Goal: Task Accomplishment & Management: Manage account settings

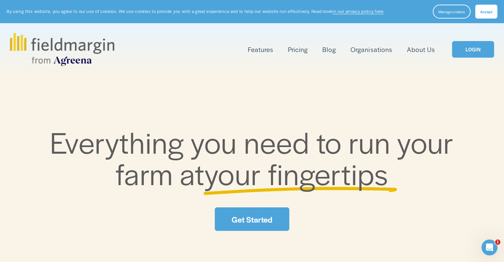
click at [475, 53] on link "LOGIN" at bounding box center [473, 49] width 42 height 17
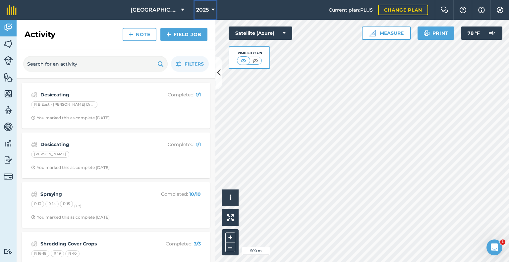
click at [198, 9] on span "2025" at bounding box center [202, 10] width 13 height 8
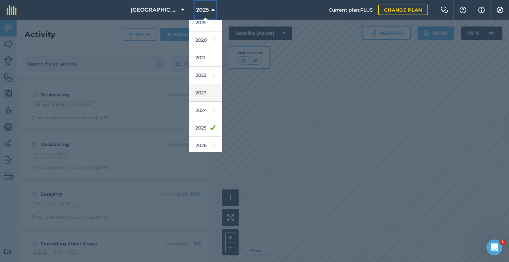
scroll to position [60, 0]
click at [196, 126] on link "2026" at bounding box center [205, 127] width 33 height 18
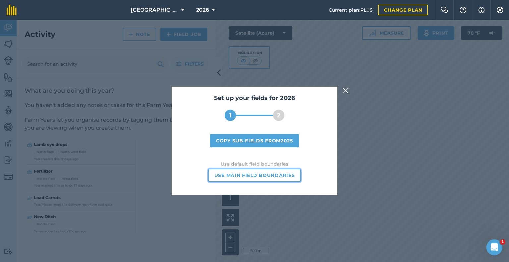
click at [266, 175] on button "Use main field boundaries" at bounding box center [255, 175] width 92 height 13
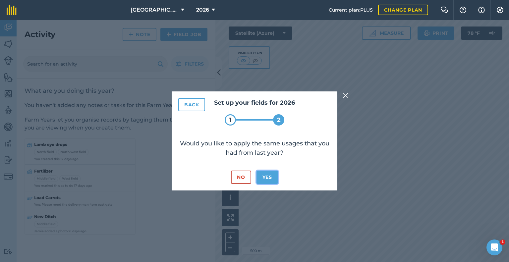
click at [262, 175] on button "Yes" at bounding box center [268, 177] width 22 height 13
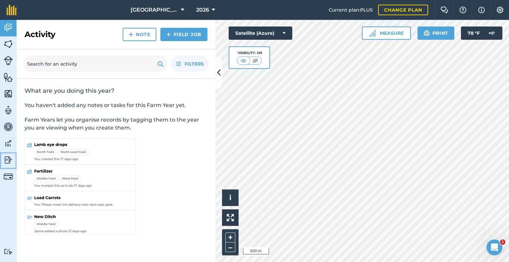
click at [7, 160] on img at bounding box center [8, 160] width 9 height 10
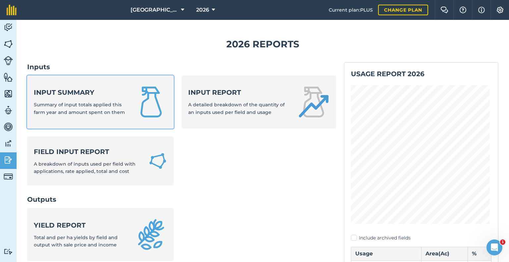
click at [85, 88] on strong "Input summary" at bounding box center [80, 92] width 93 height 9
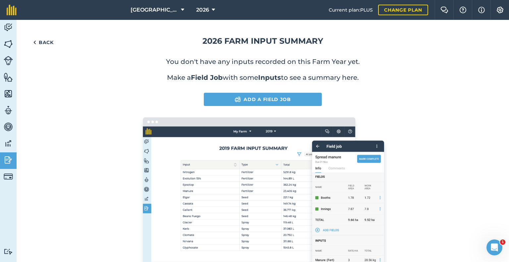
click at [27, 39] on div "Back 2026 Farm input summary You don't have any inputs recorded on this Farm Ye…" at bounding box center [263, 156] width 493 height 273
click at [44, 44] on link "Back" at bounding box center [43, 42] width 32 height 13
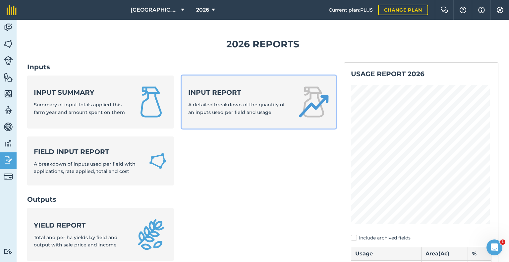
click at [237, 95] on strong "Input report" at bounding box center [238, 92] width 101 height 9
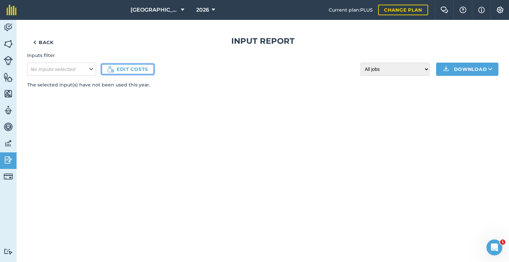
click at [127, 71] on link "Edit costs" at bounding box center [127, 69] width 53 height 11
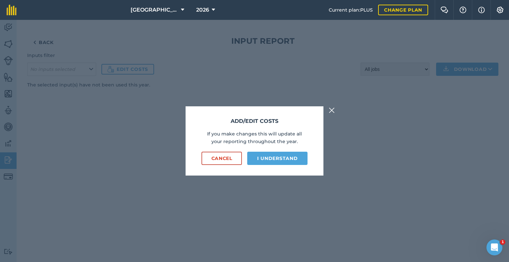
click at [331, 109] on img at bounding box center [332, 110] width 6 height 8
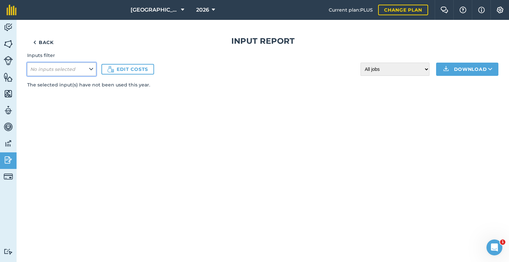
click at [69, 73] on button "No inputs selected" at bounding box center [61, 69] width 69 height 13
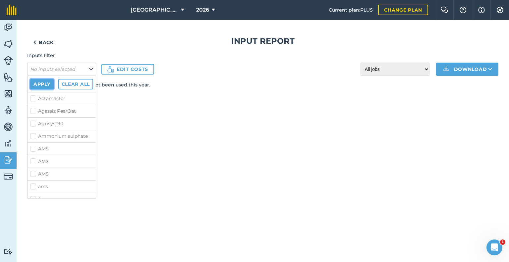
click at [43, 87] on button "Apply" at bounding box center [42, 84] width 24 height 11
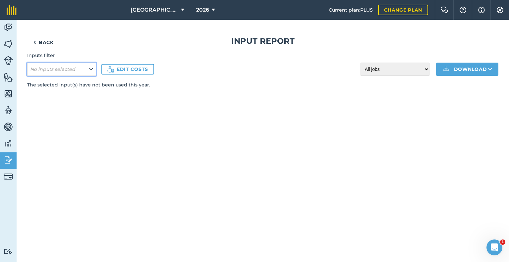
click at [80, 70] on button "No inputs selected" at bounding box center [61, 69] width 69 height 13
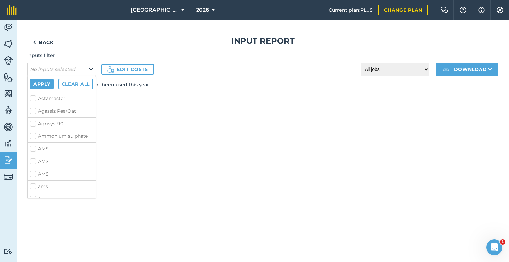
click at [33, 95] on label "Actamaster" at bounding box center [61, 98] width 63 height 7
click at [33, 95] on input "Actamaster" at bounding box center [32, 97] width 4 height 4
checkbox input "true"
click at [34, 112] on label "Agassiz Pea/Oat" at bounding box center [61, 111] width 63 height 7
click at [34, 112] on input "Agassiz Pea/Oat" at bounding box center [32, 110] width 4 height 4
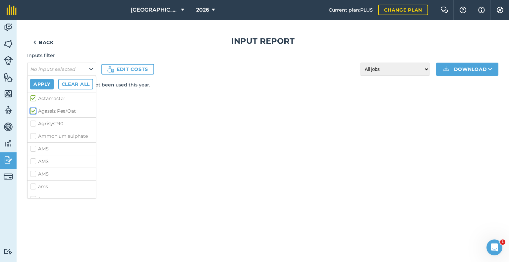
checkbox input "true"
click at [33, 122] on label "Agrisyst90" at bounding box center [61, 123] width 63 height 7
click at [33, 122] on input "Agrisyst90" at bounding box center [32, 122] width 4 height 4
checkbox input "true"
click at [39, 46] on link "Back" at bounding box center [43, 42] width 32 height 13
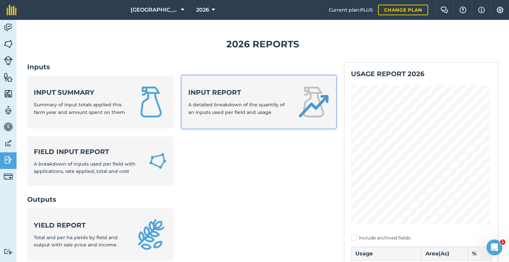
click at [251, 112] on span "A detailed breakdown of the quantity of an inputs used per field and usage" at bounding box center [236, 108] width 96 height 13
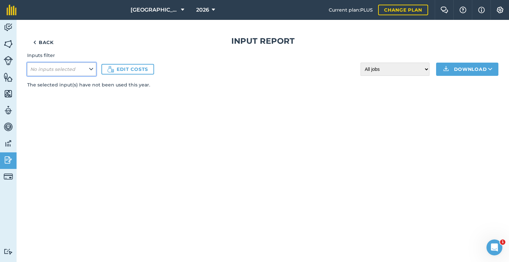
click at [72, 72] on em "No inputs selected" at bounding box center [52, 69] width 45 height 6
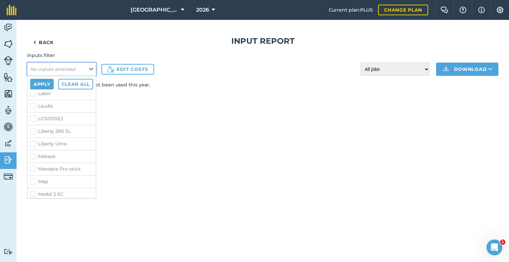
scroll to position [496, 0]
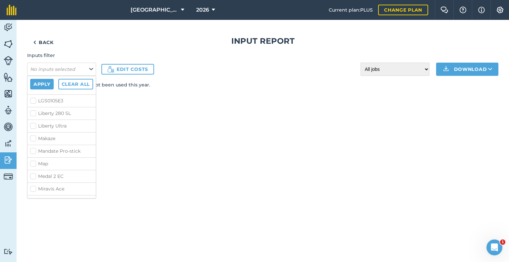
click at [33, 160] on label "Map" at bounding box center [61, 163] width 63 height 7
click at [33, 160] on input "Map" at bounding box center [32, 162] width 4 height 4
checkbox input "true"
click at [6, 161] on img at bounding box center [8, 160] width 9 height 10
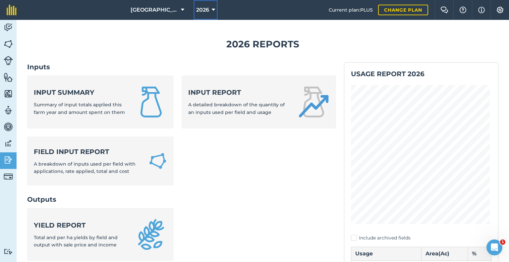
click at [196, 6] on span "2026" at bounding box center [202, 10] width 13 height 8
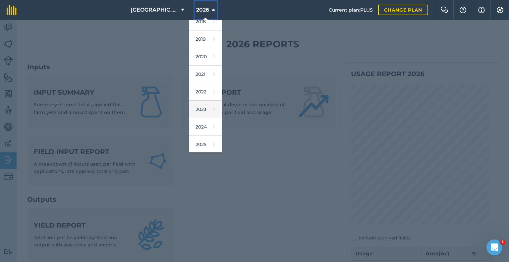
scroll to position [25, 0]
click at [195, 140] on link "2025" at bounding box center [205, 145] width 33 height 18
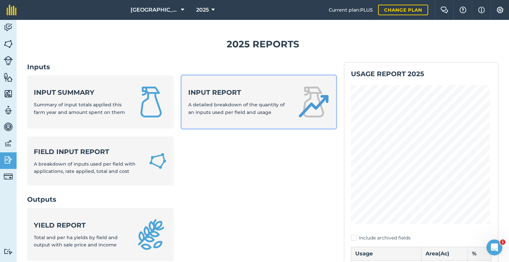
click at [217, 108] on div "Input report A detailed breakdown of the quantity of an inputs used per field a…" at bounding box center [238, 102] width 101 height 28
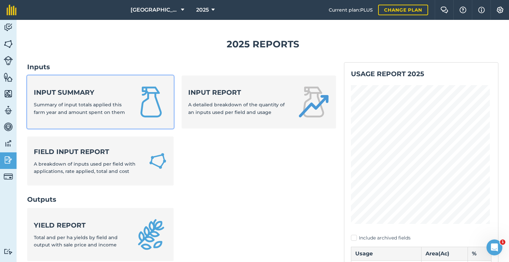
click at [64, 96] on strong "Input summary" at bounding box center [80, 92] width 93 height 9
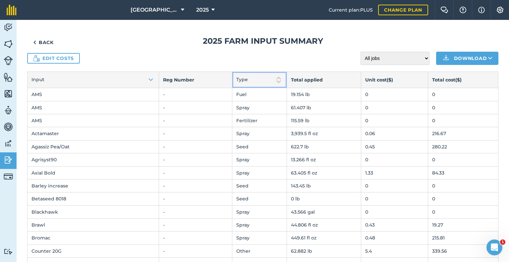
click at [275, 80] on img at bounding box center [279, 80] width 8 height 8
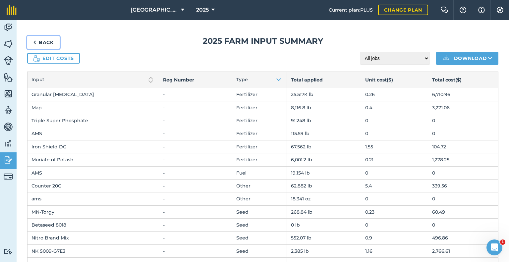
click at [41, 41] on link "Back" at bounding box center [43, 42] width 32 height 13
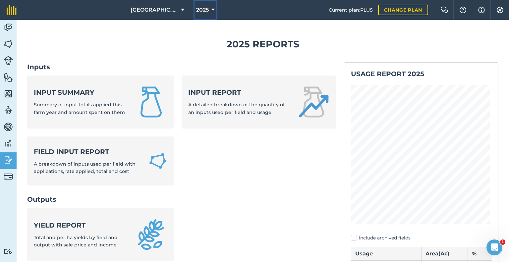
click at [196, 6] on span "2025" at bounding box center [202, 10] width 13 height 8
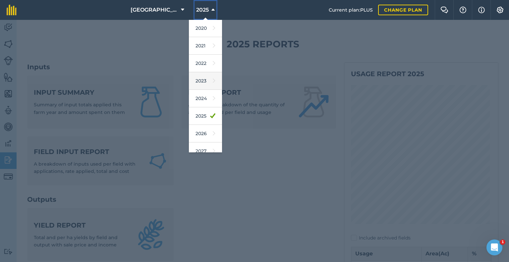
scroll to position [54, 0]
click at [197, 134] on link "2026" at bounding box center [205, 133] width 33 height 18
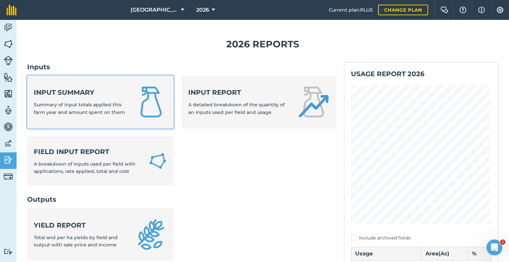
click at [74, 91] on strong "Input summary" at bounding box center [80, 92] width 93 height 9
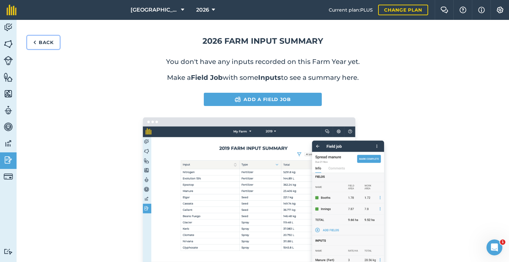
click at [37, 37] on link "Back" at bounding box center [43, 42] width 32 height 13
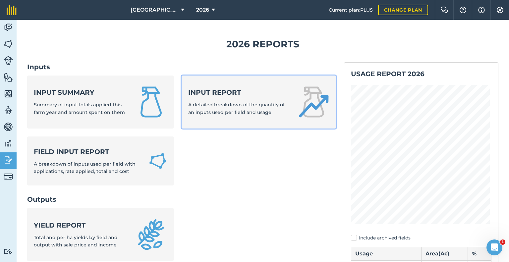
click at [204, 104] on span "A detailed breakdown of the quantity of an inputs used per field and usage" at bounding box center [236, 108] width 96 height 13
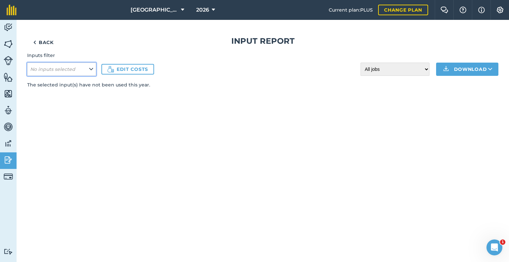
click at [86, 67] on button "No inputs selected" at bounding box center [61, 69] width 69 height 13
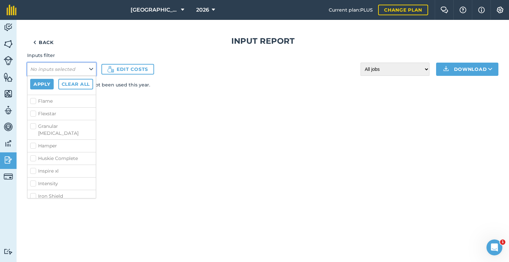
scroll to position [350, 0]
click at [31, 123] on label "Granular [MEDICAL_DATA]" at bounding box center [61, 130] width 63 height 14
click at [31, 123] on input "Granular [MEDICAL_DATA]" at bounding box center [32, 125] width 4 height 4
checkbox input "true"
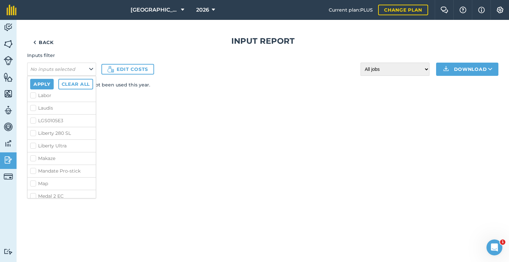
click at [32, 180] on label "Map" at bounding box center [61, 183] width 63 height 7
click at [32, 180] on input "Map" at bounding box center [32, 182] width 4 height 4
checkbox input "true"
click at [43, 86] on button "Apply" at bounding box center [42, 84] width 24 height 11
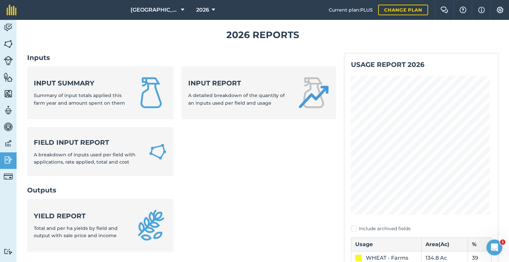
scroll to position [2, 0]
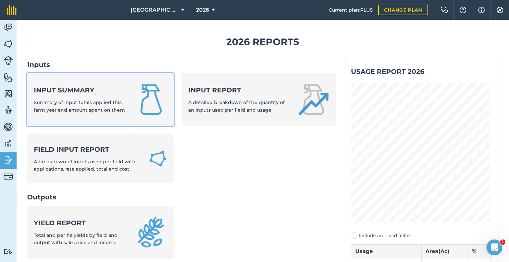
click at [87, 112] on span "Summary of input totals applied this farm year and amount spent on them" at bounding box center [79, 105] width 91 height 13
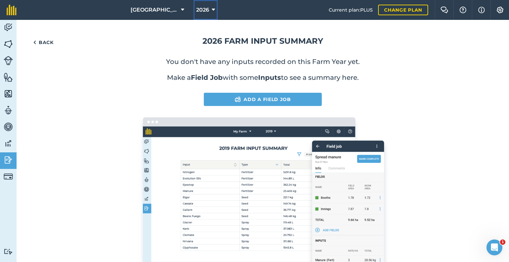
click at [196, 10] on span "2026" at bounding box center [202, 10] width 13 height 8
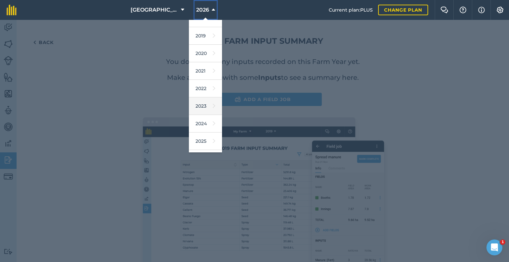
scroll to position [30, 0]
click at [138, 170] on div at bounding box center [254, 141] width 509 height 242
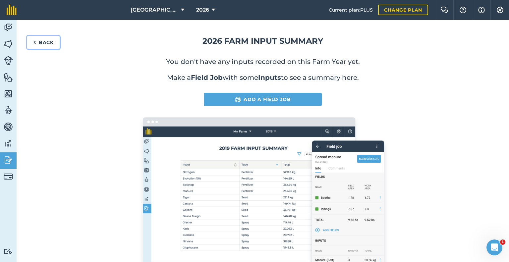
click at [36, 45] on link "Back" at bounding box center [43, 42] width 32 height 13
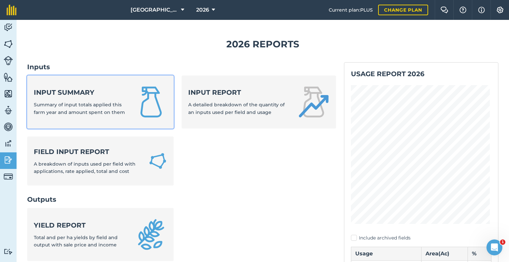
click at [117, 91] on strong "Input summary" at bounding box center [80, 92] width 93 height 9
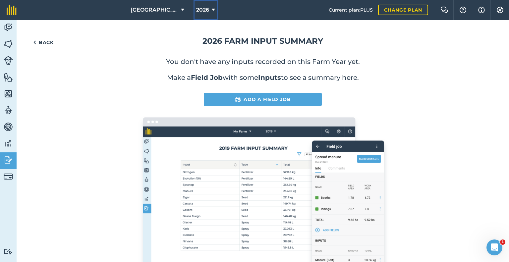
click at [196, 7] on span "2026" at bounding box center [202, 10] width 13 height 8
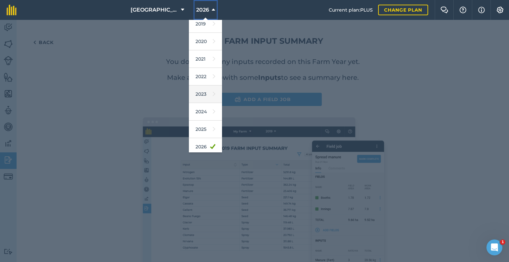
scroll to position [42, 0]
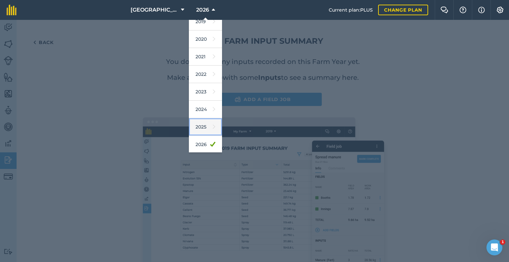
click at [198, 119] on link "2025" at bounding box center [205, 127] width 33 height 18
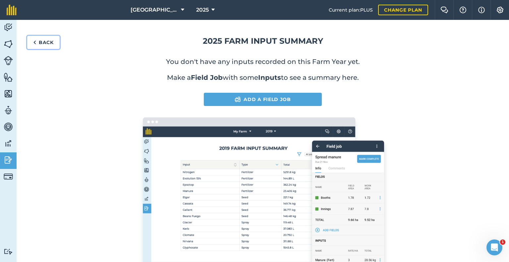
click at [45, 44] on link "Back" at bounding box center [43, 42] width 32 height 13
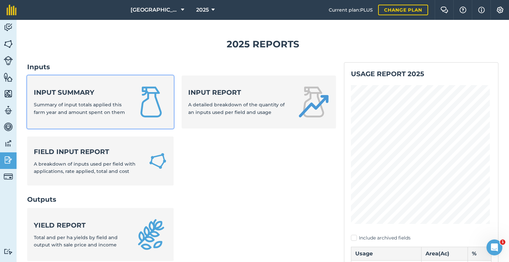
click at [92, 104] on span "Summary of input totals applied this farm year and amount spent on them" at bounding box center [79, 108] width 91 height 13
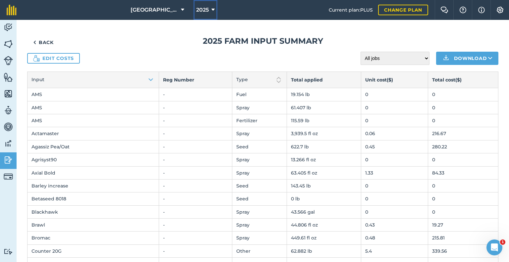
click at [196, 4] on button "2025" at bounding box center [206, 10] width 24 height 20
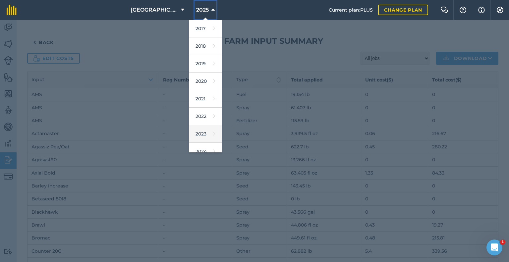
scroll to position [60, 0]
click at [194, 124] on link "2026" at bounding box center [205, 127] width 33 height 18
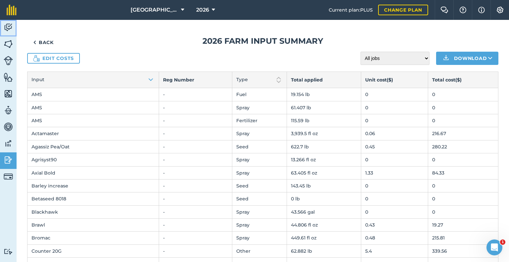
click at [4, 30] on img at bounding box center [8, 28] width 9 height 10
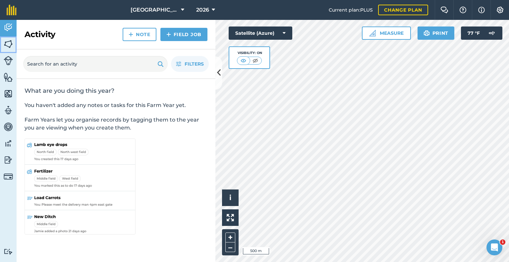
click at [9, 44] on img at bounding box center [8, 44] width 9 height 10
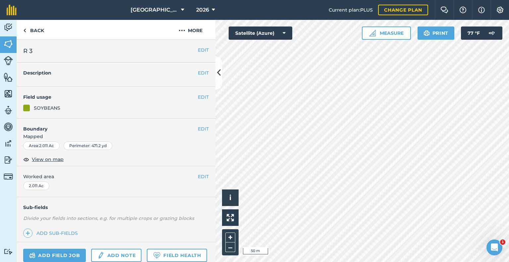
scroll to position [60, 0]
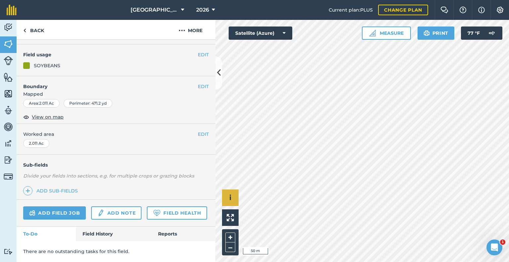
scroll to position [67, 0]
click at [65, 207] on link "Add field job" at bounding box center [54, 213] width 63 height 13
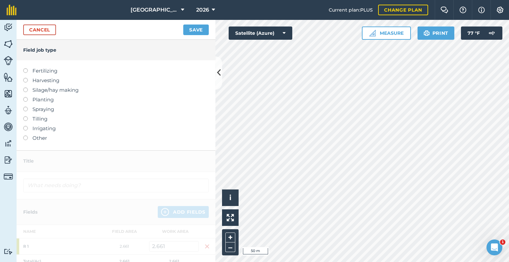
click at [41, 70] on label "Fertilizing" at bounding box center [116, 71] width 186 height 8
type input "Fertilizing"
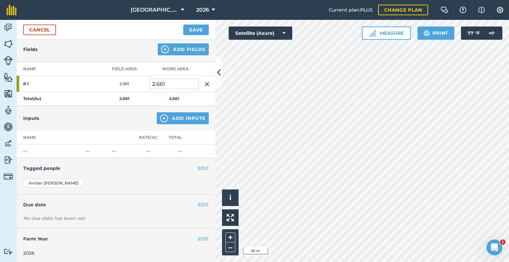
scroll to position [73, 0]
click at [171, 119] on button "Add Inputs" at bounding box center [183, 118] width 52 height 12
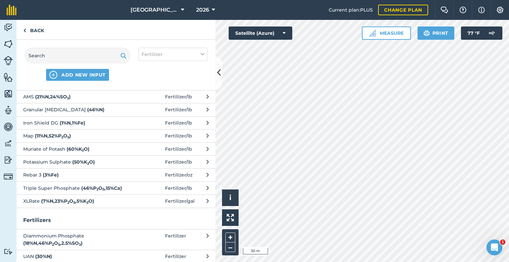
scroll to position [25, 0]
click at [95, 106] on span "Granular [MEDICAL_DATA] ( 46 % N )" at bounding box center [77, 109] width 108 height 7
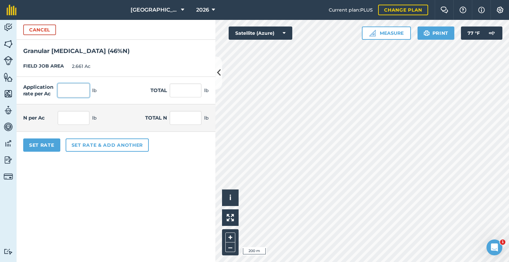
click at [74, 94] on input "text" at bounding box center [74, 91] width 32 height 14
type input "1"
type input "2.661"
type input "0.46"
type input "1.224"
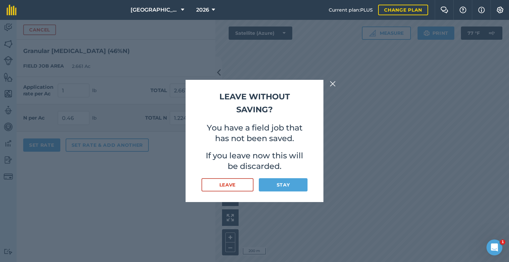
click at [334, 85] on img at bounding box center [333, 84] width 6 height 8
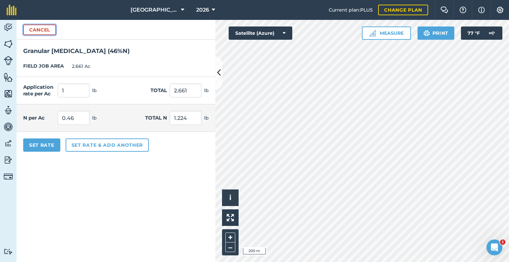
click at [37, 29] on button "Cancel" at bounding box center [39, 30] width 33 height 11
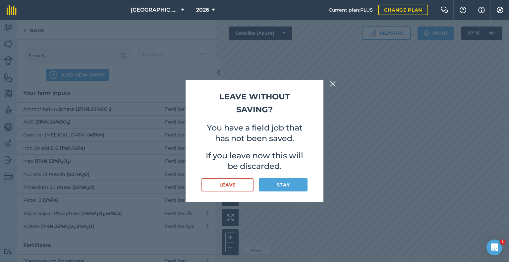
click at [331, 82] on img at bounding box center [333, 84] width 6 height 8
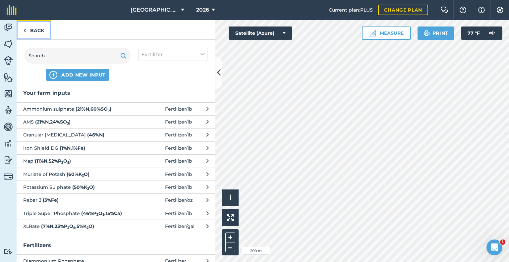
click at [33, 28] on link "Back" at bounding box center [34, 30] width 34 height 20
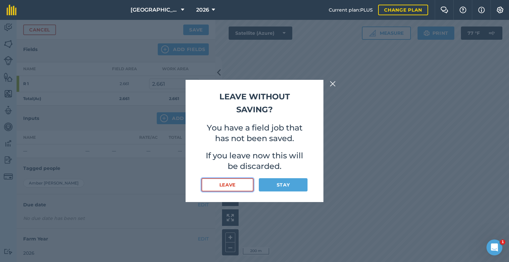
click at [238, 187] on button "Leave" at bounding box center [228, 184] width 52 height 13
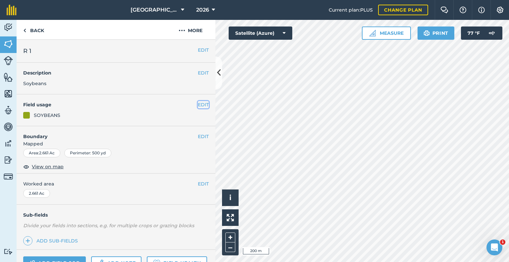
click at [198, 103] on button "EDIT" at bounding box center [203, 104] width 11 height 7
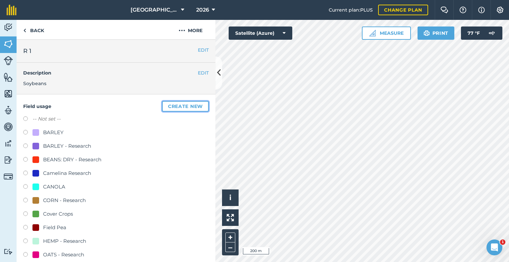
click at [182, 106] on button "Create new" at bounding box center [185, 106] width 47 height 11
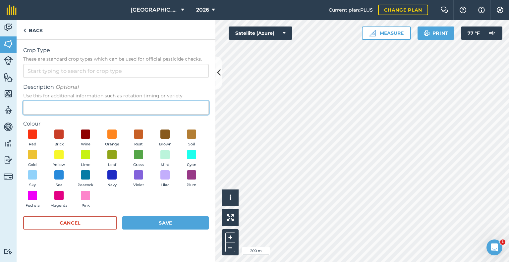
click at [60, 103] on input "Description Optional Use this for additional information such as rotation timin…" at bounding box center [116, 108] width 186 height 14
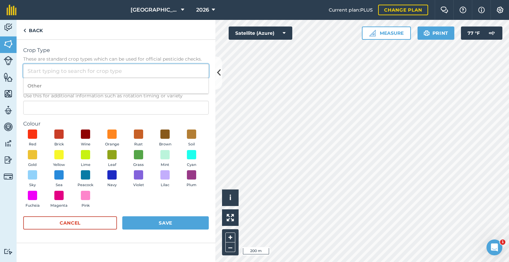
click at [35, 67] on input "Crop Type These are standard crop types which can be used for official pesticid…" at bounding box center [116, 71] width 186 height 14
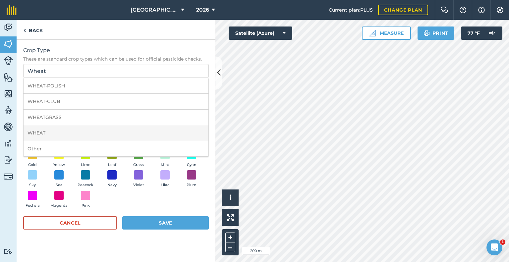
click at [38, 138] on li "WHEAT" at bounding box center [116, 133] width 185 height 16
type input "WHEAT"
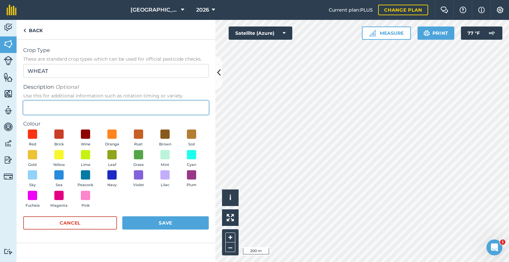
click at [61, 104] on input "Description Optional Use this for additional information such as rotation timin…" at bounding box center [116, 108] width 186 height 14
type input "Winter Wheat"
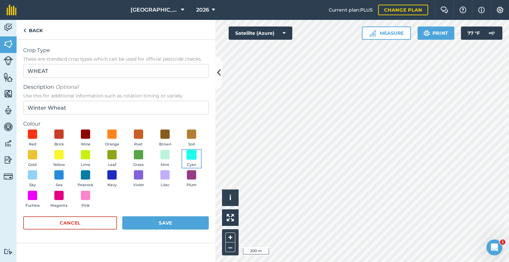
click at [191, 156] on span at bounding box center [192, 154] width 10 height 10
click at [141, 223] on button "Save" at bounding box center [165, 222] width 87 height 13
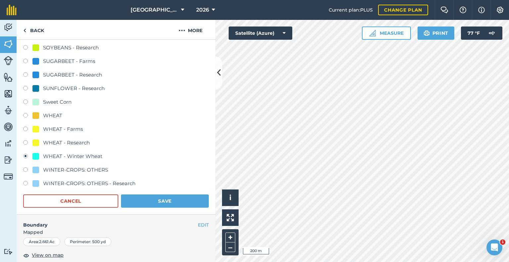
scroll to position [289, 0]
click at [158, 198] on button "Save" at bounding box center [165, 201] width 88 height 13
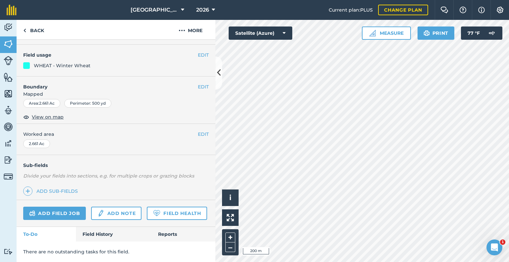
scroll to position [67, 0]
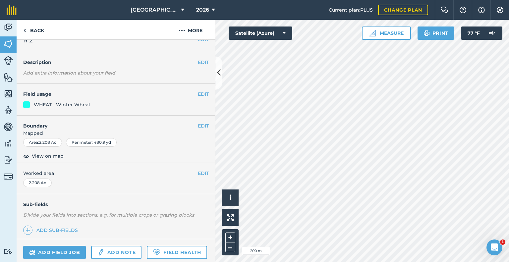
scroll to position [10, 0]
click at [198, 95] on button "EDIT" at bounding box center [203, 94] width 11 height 7
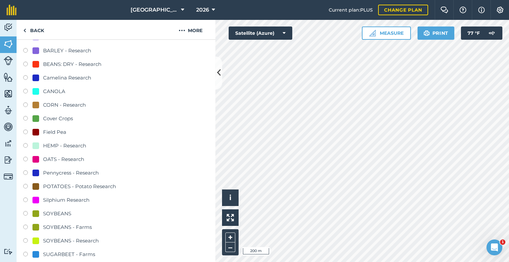
scroll to position [95, 0]
click at [25, 212] on label at bounding box center [27, 214] width 9 height 7
radio input "true"
radio input "false"
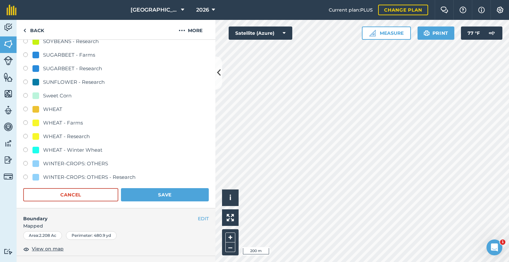
scroll to position [334, 0]
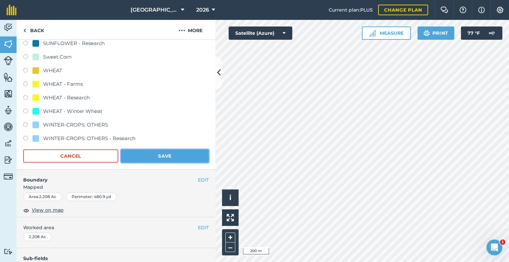
click at [160, 151] on button "Save" at bounding box center [165, 155] width 88 height 13
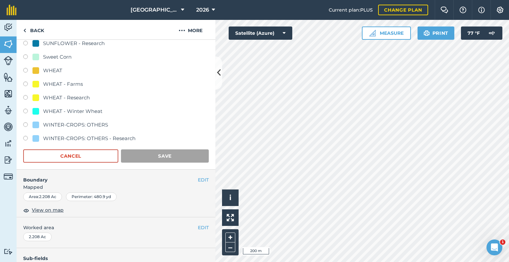
scroll to position [67, 0]
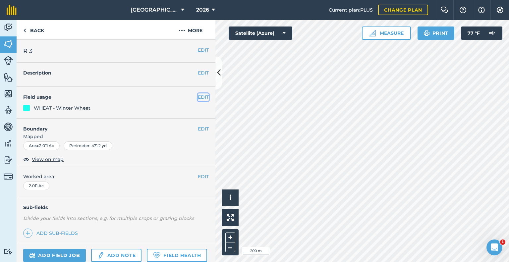
click at [198, 96] on button "EDIT" at bounding box center [203, 96] width 11 height 7
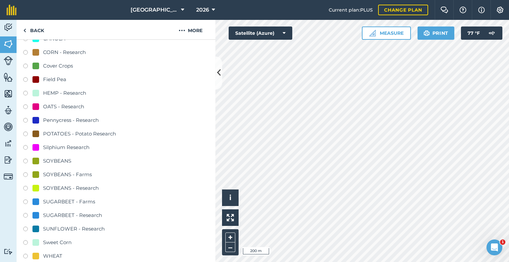
scroll to position [134, 0]
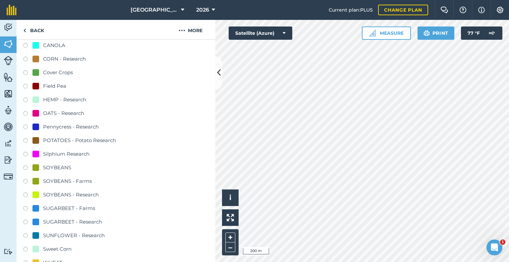
click at [25, 69] on div "Cover Crops" at bounding box center [116, 74] width 186 height 10
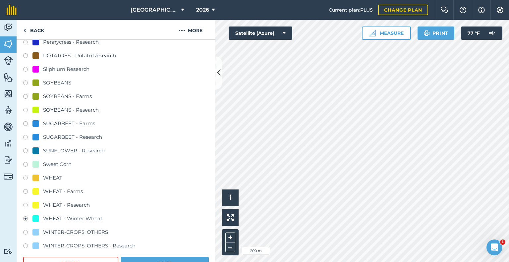
scroll to position [219, 0]
click at [29, 176] on label at bounding box center [27, 178] width 9 height 7
radio input "true"
radio input "false"
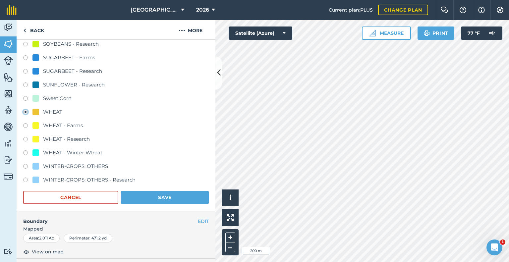
scroll to position [294, 0]
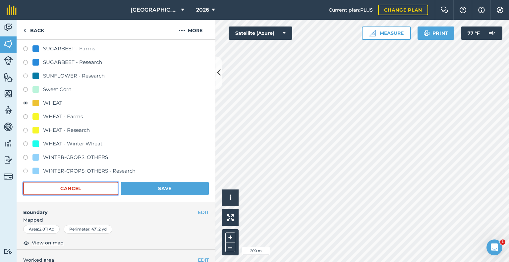
click at [110, 188] on button "Cancel" at bounding box center [70, 188] width 95 height 13
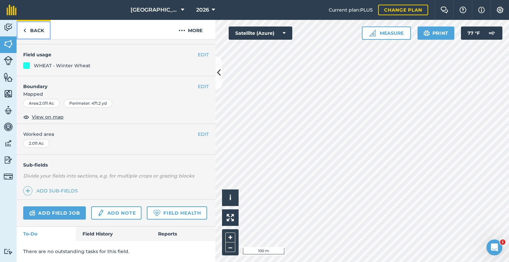
click at [36, 29] on link "Back" at bounding box center [34, 30] width 34 height 20
click at [23, 25] on link "Back" at bounding box center [34, 30] width 34 height 20
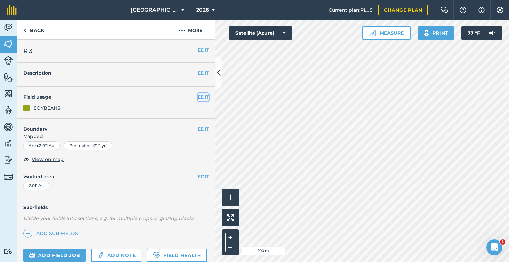
click at [198, 96] on button "EDIT" at bounding box center [203, 96] width 11 height 7
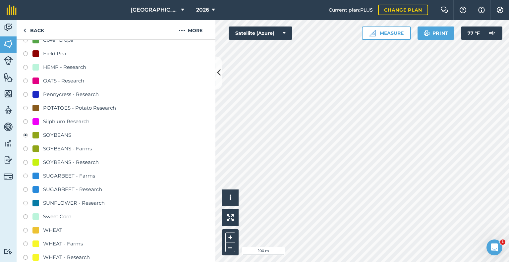
scroll to position [251, 0]
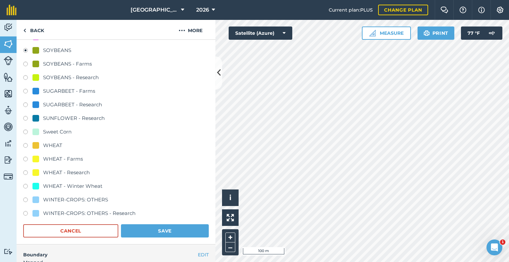
click at [28, 142] on div "WHEAT" at bounding box center [116, 147] width 186 height 10
click at [25, 146] on label at bounding box center [27, 146] width 9 height 7
radio input "true"
radio input "false"
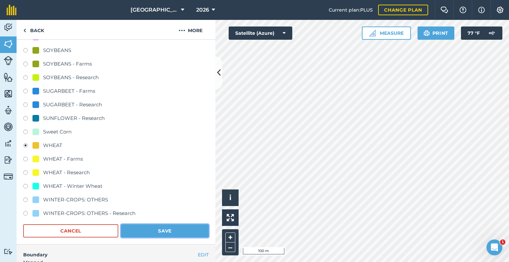
click at [164, 227] on button "Save" at bounding box center [165, 230] width 88 height 13
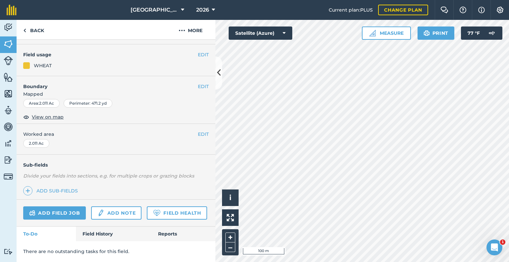
scroll to position [60, 0]
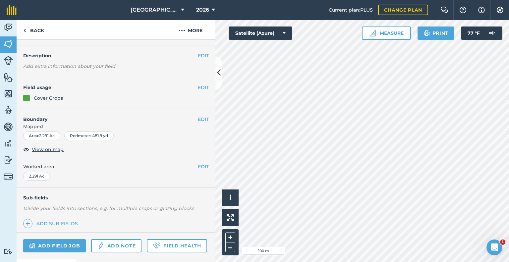
scroll to position [17, 0]
click at [198, 85] on button "EDIT" at bounding box center [203, 87] width 11 height 7
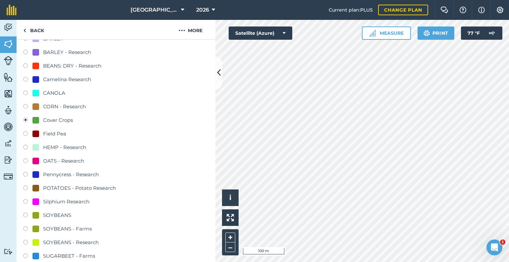
scroll to position [93, 0]
click at [24, 160] on label at bounding box center [27, 162] width 9 height 7
radio input "true"
radio input "false"
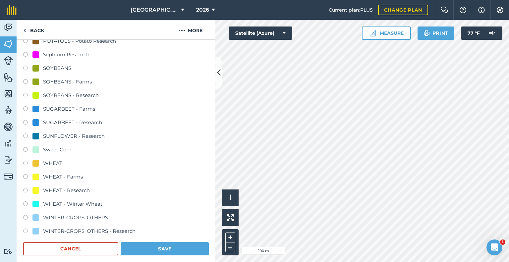
scroll to position [241, 0]
click at [155, 247] on button "Save" at bounding box center [165, 248] width 88 height 13
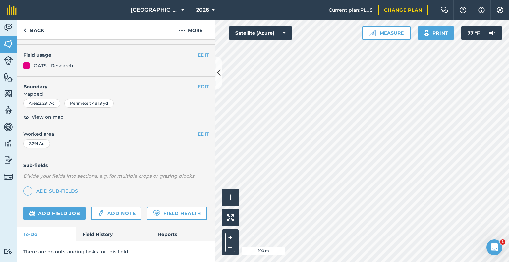
scroll to position [67, 0]
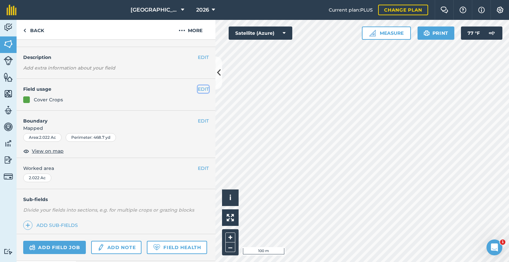
click at [199, 86] on button "EDIT" at bounding box center [203, 89] width 11 height 7
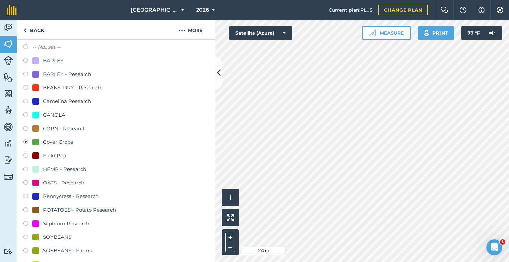
scroll to position [73, 0]
click at [27, 72] on label at bounding box center [27, 74] width 9 height 7
radio input "true"
radio input "false"
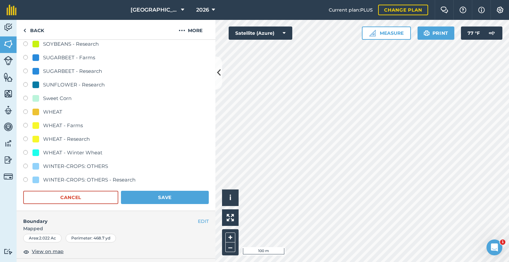
scroll to position [309, 0]
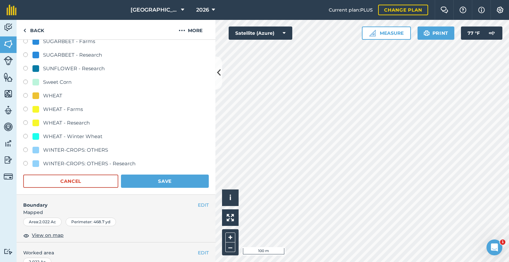
click at [158, 177] on button "Save" at bounding box center [165, 181] width 88 height 13
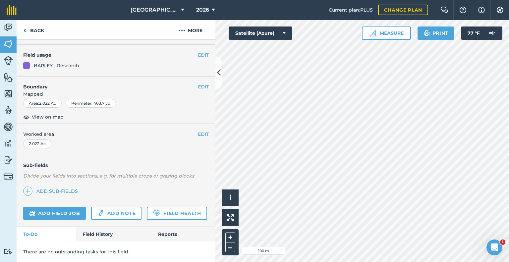
scroll to position [67, 0]
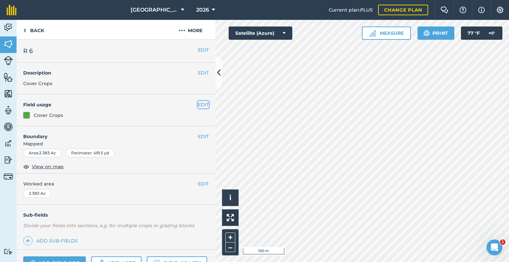
click at [203, 102] on button "EDIT" at bounding box center [203, 104] width 11 height 7
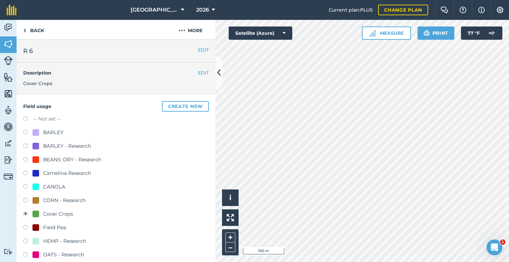
click at [25, 144] on label at bounding box center [27, 147] width 9 height 7
radio input "true"
radio input "false"
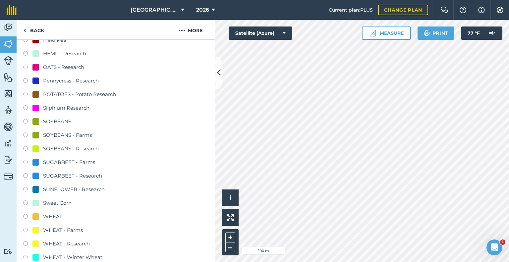
scroll to position [343, 0]
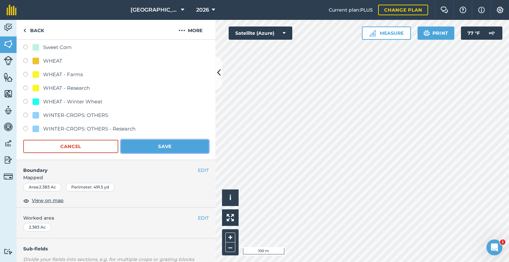
click at [152, 144] on button "Save" at bounding box center [165, 146] width 88 height 13
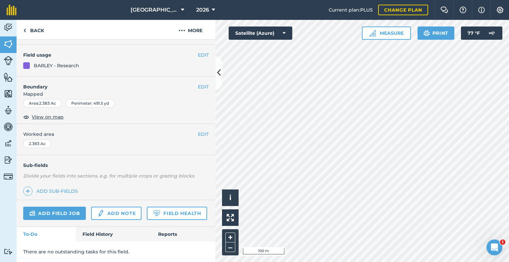
scroll to position [67, 0]
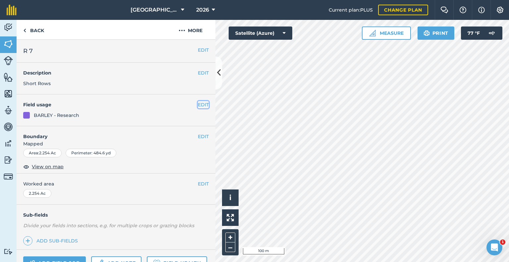
click at [198, 103] on button "EDIT" at bounding box center [203, 104] width 11 height 7
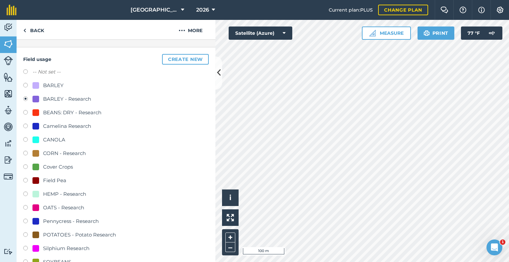
scroll to position [74, 0]
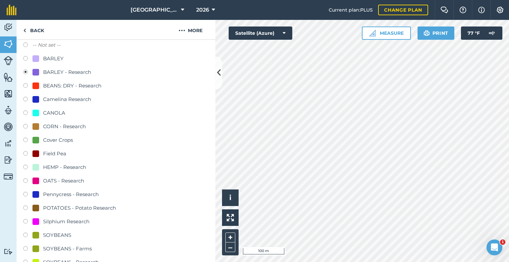
click at [26, 236] on label at bounding box center [27, 236] width 9 height 7
radio input "true"
radio input "false"
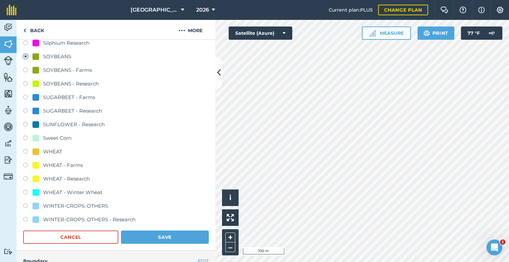
scroll to position [253, 0]
click at [153, 230] on button "Save" at bounding box center [165, 236] width 88 height 13
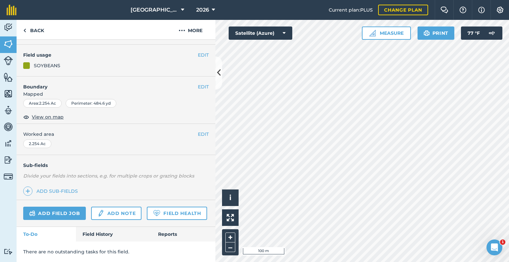
scroll to position [67, 0]
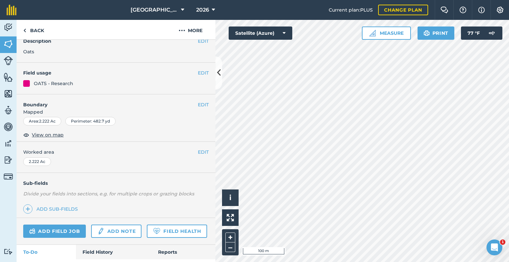
scroll to position [31, 0]
click at [198, 73] on button "EDIT" at bounding box center [203, 73] width 11 height 7
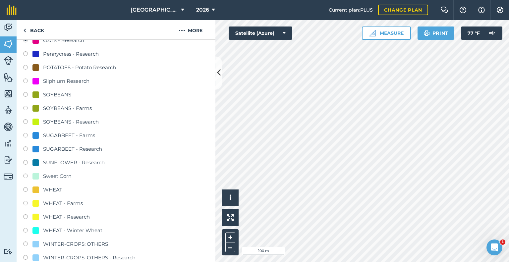
scroll to position [214, 0]
click at [25, 94] on label at bounding box center [27, 95] width 9 height 7
radio input "true"
radio input "false"
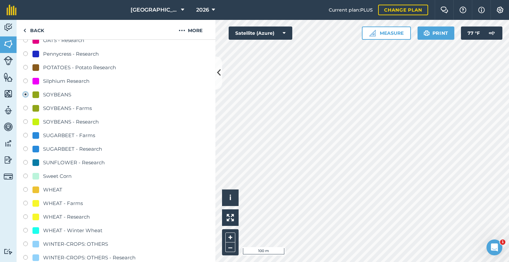
scroll to position [311, 0]
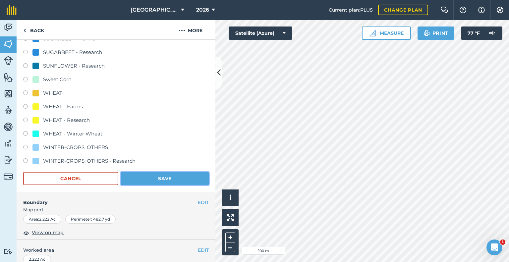
click at [151, 179] on button "Save" at bounding box center [165, 178] width 88 height 13
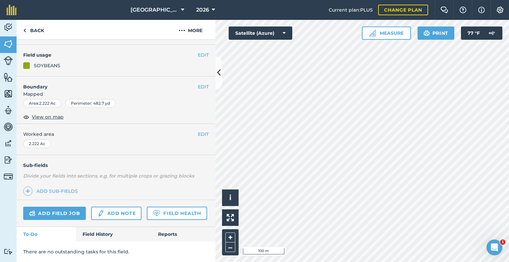
scroll to position [67, 0]
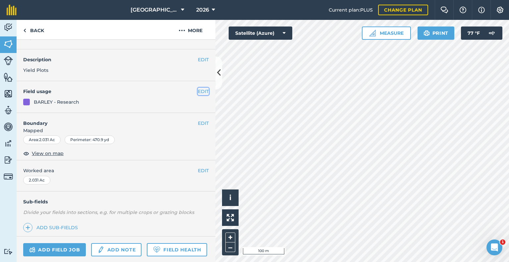
click at [200, 90] on button "EDIT" at bounding box center [203, 91] width 11 height 7
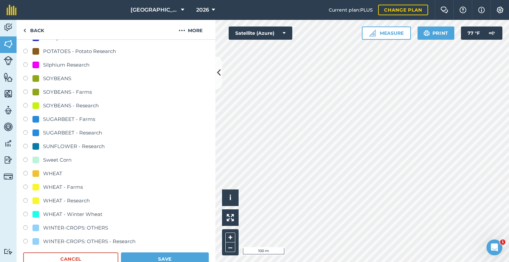
scroll to position [231, 0]
click at [26, 80] on label at bounding box center [27, 79] width 9 height 7
radio input "true"
radio input "false"
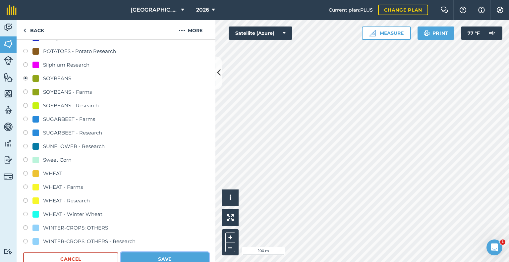
click at [168, 256] on button "Save" at bounding box center [165, 259] width 88 height 13
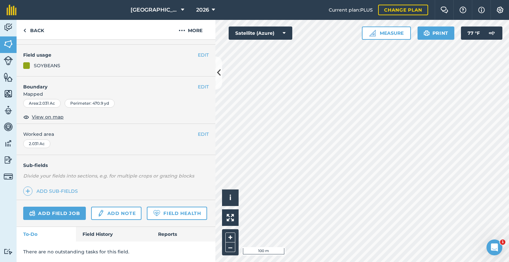
scroll to position [67, 0]
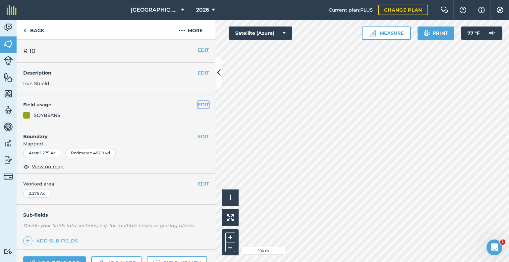
click at [199, 101] on button "EDIT" at bounding box center [203, 104] width 11 height 7
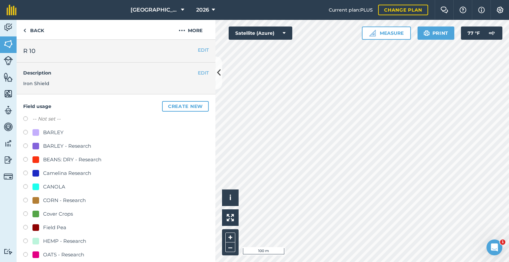
scroll to position [57, 0]
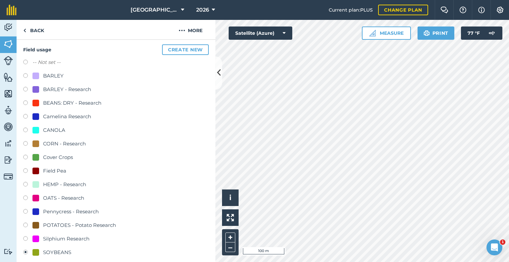
click at [25, 156] on label at bounding box center [27, 158] width 9 height 7
radio input "true"
radio input "false"
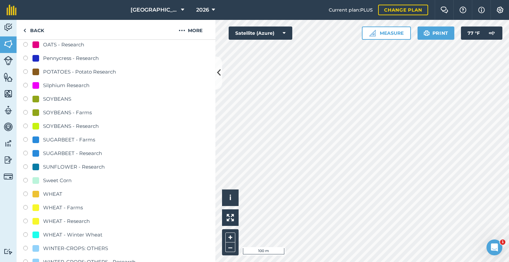
scroll to position [344, 0]
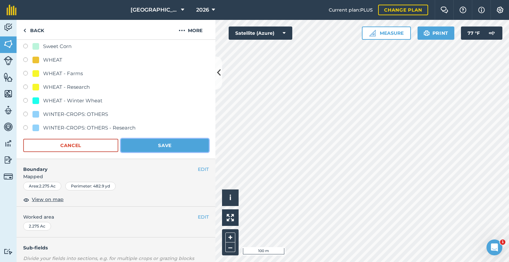
click at [169, 145] on button "Save" at bounding box center [165, 145] width 88 height 13
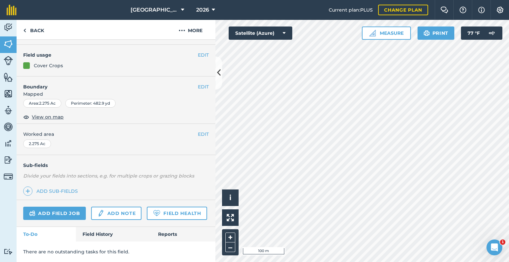
scroll to position [67, 0]
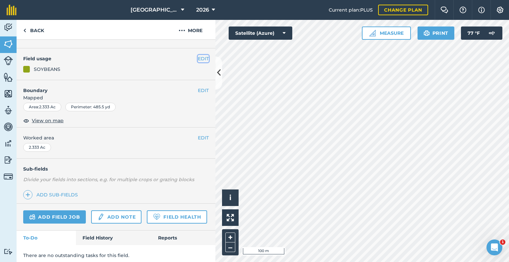
click at [198, 58] on button "EDIT" at bounding box center [203, 58] width 11 height 7
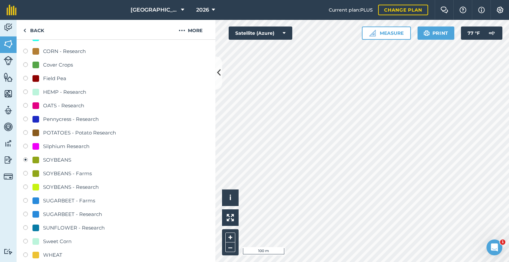
scroll to position [131, 0]
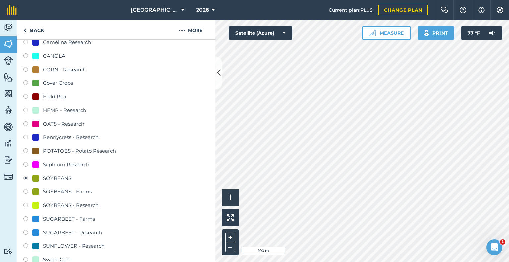
click at [24, 82] on label at bounding box center [27, 84] width 9 height 7
radio input "true"
radio input "false"
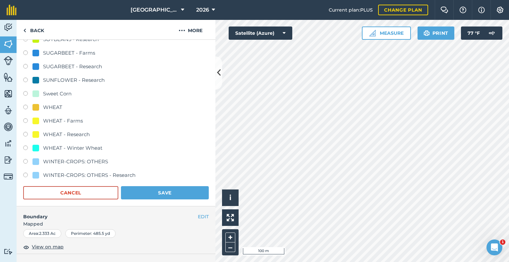
scroll to position [303, 0]
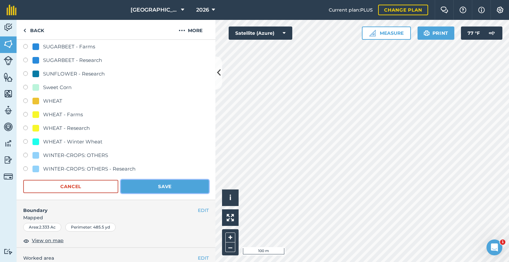
click at [161, 187] on button "Save" at bounding box center [165, 186] width 88 height 13
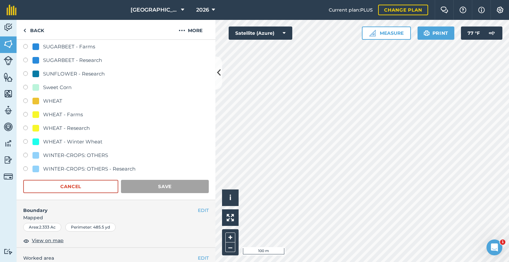
scroll to position [67, 0]
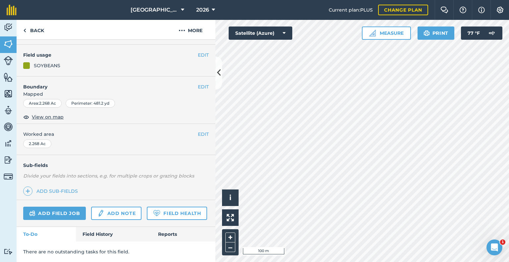
scroll to position [28, 0]
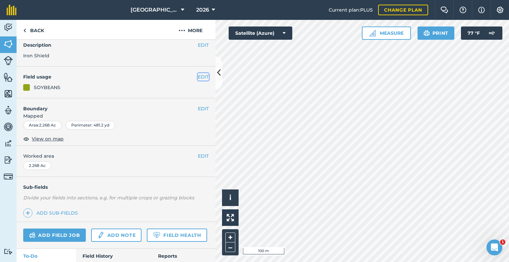
click at [198, 75] on button "EDIT" at bounding box center [203, 76] width 11 height 7
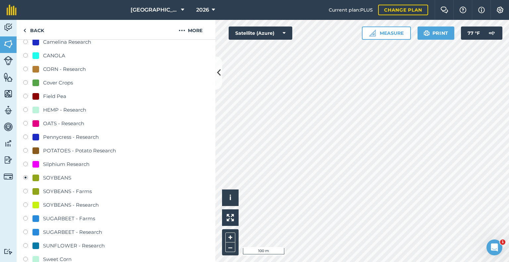
scroll to position [143, 0]
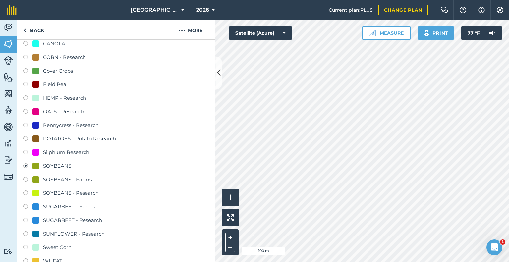
click at [25, 71] on label at bounding box center [27, 71] width 9 height 7
radio input "true"
radio input "false"
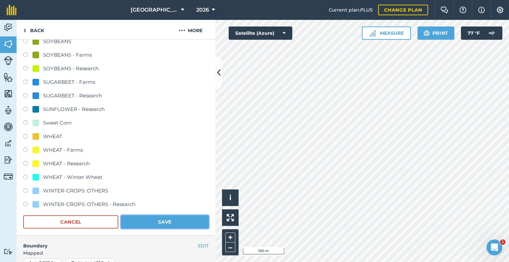
click at [148, 222] on button "Save" at bounding box center [165, 221] width 88 height 13
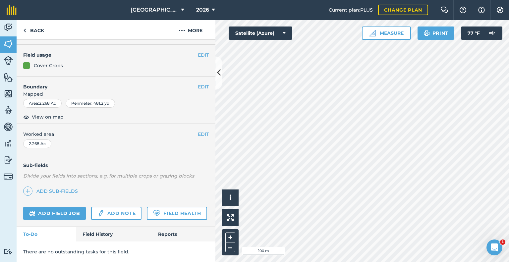
scroll to position [67, 0]
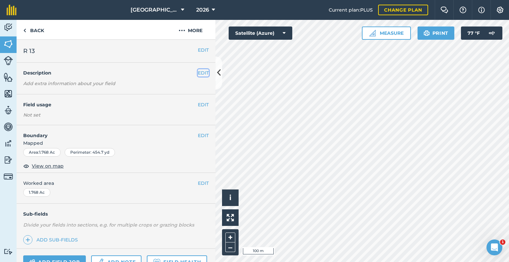
click at [200, 71] on button "EDIT" at bounding box center [203, 72] width 11 height 7
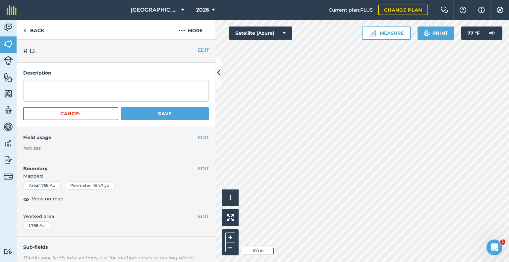
click at [197, 133] on div "EDIT Field usage Not set" at bounding box center [116, 142] width 199 height 31
click at [198, 136] on button "EDIT" at bounding box center [203, 137] width 11 height 7
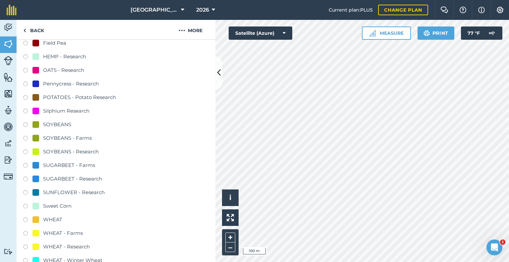
scroll to position [257, 0]
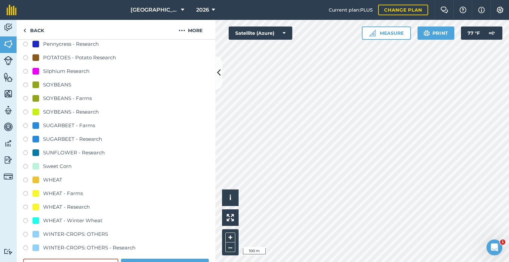
click at [25, 205] on label at bounding box center [27, 208] width 9 height 7
radio input "true"
radio input "false"
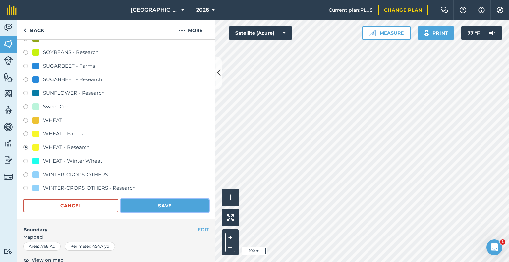
click at [156, 200] on button "Save" at bounding box center [165, 205] width 88 height 13
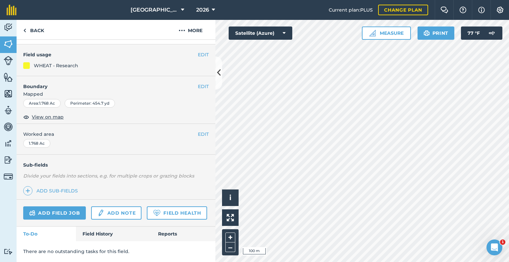
scroll to position [100, 0]
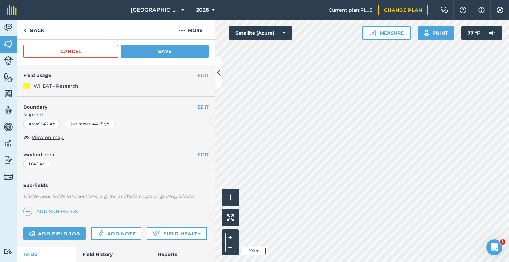
scroll to position [52, 0]
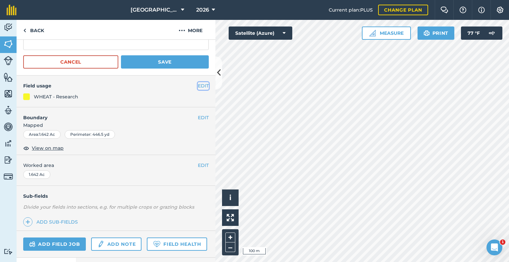
click at [199, 85] on button "EDIT" at bounding box center [203, 85] width 11 height 7
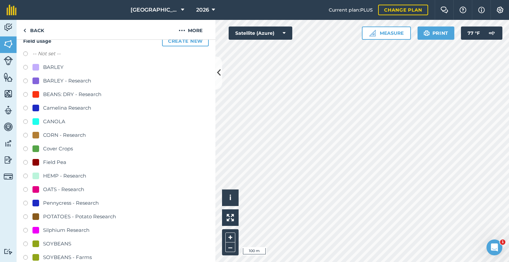
scroll to position [100, 0]
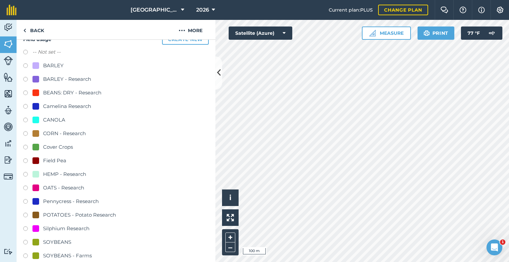
click at [23, 50] on label at bounding box center [27, 53] width 9 height 7
radio input "true"
radio input "false"
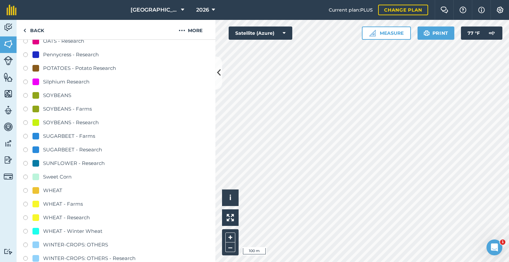
scroll to position [264, 0]
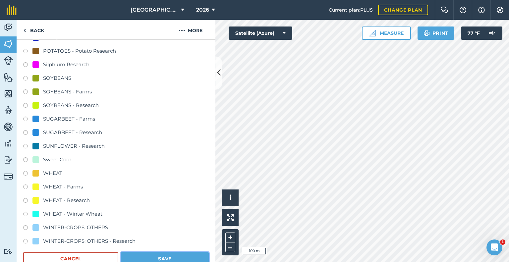
click at [147, 254] on button "Save" at bounding box center [165, 258] width 88 height 13
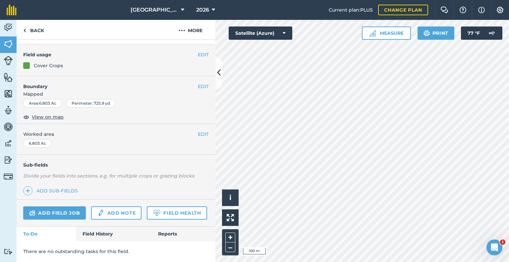
scroll to position [59, 0]
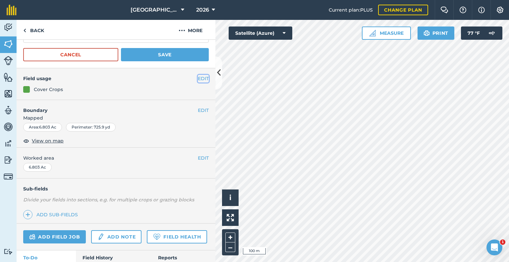
click at [202, 75] on button "EDIT" at bounding box center [203, 78] width 11 height 7
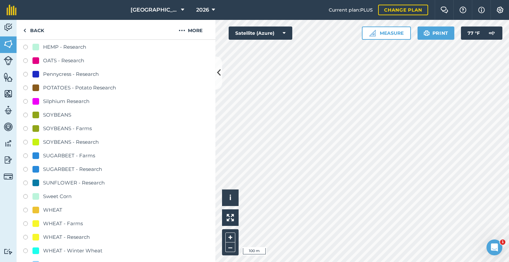
scroll to position [234, 0]
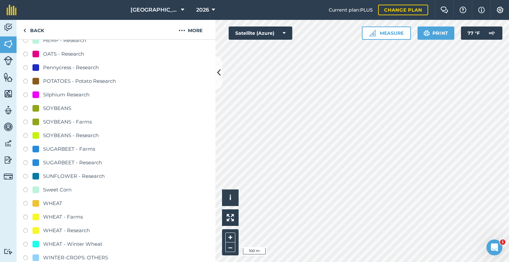
click at [24, 215] on label at bounding box center [27, 218] width 9 height 7
radio input "true"
radio input "false"
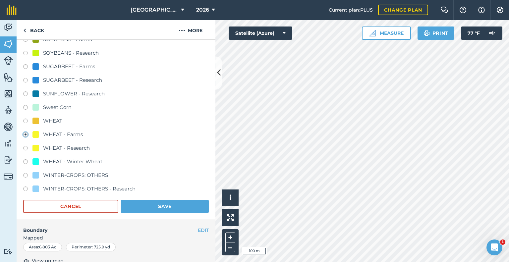
scroll to position [317, 0]
click at [145, 200] on button "Save" at bounding box center [165, 206] width 88 height 13
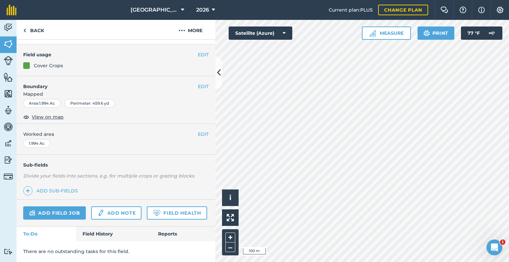
scroll to position [75, 0]
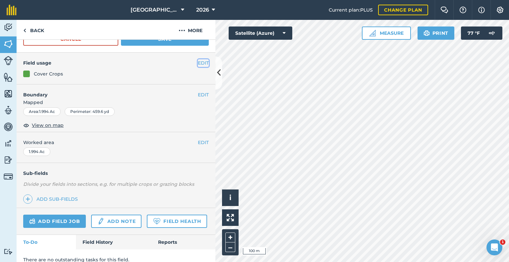
click at [199, 63] on button "EDIT" at bounding box center [203, 62] width 11 height 7
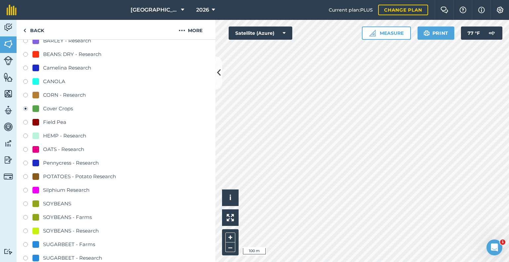
scroll to position [187, 0]
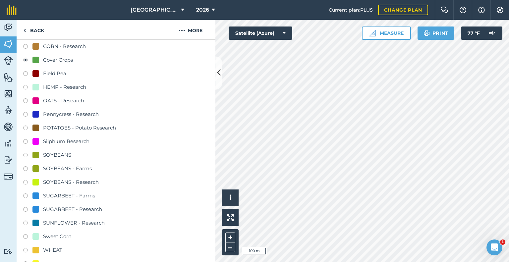
click at [25, 155] on label at bounding box center [27, 156] width 9 height 7
radio input "true"
radio input "false"
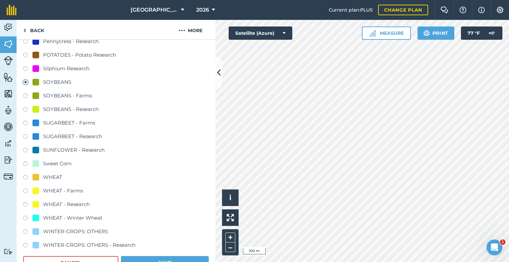
scroll to position [265, 0]
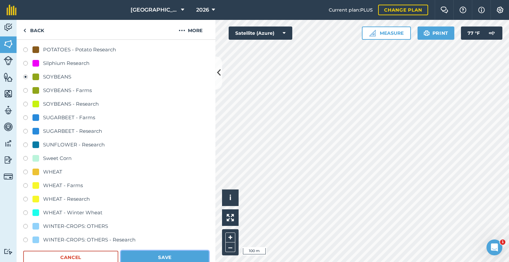
click at [157, 255] on button "Save" at bounding box center [165, 257] width 88 height 13
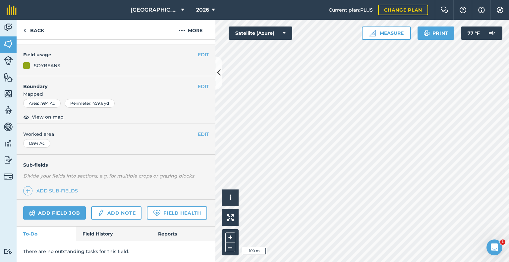
scroll to position [100, 0]
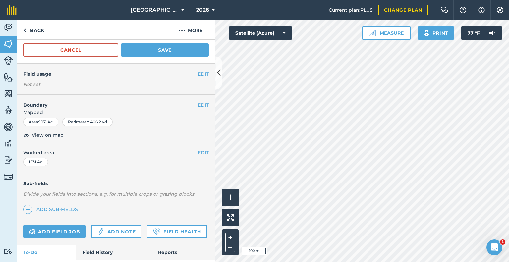
scroll to position [63, 0]
click at [198, 73] on button "EDIT" at bounding box center [203, 74] width 11 height 7
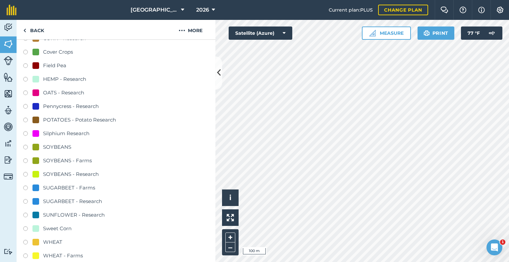
scroll to position [212, 0]
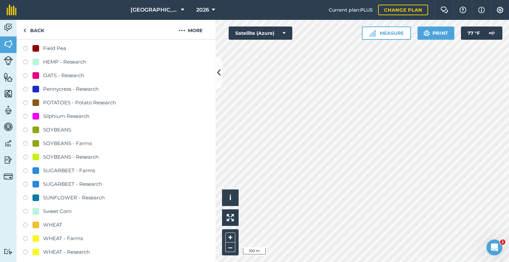
click at [62, 252] on div "WHEAT - Research" at bounding box center [66, 252] width 47 height 8
radio input "true"
radio input "false"
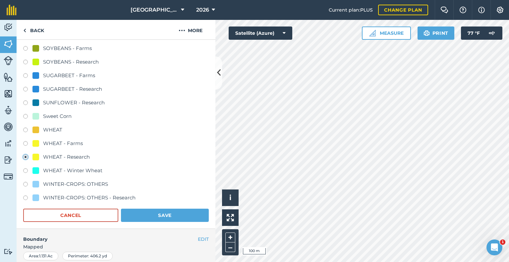
scroll to position [308, 0]
click at [139, 209] on button "Save" at bounding box center [165, 215] width 88 height 13
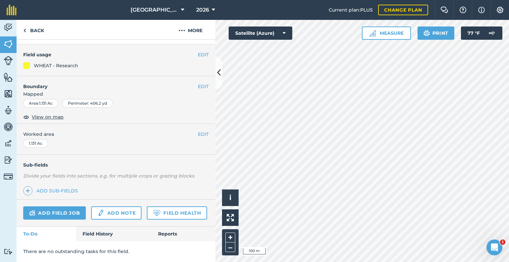
scroll to position [100, 0]
click at [203, 51] on button "EDIT" at bounding box center [203, 54] width 11 height 7
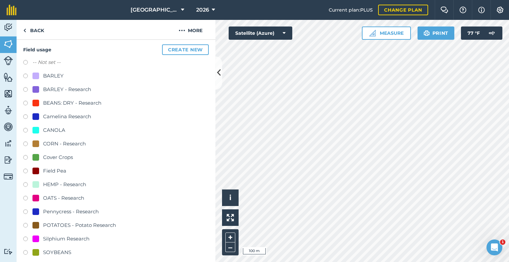
click at [24, 61] on label at bounding box center [27, 63] width 9 height 7
radio input "true"
radio input "false"
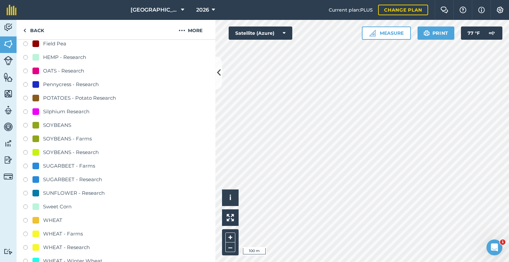
scroll to position [327, 0]
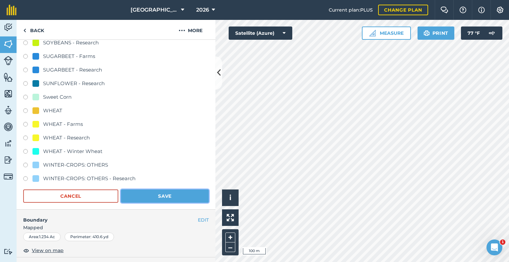
click at [161, 196] on button "Save" at bounding box center [165, 196] width 88 height 13
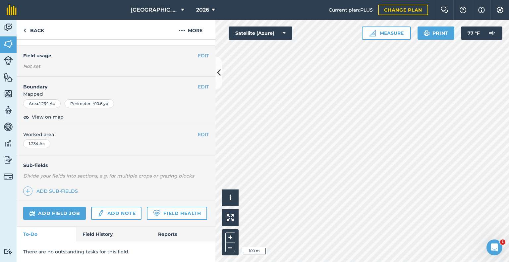
scroll to position [99, 0]
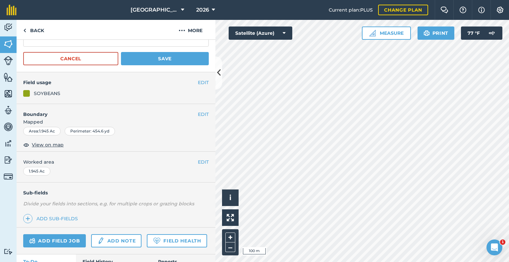
scroll to position [51, 0]
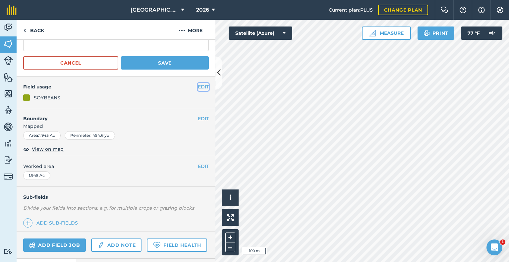
click at [200, 85] on button "EDIT" at bounding box center [203, 86] width 11 height 7
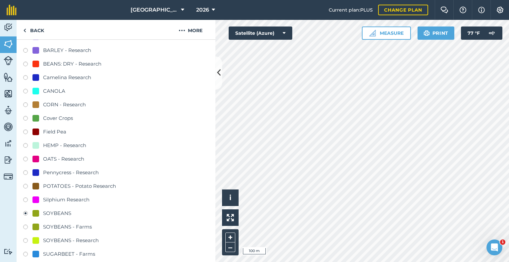
scroll to position [160, 0]
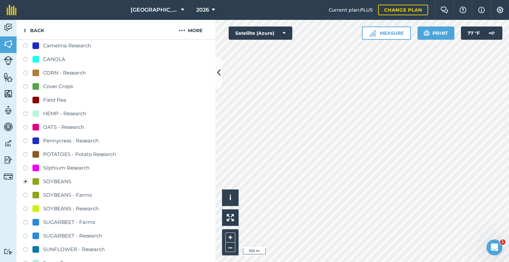
click at [25, 84] on label at bounding box center [27, 87] width 9 height 7
radio input "true"
radio input "false"
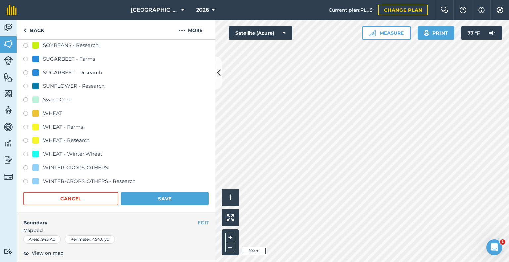
scroll to position [326, 0]
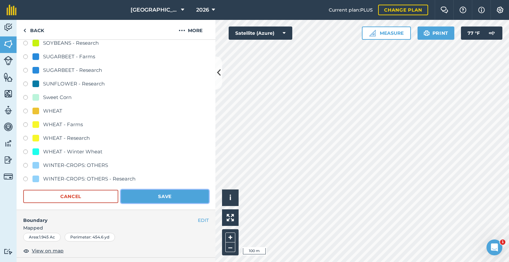
click at [163, 194] on button "Save" at bounding box center [165, 196] width 88 height 13
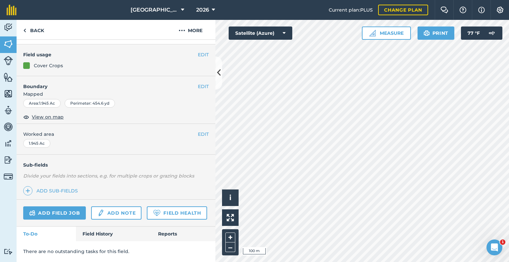
scroll to position [100, 0]
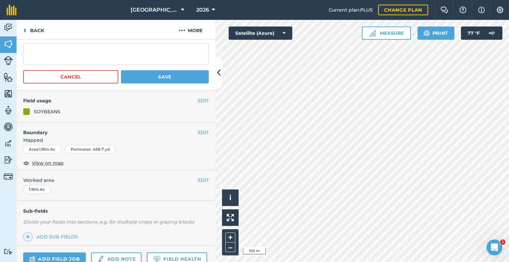
scroll to position [36, 0]
click at [199, 100] on button "EDIT" at bounding box center [203, 100] width 11 height 7
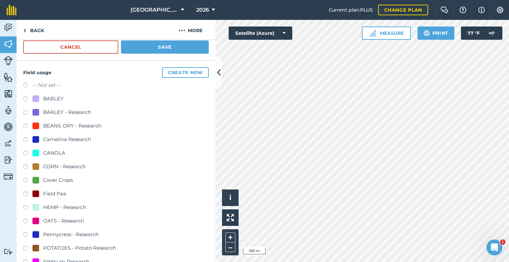
scroll to position [67, 0]
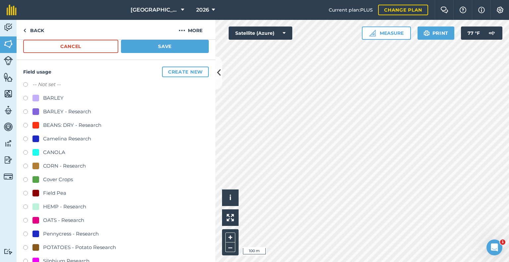
click at [25, 179] on label at bounding box center [27, 180] width 9 height 7
radio input "true"
radio input "false"
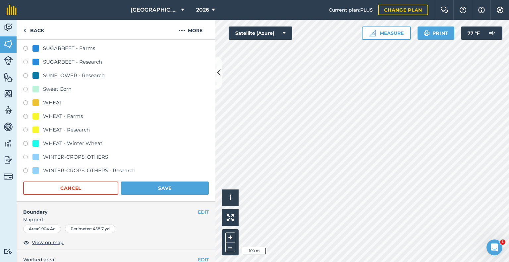
scroll to position [339, 0]
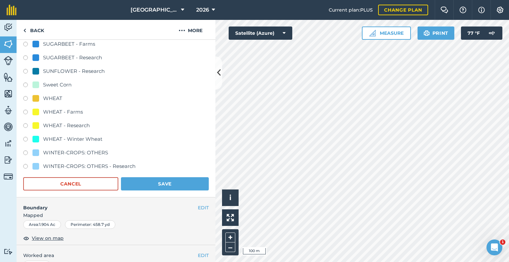
click at [138, 173] on form "-- Not set -- [PERSON_NAME] - Research BEANS: DRY - Research Camelina Research …" at bounding box center [116, 0] width 186 height 382
click at [139, 178] on button "Save" at bounding box center [165, 183] width 88 height 13
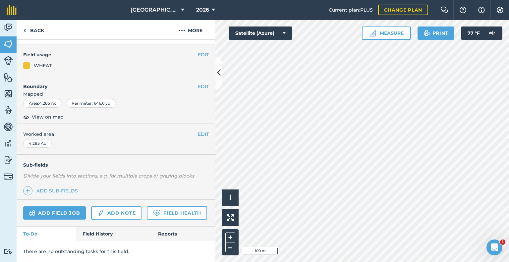
scroll to position [80, 0]
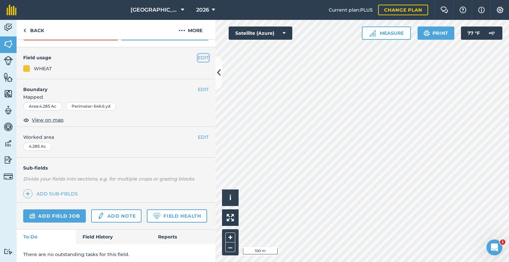
click at [203, 57] on button "EDIT" at bounding box center [203, 57] width 11 height 7
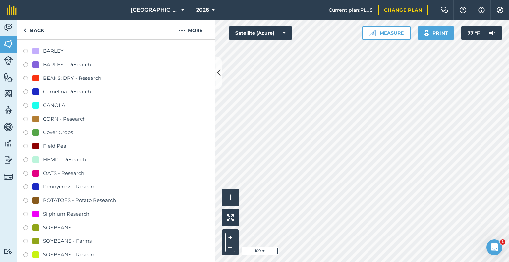
scroll to position [127, 0]
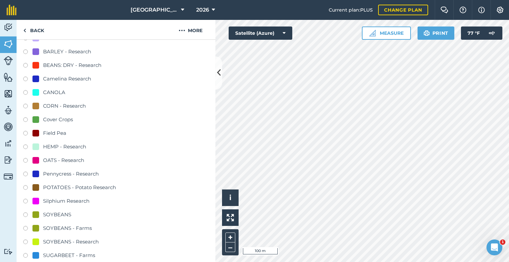
click at [25, 213] on label at bounding box center [27, 215] width 9 height 7
radio input "true"
radio input "false"
click at [25, 240] on label at bounding box center [27, 243] width 9 height 7
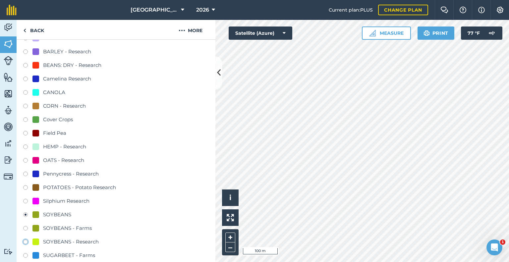
radio input "true"
radio input "false"
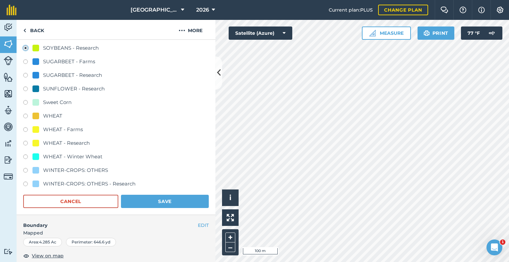
scroll to position [323, 0]
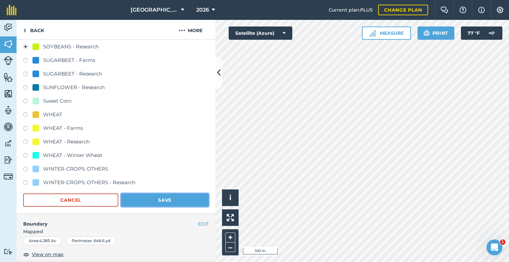
click at [145, 198] on button "Save" at bounding box center [165, 200] width 88 height 13
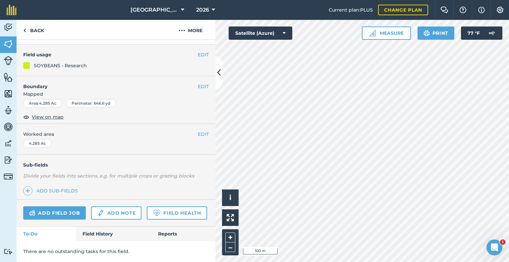
scroll to position [100, 0]
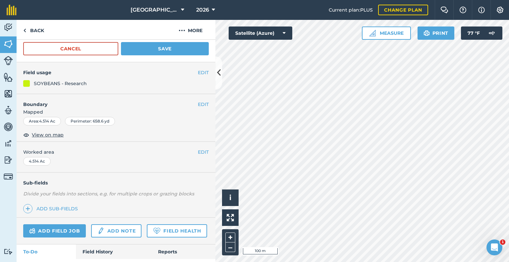
scroll to position [65, 0]
click at [198, 72] on button "EDIT" at bounding box center [203, 72] width 11 height 7
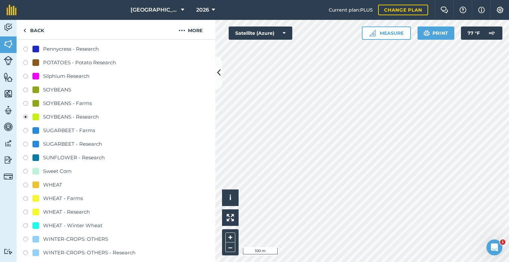
scroll to position [257, 0]
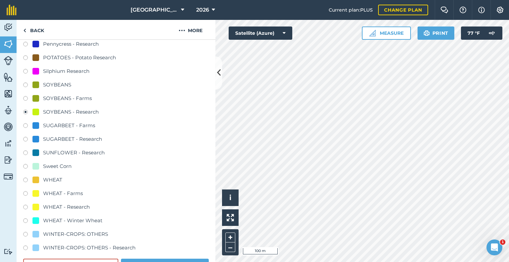
click at [27, 179] on label at bounding box center [27, 181] width 9 height 7
radio input "true"
radio input "false"
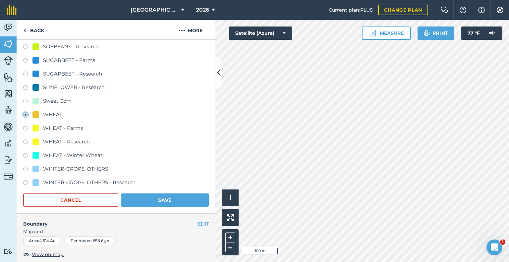
scroll to position [323, 0]
click at [157, 192] on form "-- Not set -- [PERSON_NAME] - Research BEANS: DRY - Research Camelina Research …" at bounding box center [116, 16] width 186 height 382
click at [162, 201] on button "Save" at bounding box center [165, 199] width 88 height 13
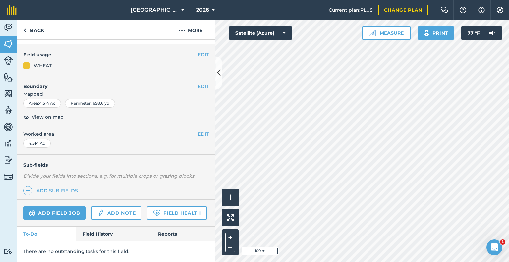
scroll to position [100, 0]
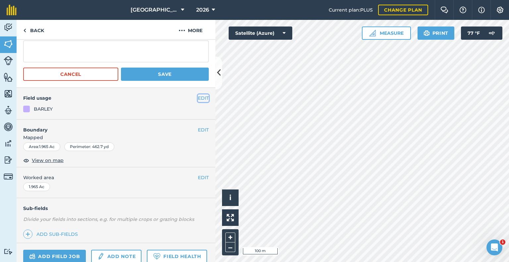
click at [200, 96] on button "EDIT" at bounding box center [203, 97] width 11 height 7
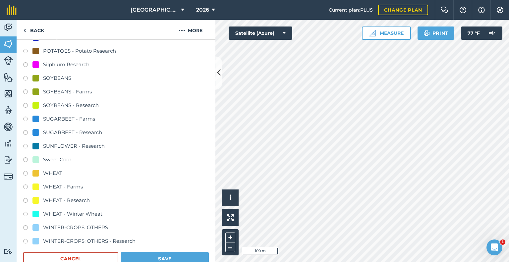
scroll to position [285, 0]
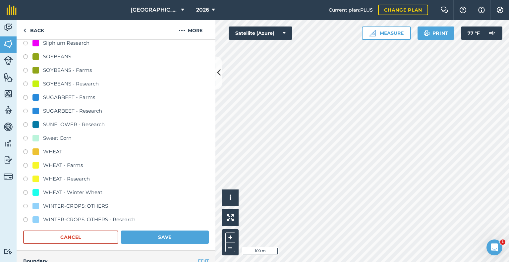
click at [56, 177] on div "WHEAT - Research" at bounding box center [66, 179] width 47 height 8
radio input "true"
radio input "false"
click at [67, 216] on div "WINTER-CROPS: OTHERS - Research" at bounding box center [89, 220] width 92 height 8
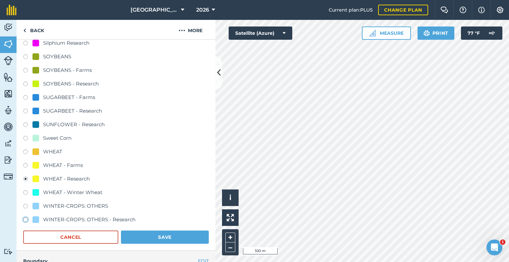
radio input "true"
radio input "false"
click at [149, 234] on button "Save" at bounding box center [165, 237] width 88 height 13
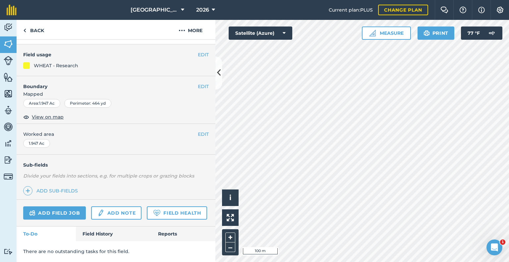
scroll to position [83, 0]
click at [198, 53] on button "EDIT" at bounding box center [203, 54] width 11 height 7
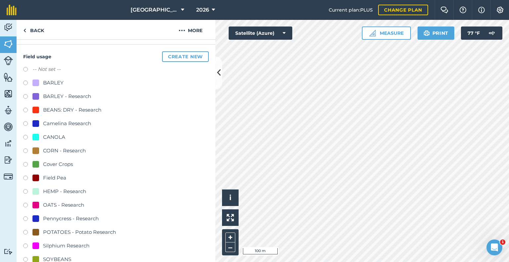
scroll to position [182, 0]
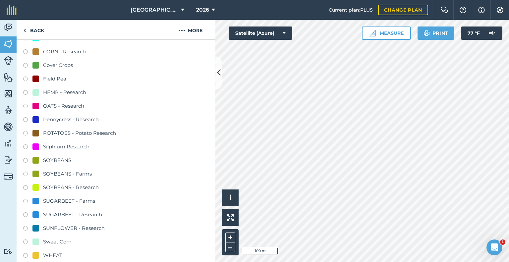
click at [53, 158] on div "SOYBEANS" at bounding box center [57, 160] width 28 height 8
radio input "true"
radio input "false"
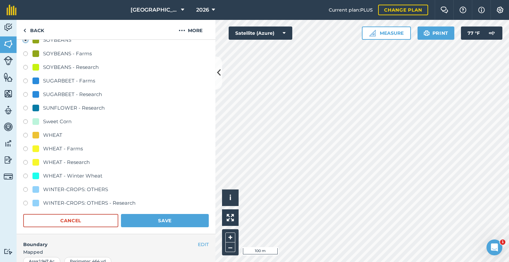
scroll to position [309, 0]
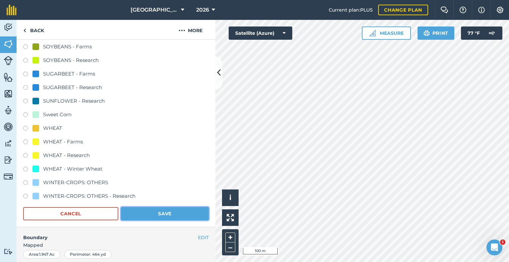
click at [156, 215] on button "Save" at bounding box center [165, 213] width 88 height 13
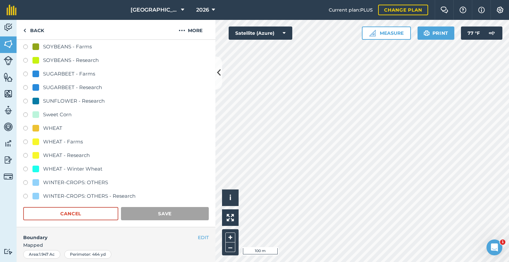
scroll to position [100, 0]
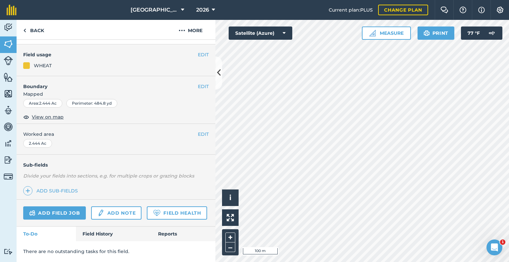
scroll to position [69, 0]
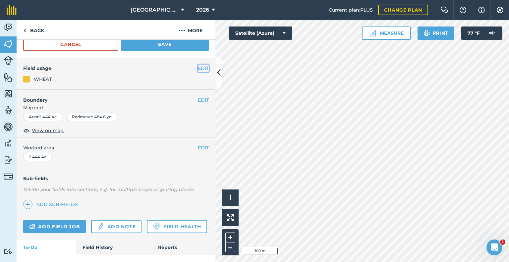
click at [198, 66] on button "EDIT" at bounding box center [203, 68] width 11 height 7
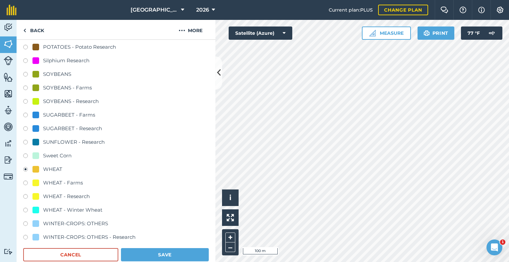
scroll to position [267, 0]
click at [42, 75] on div "SOYBEANS" at bounding box center [51, 75] width 39 height 8
radio input "true"
radio input "false"
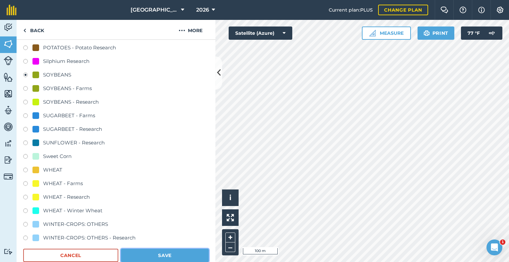
click at [159, 256] on button "Save" at bounding box center [165, 255] width 88 height 13
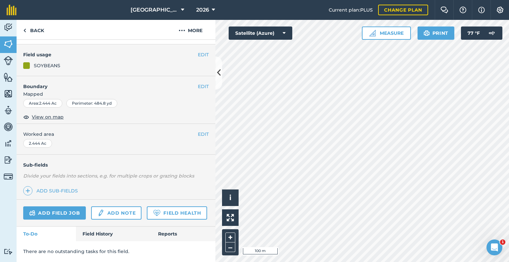
scroll to position [100, 0]
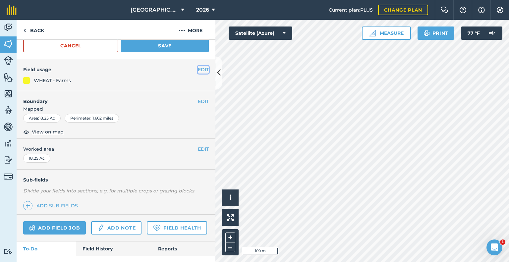
click at [200, 71] on button "EDIT" at bounding box center [203, 69] width 11 height 7
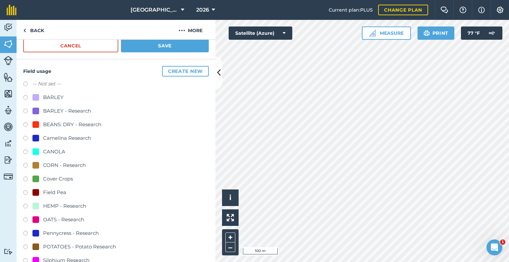
click at [28, 84] on label at bounding box center [27, 85] width 9 height 7
radio input "true"
radio input "false"
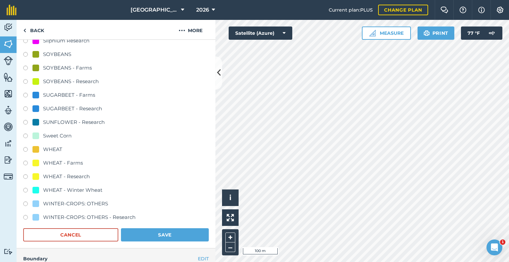
scroll to position [313, 0]
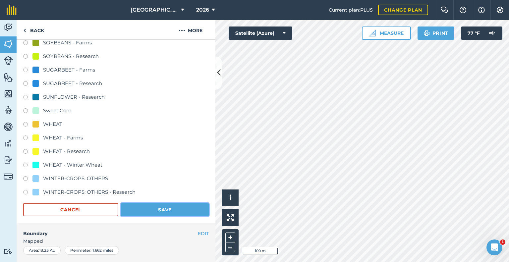
click at [158, 211] on button "Save" at bounding box center [165, 209] width 88 height 13
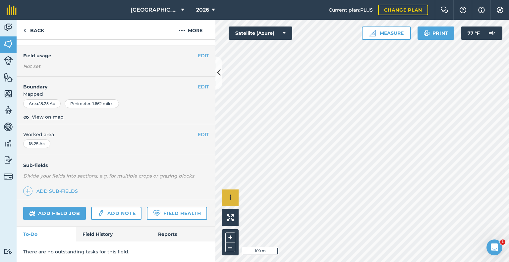
scroll to position [99, 0]
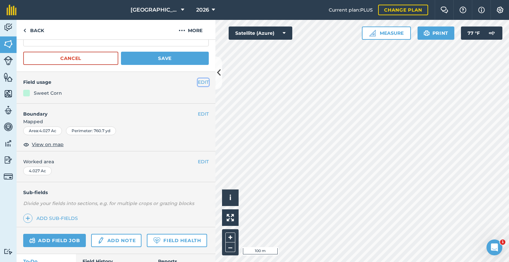
click at [198, 82] on button "EDIT" at bounding box center [203, 82] width 11 height 7
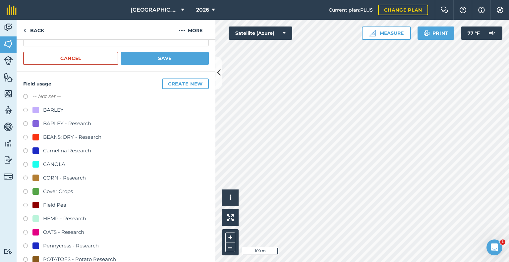
click at [49, 95] on label "-- Not set --" at bounding box center [46, 96] width 28 height 8
radio input "true"
radio input "false"
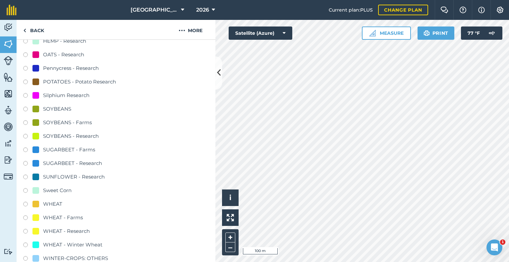
scroll to position [365, 0]
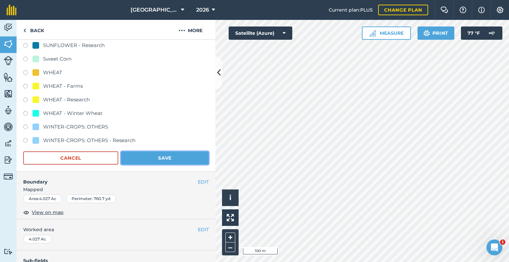
click at [145, 156] on button "Save" at bounding box center [165, 157] width 88 height 13
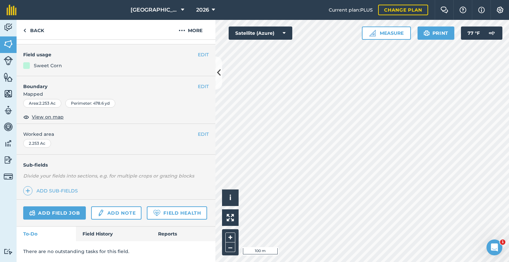
scroll to position [68, 0]
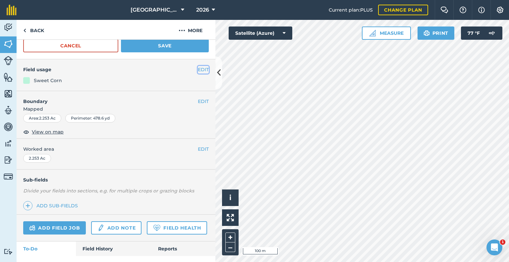
click at [198, 69] on button "EDIT" at bounding box center [203, 69] width 11 height 7
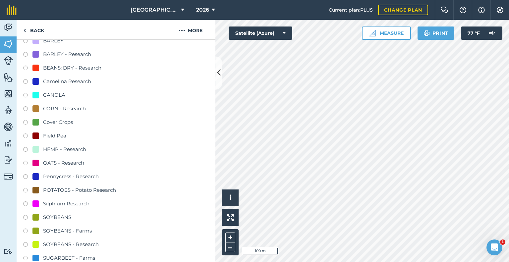
scroll to position [65, 0]
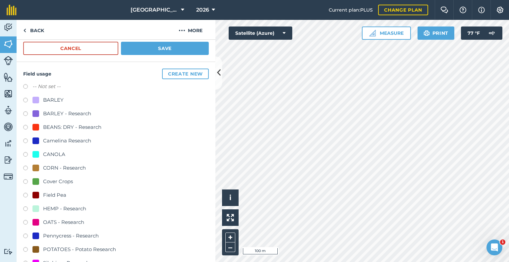
click at [22, 86] on div "Field usage Create new -- Not set -- BARLEY BARLEY - Research BEANS: DRY - Rese…" at bounding box center [116, 266] width 199 height 409
click at [28, 87] on label at bounding box center [27, 87] width 9 height 7
radio input "true"
radio input "false"
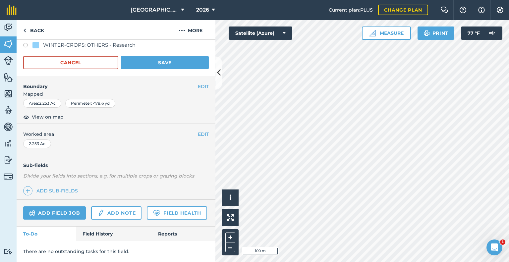
scroll to position [477, 0]
click at [158, 56] on button "Save" at bounding box center [165, 62] width 88 height 13
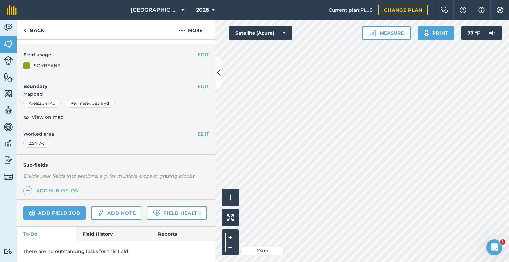
scroll to position [85, 0]
click at [198, 51] on button "EDIT" at bounding box center [203, 54] width 11 height 7
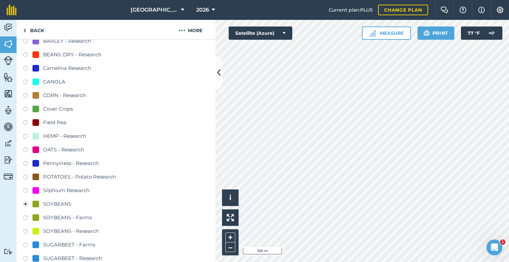
scroll to position [288, 0]
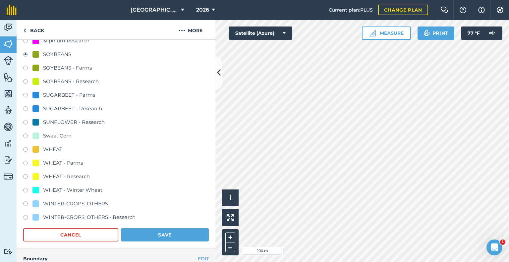
click at [48, 150] on div "WHEAT" at bounding box center [52, 150] width 19 height 8
radio input "true"
radio input "false"
click at [161, 233] on button "Save" at bounding box center [165, 234] width 88 height 13
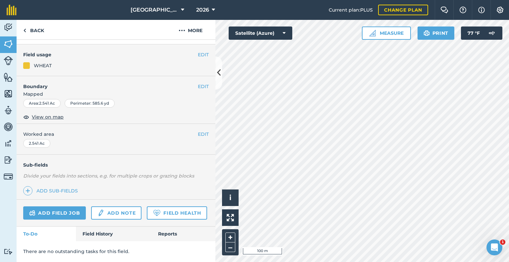
scroll to position [100, 0]
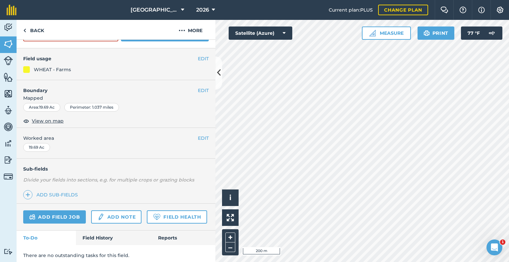
click at [204, 58] on div "EDIT Field usage WHEAT - Farms" at bounding box center [116, 64] width 199 height 32
click at [198, 58] on button "EDIT" at bounding box center [203, 58] width 11 height 7
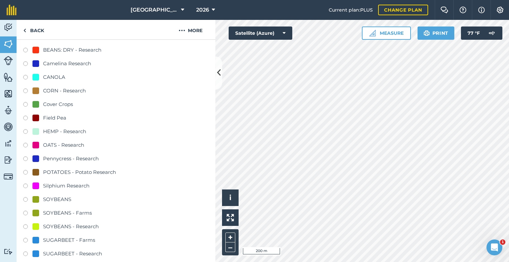
scroll to position [159, 0]
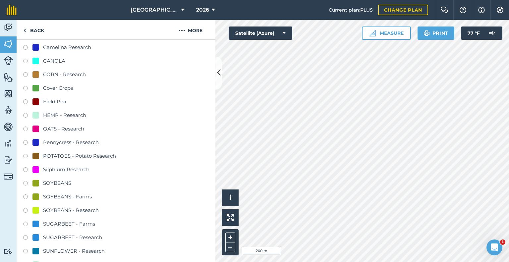
click at [34, 237] on div at bounding box center [35, 237] width 7 height 7
radio input "true"
radio input "false"
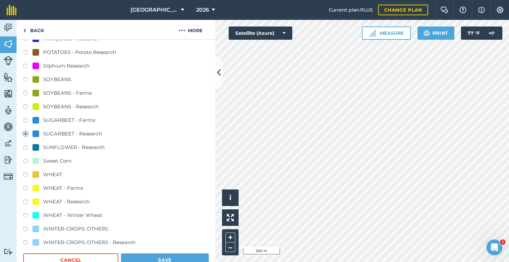
scroll to position [328, 0]
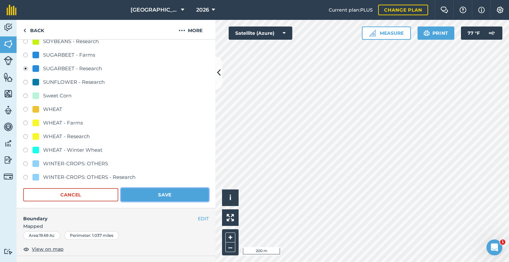
click at [149, 191] on button "Save" at bounding box center [165, 194] width 88 height 13
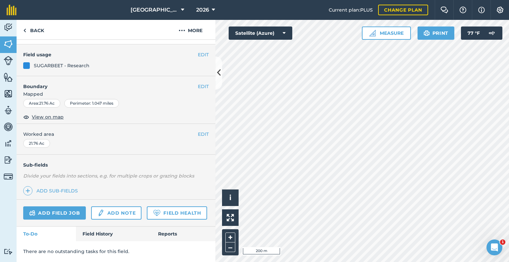
scroll to position [70, 0]
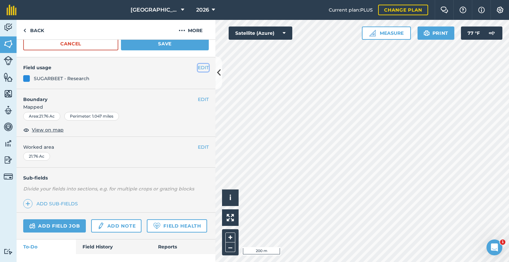
click at [198, 64] on button "EDIT" at bounding box center [203, 67] width 11 height 7
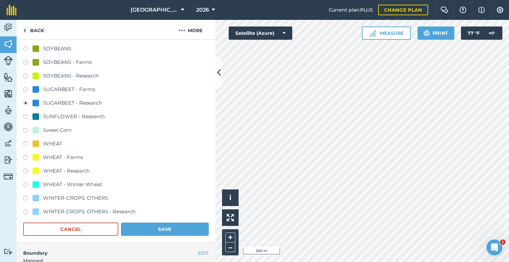
scroll to position [295, 0]
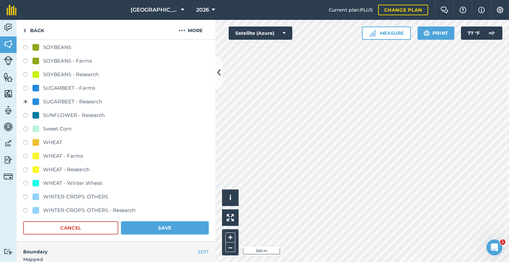
click at [45, 146] on div "WHEAT" at bounding box center [52, 143] width 19 height 8
radio input "true"
radio input "false"
click at [144, 223] on button "Save" at bounding box center [165, 227] width 88 height 13
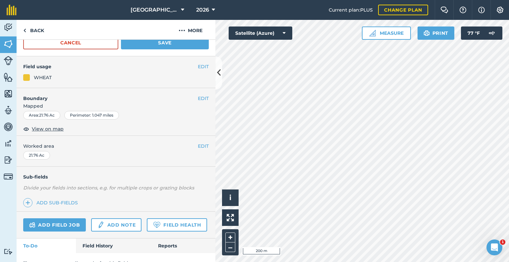
scroll to position [71, 0]
click at [198, 67] on button "EDIT" at bounding box center [203, 66] width 11 height 7
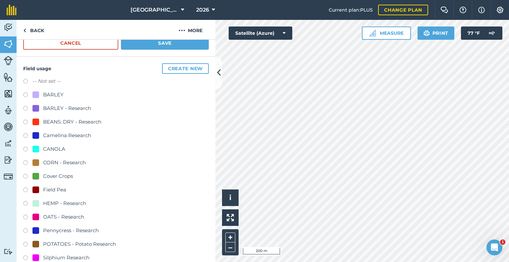
scroll to position [247, 0]
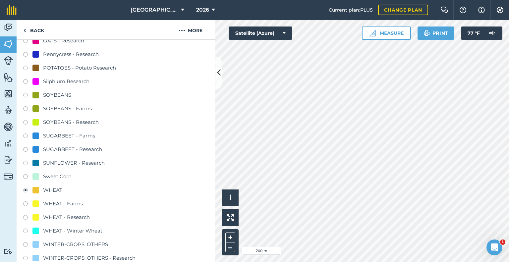
click at [71, 202] on div "WHEAT - Farms" at bounding box center [63, 204] width 40 height 8
radio input "true"
radio input "false"
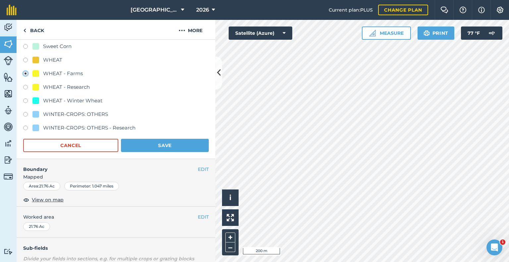
scroll to position [378, 0]
click at [152, 145] on button "Save" at bounding box center [165, 145] width 88 height 13
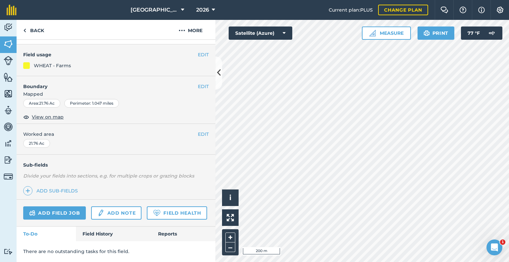
scroll to position [100, 0]
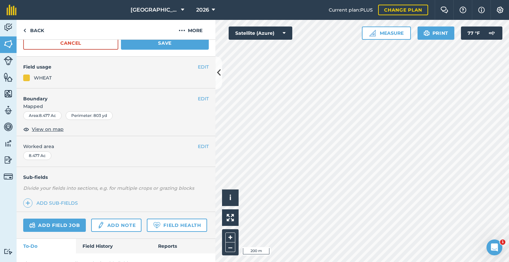
scroll to position [72, 0]
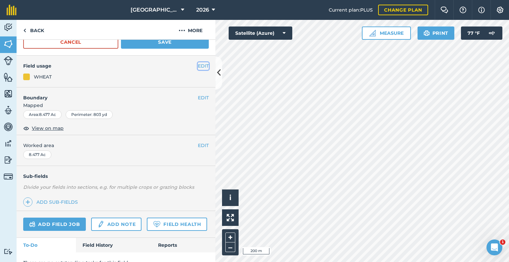
click at [198, 62] on button "EDIT" at bounding box center [203, 65] width 11 height 7
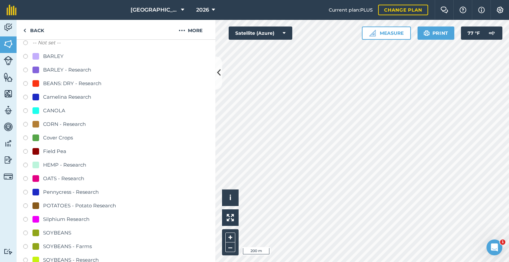
scroll to position [109, 0]
click at [51, 138] on div "Cover Crops" at bounding box center [58, 138] width 30 height 8
radio input "true"
radio input "false"
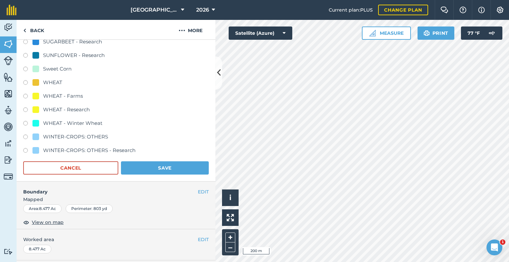
scroll to position [355, 0]
click at [167, 167] on button "Save" at bounding box center [165, 167] width 88 height 13
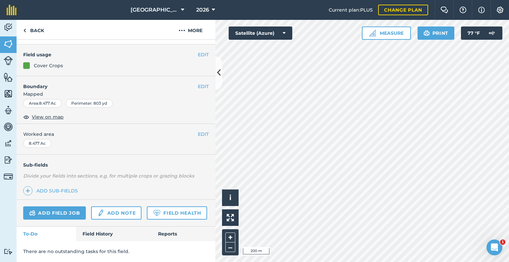
scroll to position [100, 0]
click at [199, 83] on button "EDIT" at bounding box center [203, 86] width 11 height 7
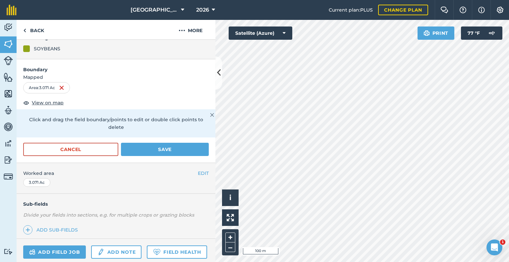
click at [121, 195] on div "Sub-fields Divide your fields into sections, e.g. for multiple crops or grazing…" at bounding box center [116, 216] width 199 height 45
click at [147, 151] on button "Save" at bounding box center [165, 149] width 88 height 13
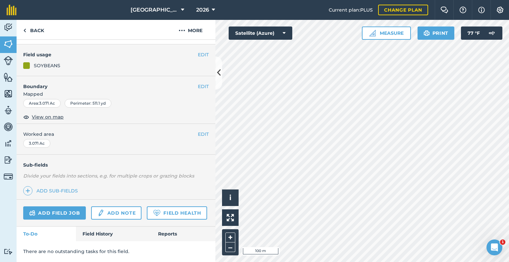
scroll to position [52, 0]
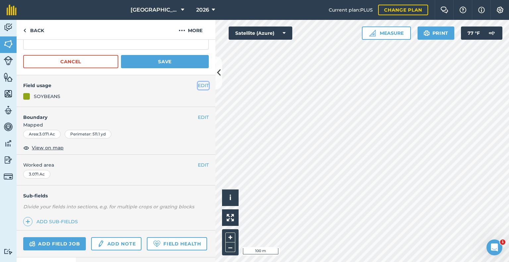
click at [198, 85] on button "EDIT" at bounding box center [203, 85] width 11 height 7
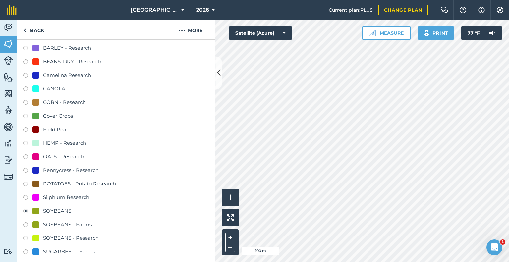
scroll to position [1, 0]
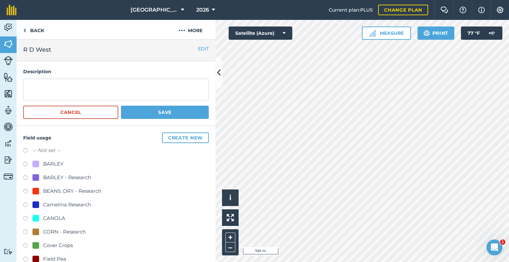
click at [41, 148] on label "-- Not set --" at bounding box center [46, 151] width 28 height 8
radio input "true"
radio input "false"
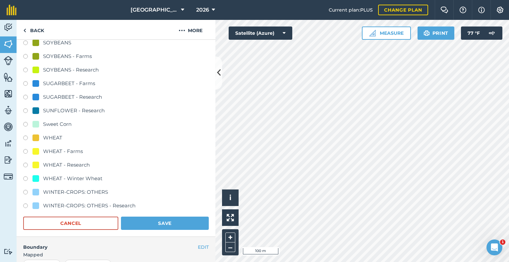
scroll to position [300, 0]
click at [153, 222] on button "Save" at bounding box center [165, 222] width 88 height 13
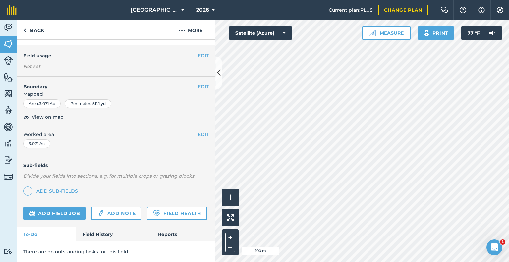
scroll to position [99, 0]
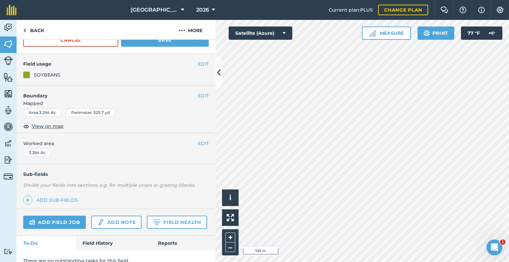
scroll to position [73, 0]
click at [198, 62] on button "EDIT" at bounding box center [203, 64] width 11 height 7
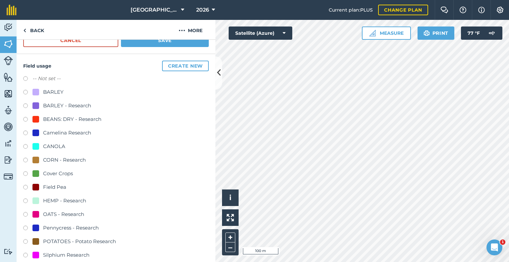
scroll to position [273, 0]
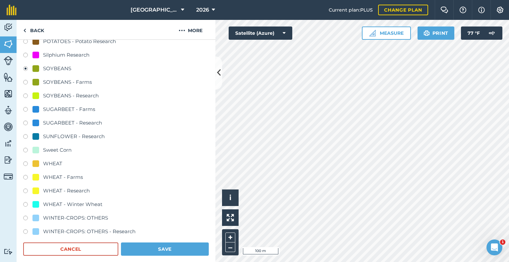
click at [45, 165] on div "WHEAT" at bounding box center [52, 164] width 19 height 8
radio input "true"
radio input "false"
click at [140, 248] on button "Save" at bounding box center [165, 249] width 88 height 13
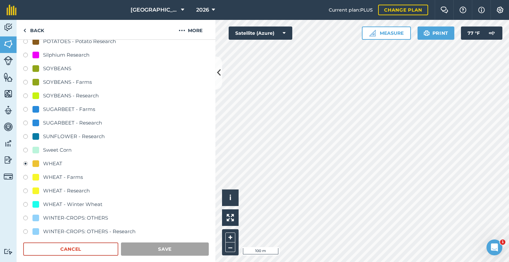
scroll to position [100, 0]
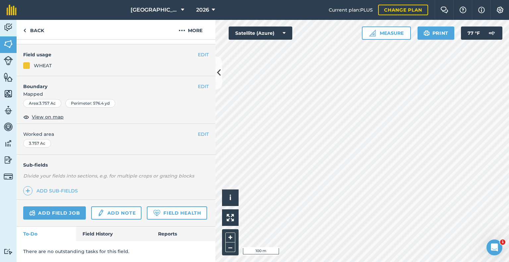
scroll to position [76, 0]
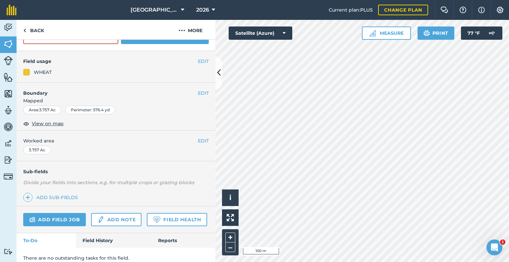
click at [195, 52] on div "EDIT Field usage WHEAT" at bounding box center [116, 67] width 199 height 32
click at [196, 56] on div "EDIT Field usage WHEAT" at bounding box center [116, 67] width 199 height 32
click at [198, 63] on button "EDIT" at bounding box center [203, 61] width 11 height 7
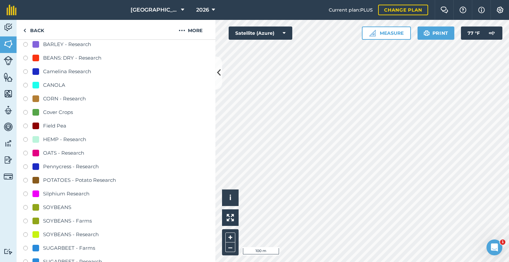
scroll to position [154, 0]
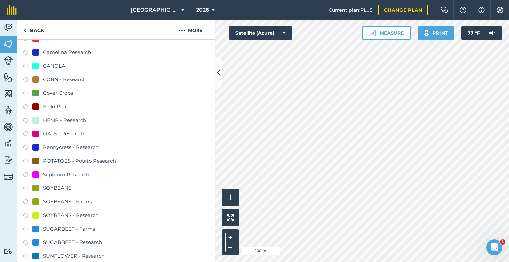
click at [50, 186] on div "SOYBEANS" at bounding box center [57, 188] width 28 height 8
radio input "true"
radio input "false"
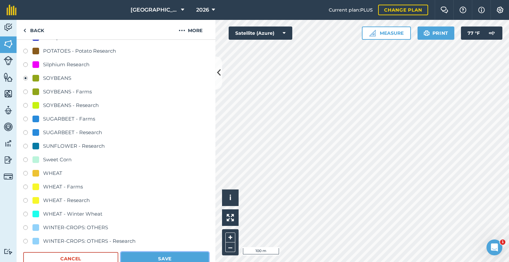
click at [147, 254] on button "Save" at bounding box center [165, 258] width 88 height 13
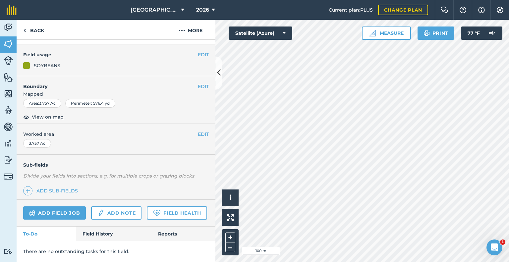
scroll to position [100, 0]
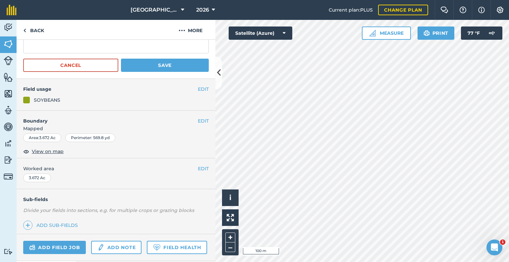
scroll to position [48, 0]
click at [199, 86] on button "EDIT" at bounding box center [203, 89] width 11 height 7
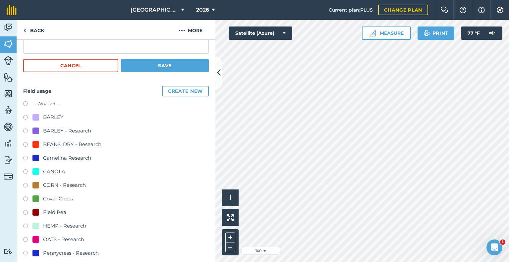
scroll to position [226, 0]
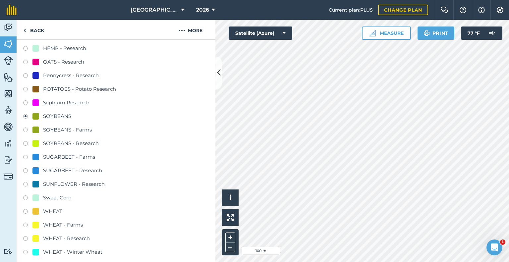
click at [46, 208] on div "WHEAT" at bounding box center [52, 212] width 19 height 8
radio input "true"
radio input "false"
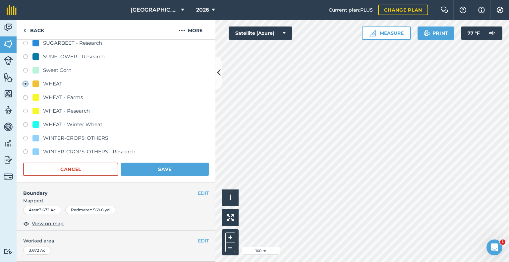
scroll to position [356, 0]
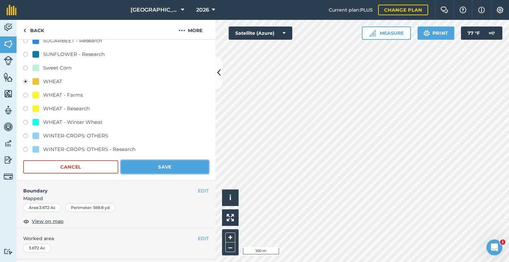
click at [145, 163] on button "Save" at bounding box center [165, 166] width 88 height 13
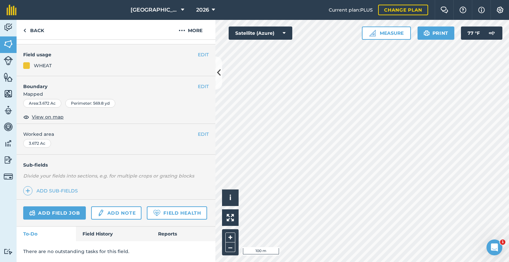
scroll to position [100, 0]
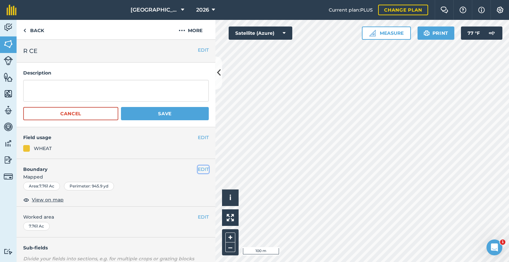
click at [199, 167] on button "EDIT" at bounding box center [203, 169] width 11 height 7
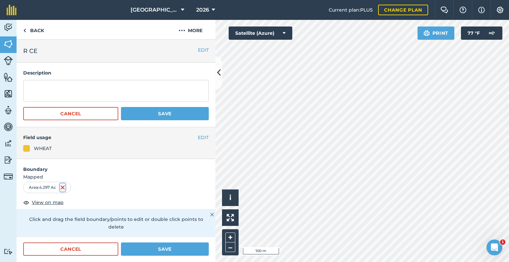
click at [65, 186] on img at bounding box center [62, 188] width 5 height 8
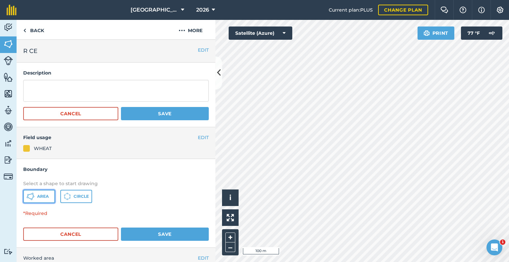
click at [35, 196] on button "Area" at bounding box center [39, 196] width 32 height 13
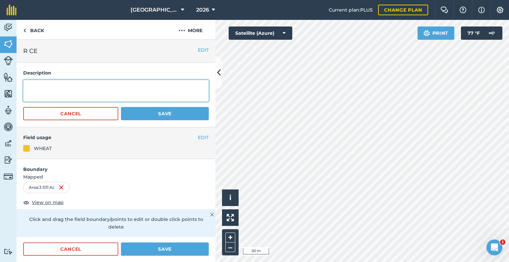
click at [43, 89] on textarea at bounding box center [116, 91] width 186 height 22
type textarea "C-South"
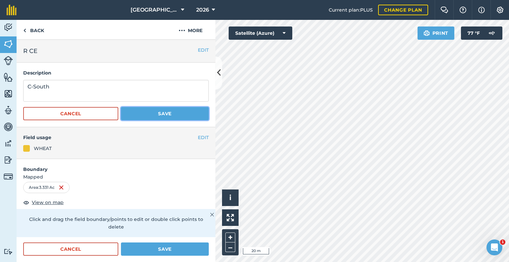
click at [131, 115] on button "Save" at bounding box center [165, 113] width 88 height 13
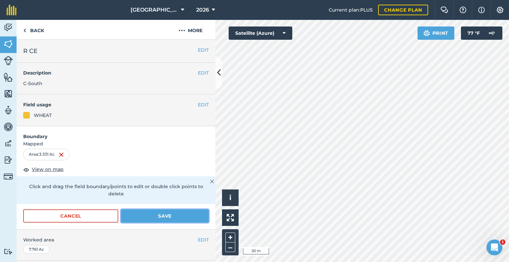
click at [136, 216] on button "Save" at bounding box center [165, 215] width 88 height 13
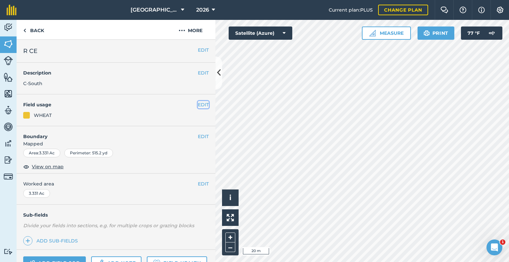
click at [198, 102] on button "EDIT" at bounding box center [203, 104] width 11 height 7
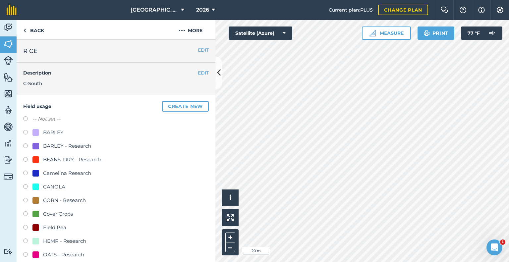
click at [47, 120] on label "-- Not set --" at bounding box center [46, 119] width 28 height 8
radio input "true"
radio input "false"
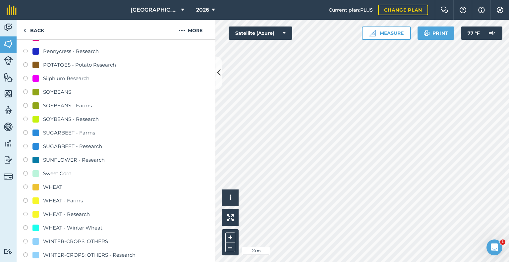
scroll to position [316, 0]
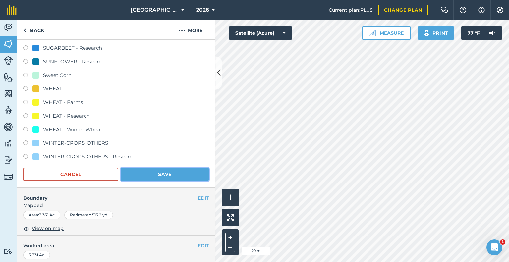
click at [150, 171] on button "Save" at bounding box center [165, 174] width 88 height 13
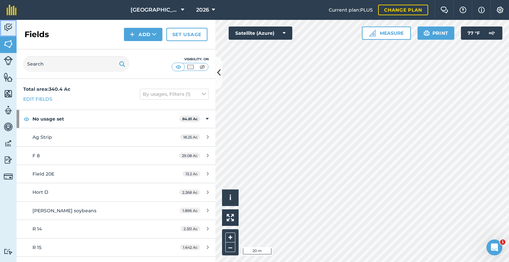
click at [7, 31] on img at bounding box center [8, 28] width 9 height 10
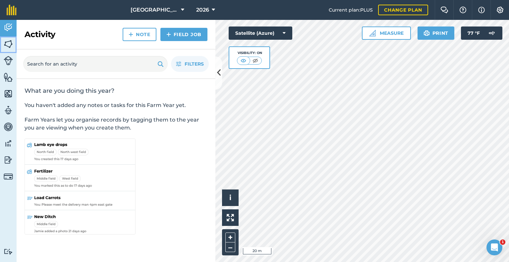
click at [11, 46] on img at bounding box center [8, 44] width 9 height 10
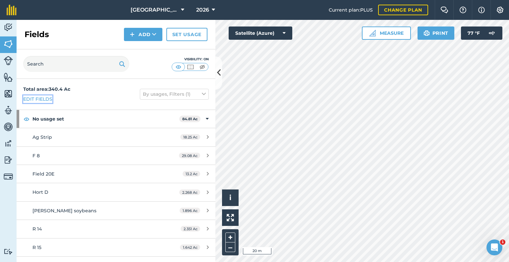
click at [38, 98] on link "Edit fields" at bounding box center [37, 98] width 29 height 7
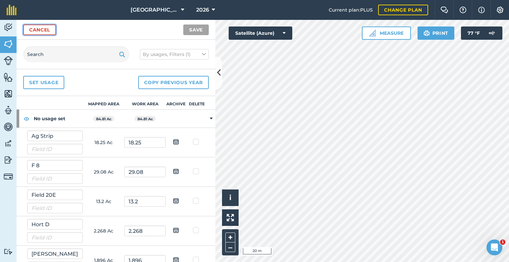
click at [47, 32] on link "Cancel" at bounding box center [39, 30] width 33 height 11
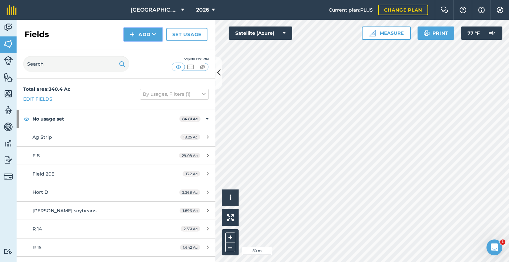
click at [147, 29] on button "Add" at bounding box center [143, 34] width 38 height 13
click at [144, 51] on link "Draw" at bounding box center [143, 49] width 36 height 15
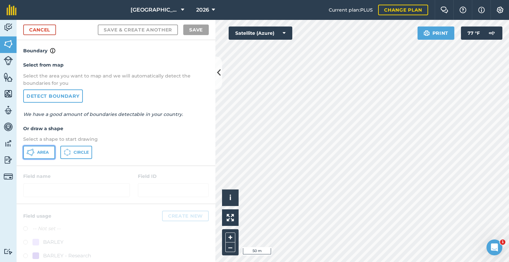
click at [40, 148] on button "Area" at bounding box center [39, 152] width 32 height 13
click at [41, 26] on link "Cancel" at bounding box center [39, 30] width 33 height 11
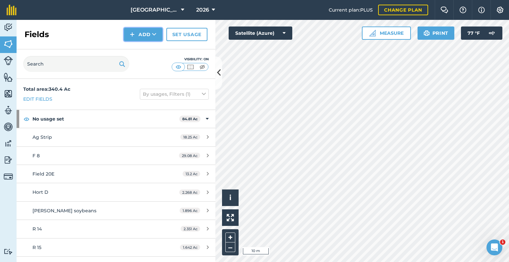
click at [137, 33] on button "Add" at bounding box center [143, 34] width 38 height 13
click at [142, 51] on link "Draw" at bounding box center [143, 49] width 36 height 15
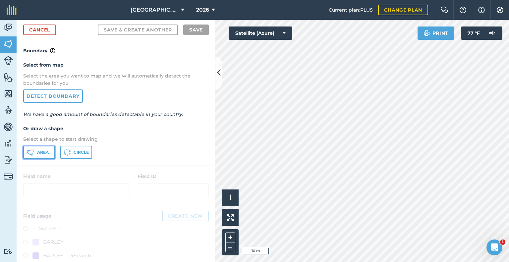
click at [33, 151] on icon at bounding box center [34, 152] width 2 height 2
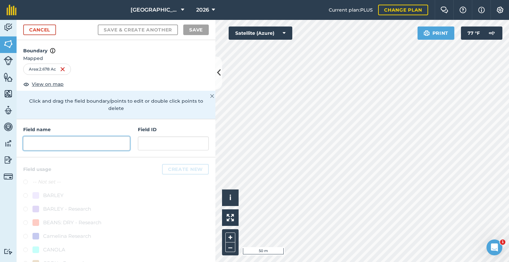
click at [52, 146] on input "text" at bounding box center [76, 144] width 107 height 14
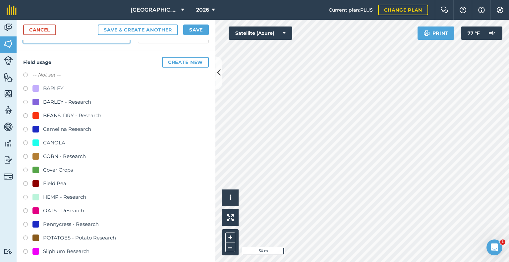
scroll to position [141, 0]
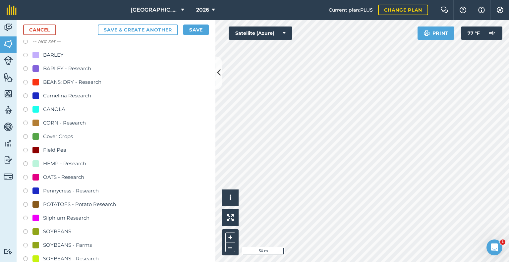
type input "C-Center"
click at [26, 42] on label at bounding box center [27, 42] width 9 height 7
radio input "true"
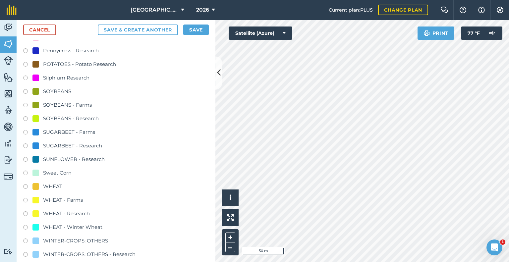
click at [132, 163] on div "SUNFLOWER - Research" at bounding box center [116, 160] width 186 height 10
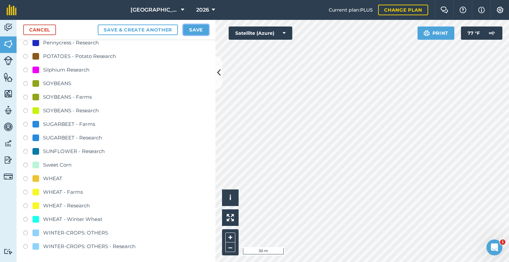
click at [193, 30] on button "Save" at bounding box center [196, 30] width 26 height 11
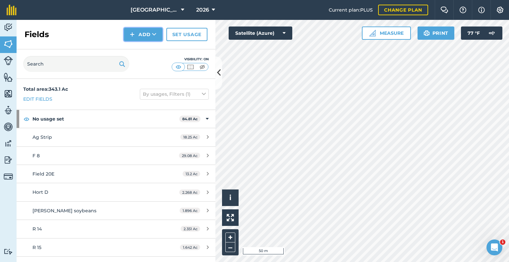
click at [135, 38] on button "Add" at bounding box center [143, 34] width 38 height 13
click at [144, 49] on link "Draw" at bounding box center [143, 49] width 36 height 15
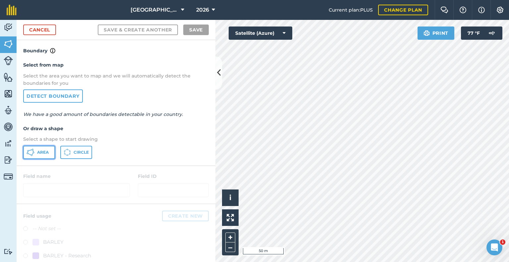
click at [40, 146] on button "Area" at bounding box center [39, 152] width 32 height 13
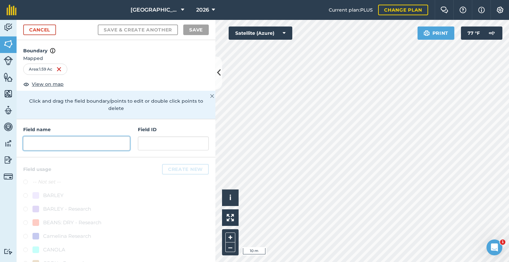
click at [70, 141] on input "text" at bounding box center [76, 144] width 107 height 14
click at [70, 141] on input "C" at bounding box center [76, 144] width 107 height 14
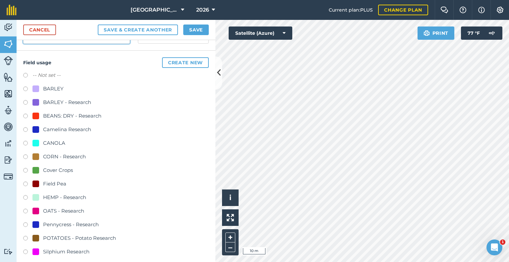
scroll to position [82, 0]
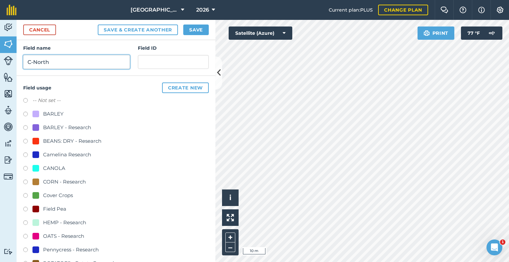
type input "C-North"
click at [50, 185] on div "CORN - Research" at bounding box center [116, 183] width 186 height 10
click at [46, 179] on div "CORN - Research" at bounding box center [64, 182] width 43 height 8
radio input "true"
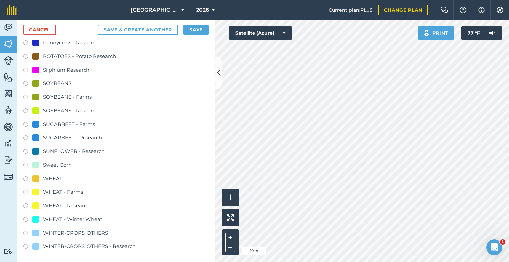
scroll to position [124, 0]
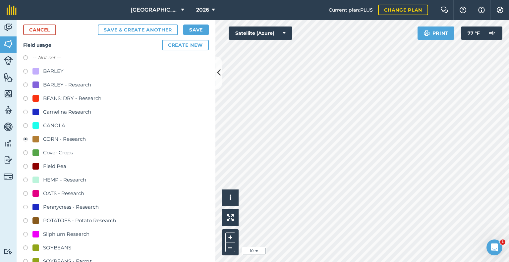
click at [32, 54] on div "-- Not set --" at bounding box center [116, 59] width 186 height 10
click at [25, 56] on label at bounding box center [27, 58] width 9 height 7
radio input "true"
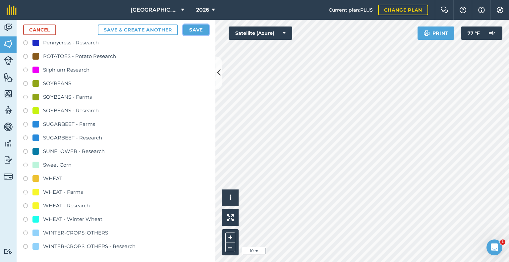
click at [207, 26] on button "Save" at bounding box center [196, 30] width 26 height 11
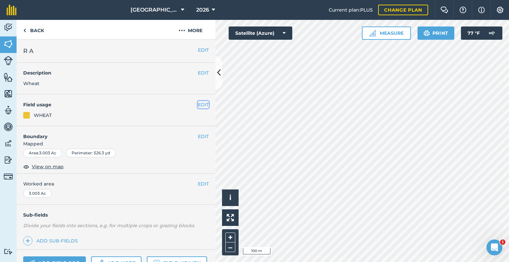
click at [199, 102] on button "EDIT" at bounding box center [203, 104] width 11 height 7
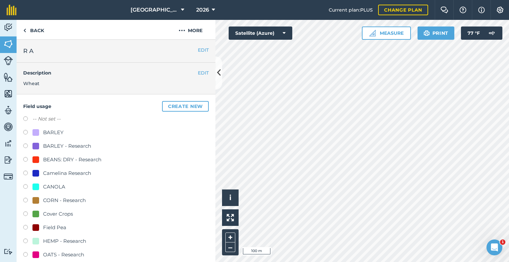
click at [28, 117] on label at bounding box center [27, 119] width 9 height 7
radio input "true"
radio input "false"
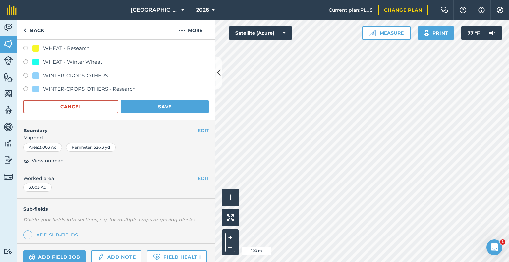
scroll to position [384, 0]
click at [162, 102] on button "Save" at bounding box center [165, 105] width 88 height 13
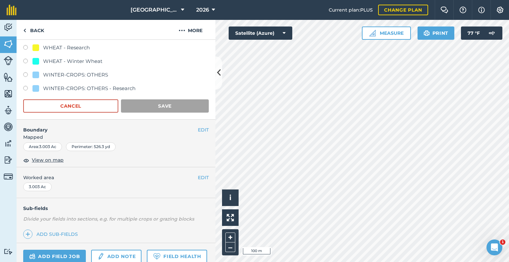
scroll to position [66, 0]
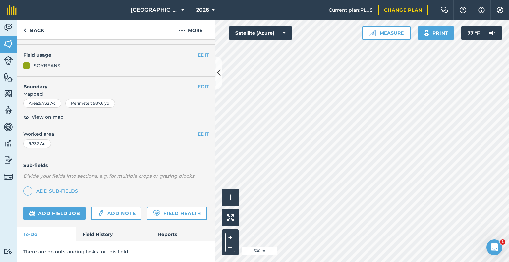
scroll to position [67, 0]
click at [200, 83] on button "EDIT" at bounding box center [203, 86] width 11 height 7
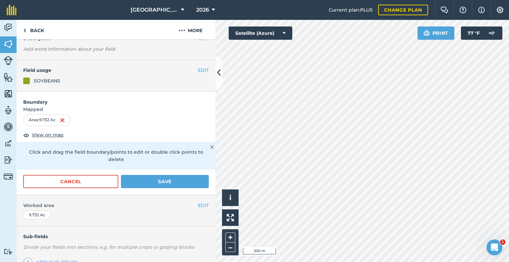
scroll to position [33, 0]
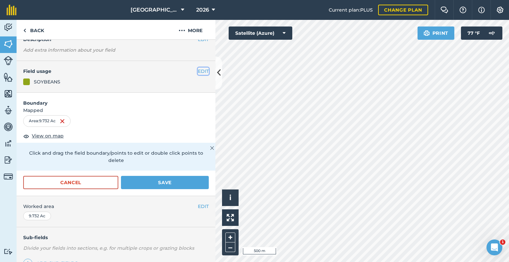
click at [199, 70] on button "EDIT" at bounding box center [203, 71] width 11 height 7
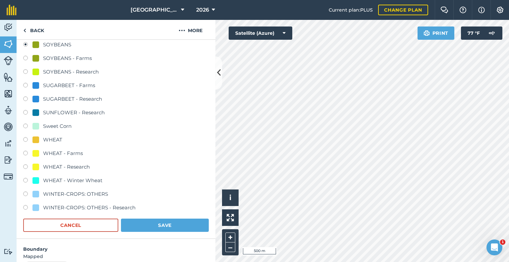
scroll to position [264, 0]
click at [51, 164] on div "WHEAT - Research" at bounding box center [66, 167] width 47 height 8
radio input "true"
radio input "false"
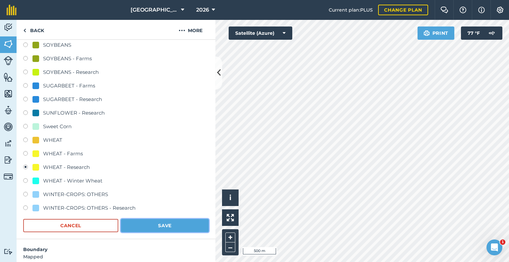
click at [135, 224] on button "Save" at bounding box center [165, 225] width 88 height 13
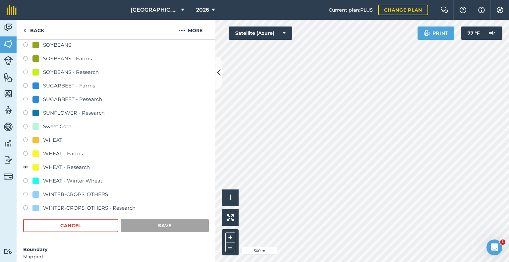
scroll to position [123, 0]
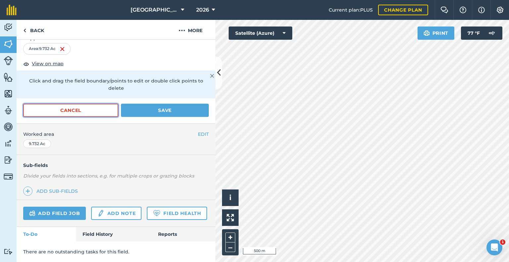
click at [95, 104] on button "Cancel" at bounding box center [70, 110] width 95 height 13
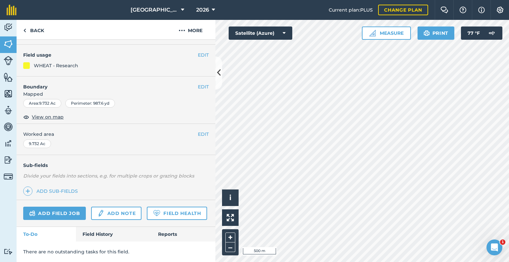
scroll to position [67, 0]
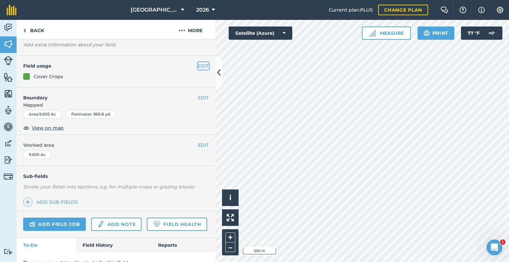
click at [198, 65] on button "EDIT" at bounding box center [203, 65] width 11 height 7
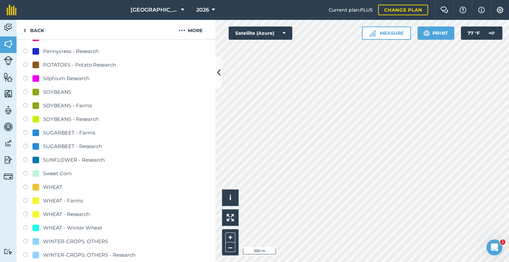
scroll to position [217, 0]
click at [43, 89] on div "SOYBEANS" at bounding box center [57, 92] width 28 height 8
radio input "true"
radio input "false"
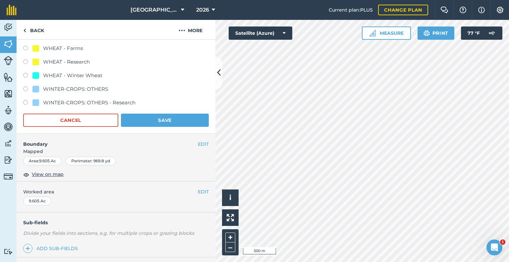
scroll to position [370, 0]
click at [143, 125] on button "Save" at bounding box center [165, 119] width 88 height 13
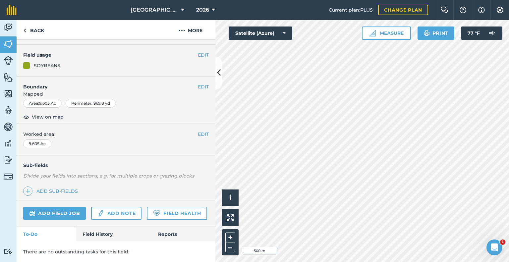
scroll to position [67, 0]
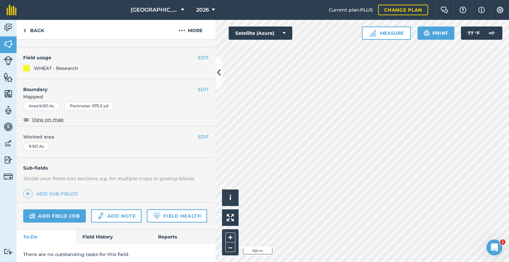
click at [192, 60] on h4 "Field usage" at bounding box center [110, 57] width 175 height 7
click at [198, 60] on button "EDIT" at bounding box center [203, 57] width 11 height 7
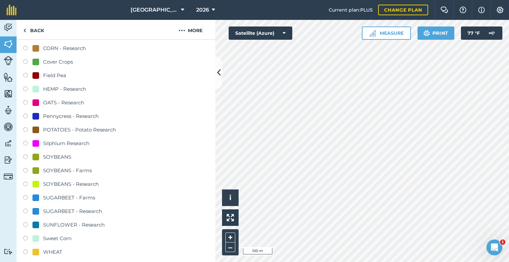
scroll to position [134, 0]
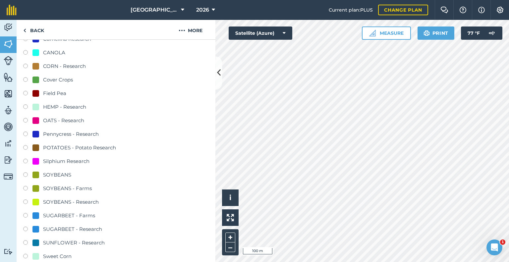
click at [25, 81] on label at bounding box center [27, 80] width 9 height 7
radio input "true"
radio input "false"
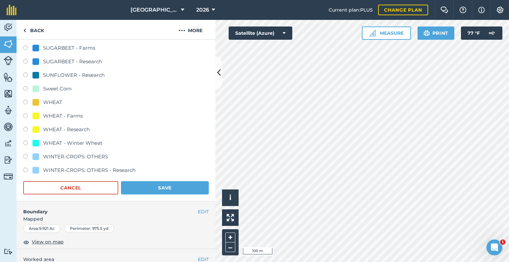
scroll to position [304, 0]
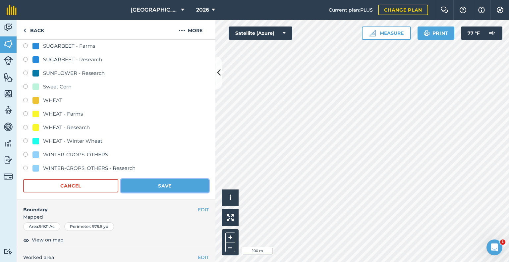
click at [147, 187] on button "Save" at bounding box center [165, 185] width 88 height 13
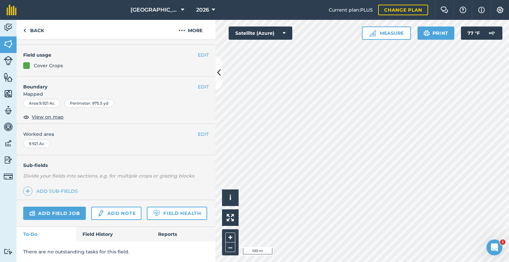
scroll to position [67, 0]
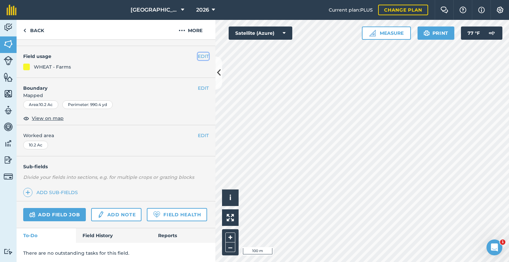
click at [203, 57] on button "EDIT" at bounding box center [203, 56] width 11 height 7
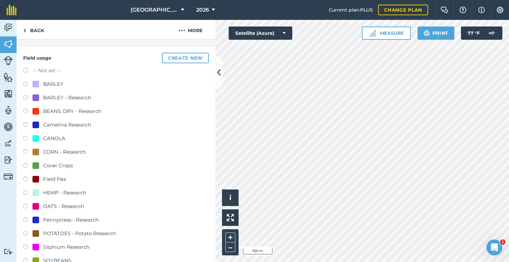
scroll to position [100, 0]
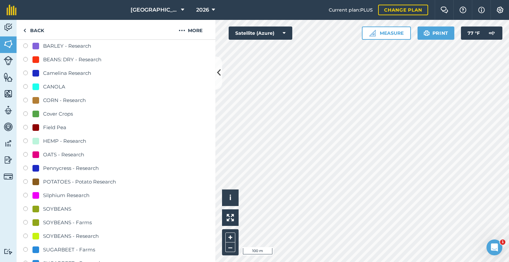
click at [25, 209] on label at bounding box center [27, 210] width 9 height 7
radio input "true"
radio input "false"
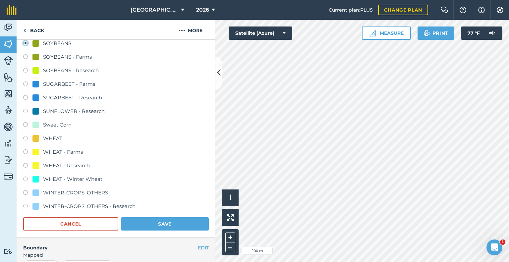
scroll to position [266, 0]
click at [54, 57] on div "SOYBEANS - Farms" at bounding box center [67, 57] width 49 height 8
radio input "true"
radio input "false"
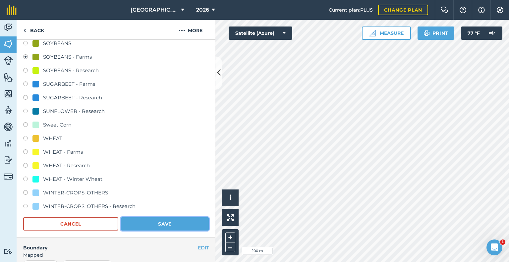
click at [158, 227] on button "Save" at bounding box center [165, 223] width 88 height 13
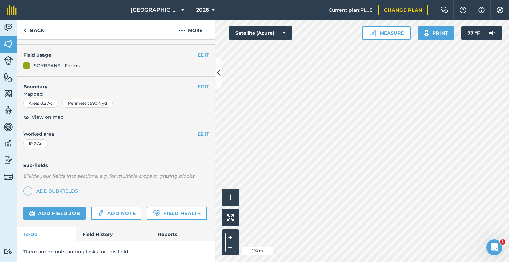
scroll to position [67, 0]
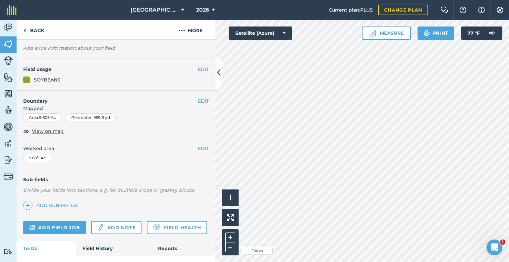
scroll to position [35, 0]
click at [202, 65] on div "EDIT Field usage SOYBEANS" at bounding box center [116, 76] width 199 height 32
click at [202, 66] on button "EDIT" at bounding box center [203, 69] width 11 height 7
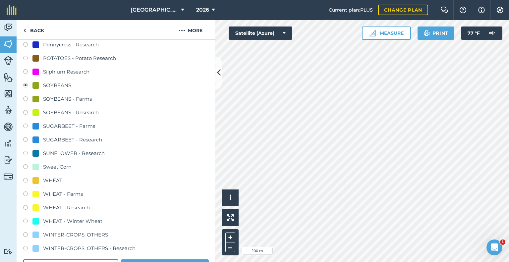
scroll to position [224, 0]
click at [57, 194] on div "WHEAT - Farms" at bounding box center [63, 194] width 40 height 8
radio input "true"
radio input "false"
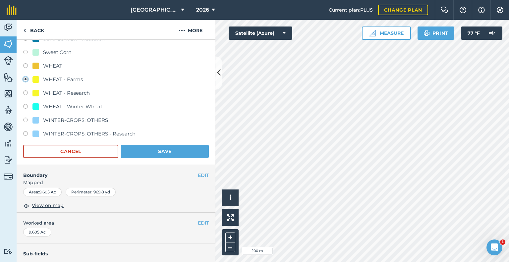
scroll to position [339, 0]
click at [147, 150] on button "Save" at bounding box center [165, 150] width 88 height 13
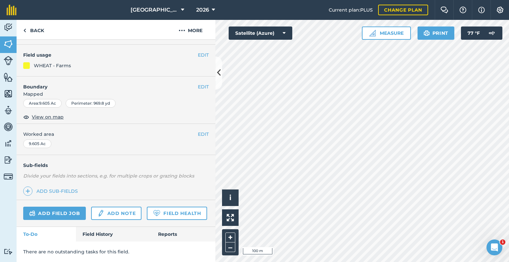
scroll to position [67, 0]
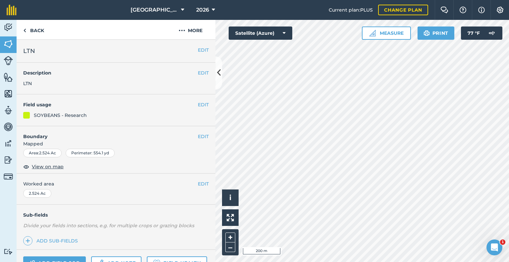
click at [191, 105] on h4 "Field usage" at bounding box center [110, 104] width 175 height 7
click at [192, 105] on h4 "Field usage" at bounding box center [110, 104] width 175 height 7
click at [198, 105] on button "EDIT" at bounding box center [203, 104] width 11 height 7
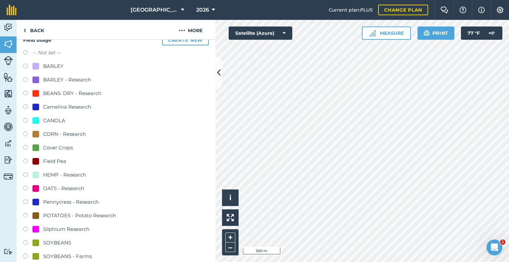
scroll to position [66, 0]
click at [26, 133] on label at bounding box center [27, 135] width 9 height 7
radio input "true"
radio input "false"
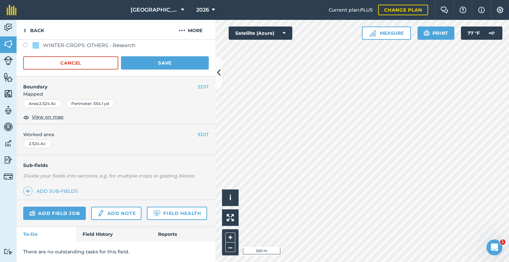
scroll to position [439, 0]
click at [169, 56] on button "Save" at bounding box center [165, 62] width 88 height 13
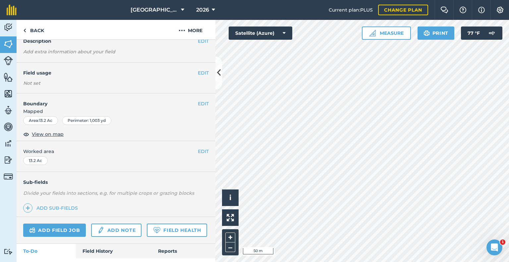
scroll to position [19, 0]
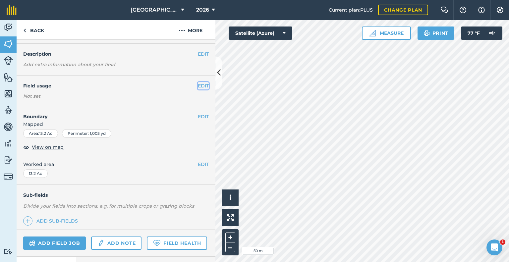
click at [201, 87] on button "EDIT" at bounding box center [203, 85] width 11 height 7
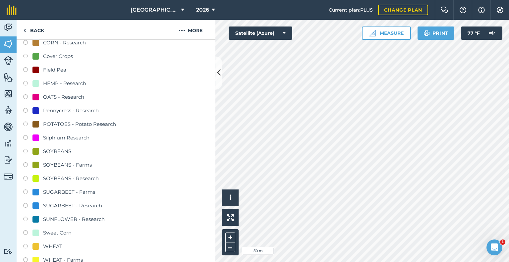
scroll to position [158, 0]
click at [46, 162] on div "SOYBEANS - Farms" at bounding box center [67, 165] width 49 height 8
radio input "true"
radio input "false"
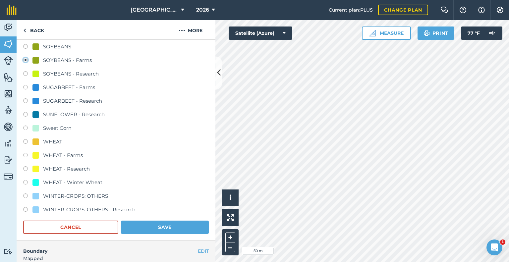
scroll to position [264, 0]
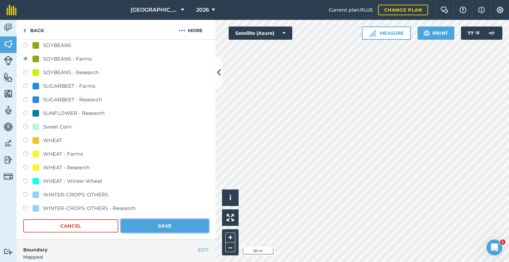
click at [143, 227] on button "Save" at bounding box center [165, 225] width 88 height 13
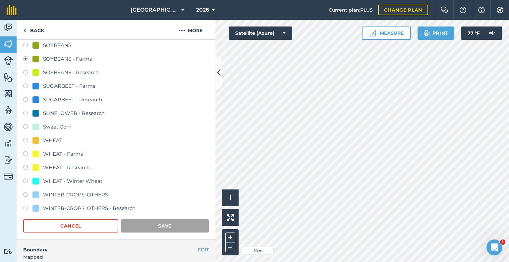
scroll to position [67, 0]
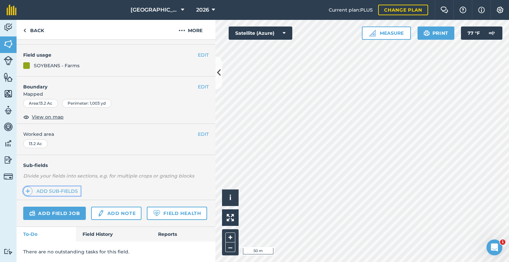
click at [50, 187] on link "Add sub-fields" at bounding box center [51, 191] width 57 height 9
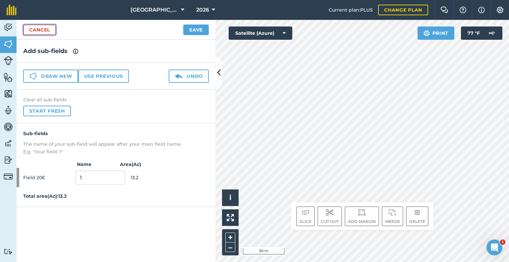
click at [37, 33] on link "Cancel" at bounding box center [39, 30] width 33 height 11
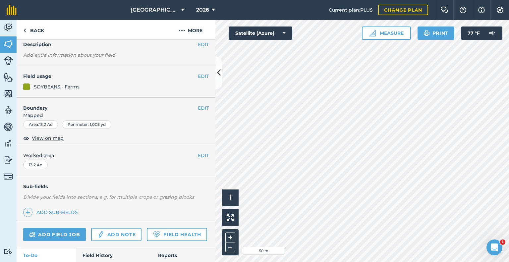
scroll to position [29, 0]
click at [51, 211] on link "Add sub-fields" at bounding box center [51, 212] width 57 height 9
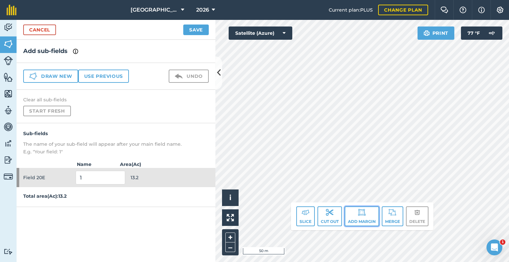
click at [363, 213] on img at bounding box center [362, 213] width 8 height 8
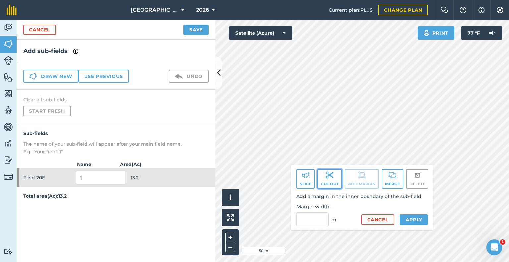
click at [330, 178] on img at bounding box center [330, 175] width 8 height 8
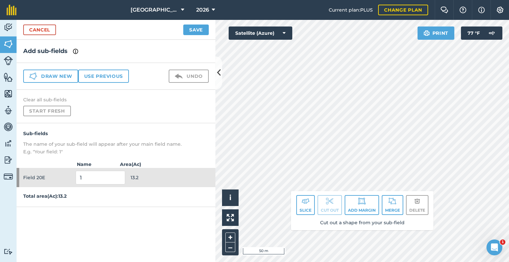
click at [27, 23] on div "Cancel Save" at bounding box center [116, 30] width 199 height 20
click at [33, 31] on link "Cancel" at bounding box center [39, 30] width 33 height 11
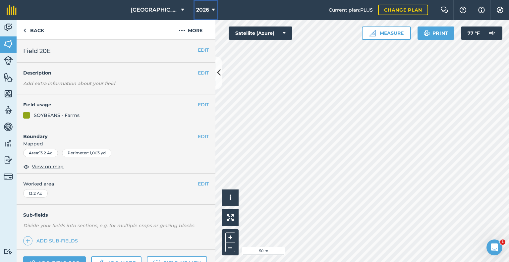
click at [196, 12] on span "2026" at bounding box center [202, 10] width 13 height 8
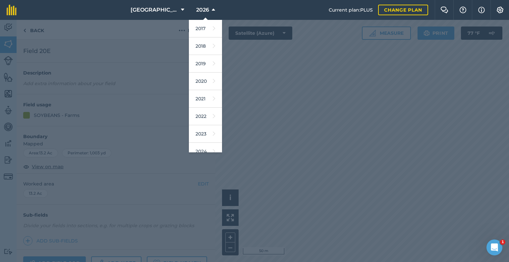
click at [264, 78] on div at bounding box center [254, 141] width 509 height 242
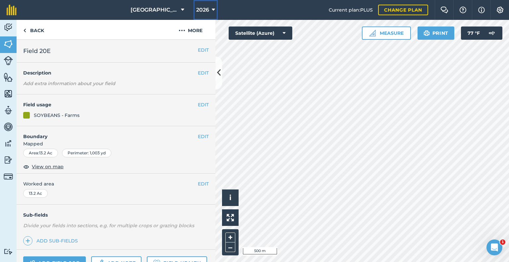
click at [200, 10] on span "2026" at bounding box center [202, 10] width 13 height 8
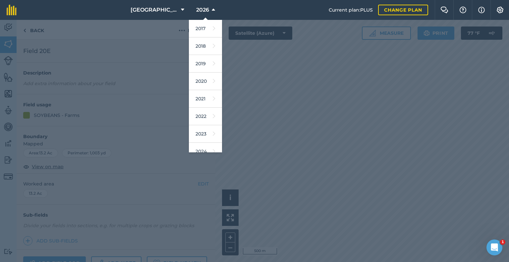
click at [193, 153] on div at bounding box center [254, 141] width 509 height 242
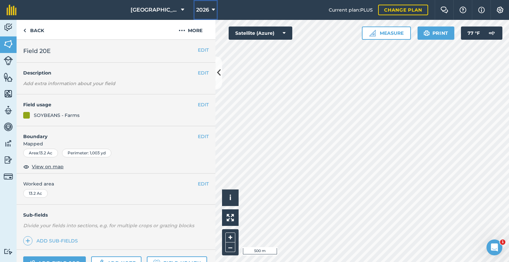
click at [196, 9] on span "2026" at bounding box center [202, 10] width 13 height 8
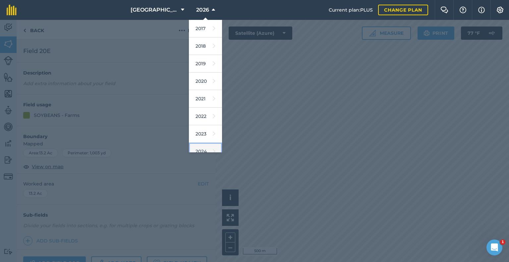
click at [194, 144] on link "2024" at bounding box center [205, 152] width 33 height 18
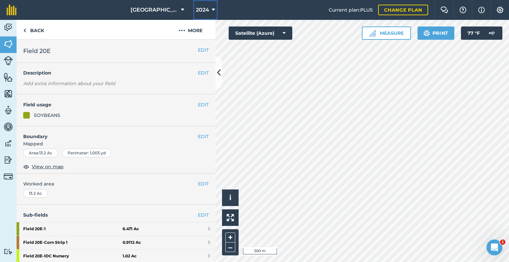
click at [196, 12] on span "2024" at bounding box center [202, 10] width 13 height 8
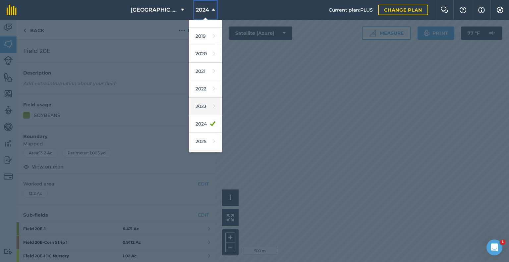
scroll to position [28, 0]
click at [198, 139] on link "2025" at bounding box center [205, 142] width 33 height 18
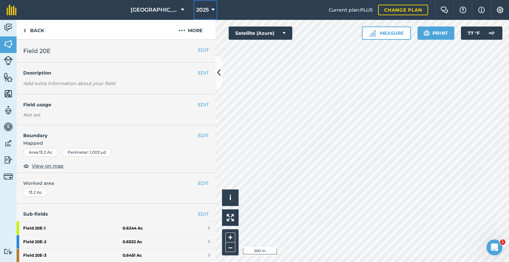
click at [196, 11] on span "2025" at bounding box center [202, 10] width 13 height 8
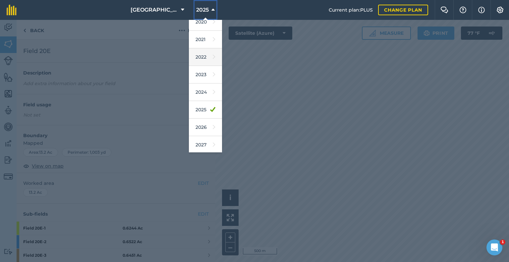
scroll to position [60, 0]
click at [192, 121] on link "2026" at bounding box center [205, 127] width 33 height 18
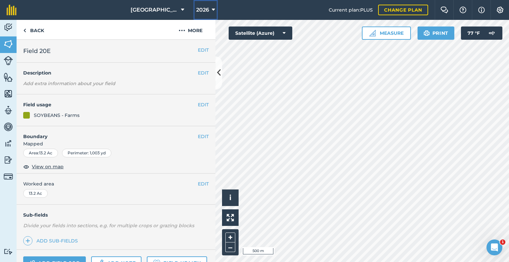
click at [196, 11] on span "2026" at bounding box center [202, 10] width 13 height 8
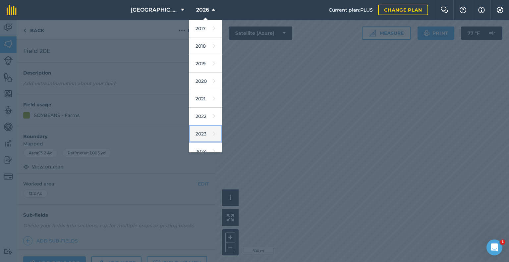
click at [195, 134] on link "2023" at bounding box center [205, 134] width 33 height 18
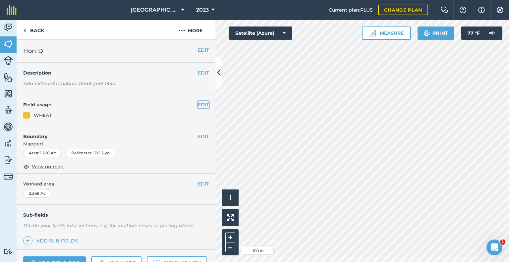
click at [198, 108] on button "EDIT" at bounding box center [203, 104] width 11 height 7
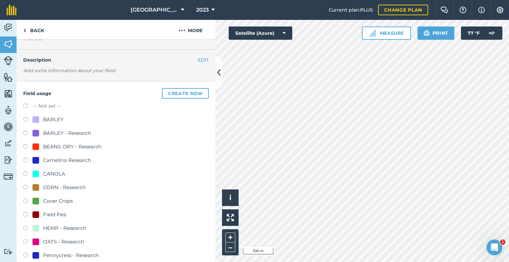
scroll to position [13, 0]
click at [197, 9] on span "2023" at bounding box center [202, 10] width 13 height 8
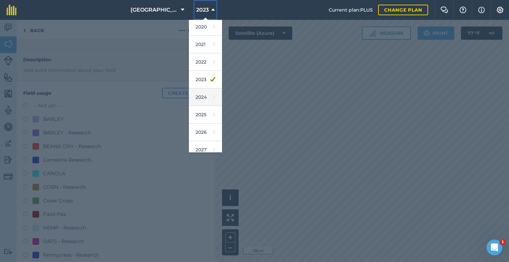
scroll to position [59, 0]
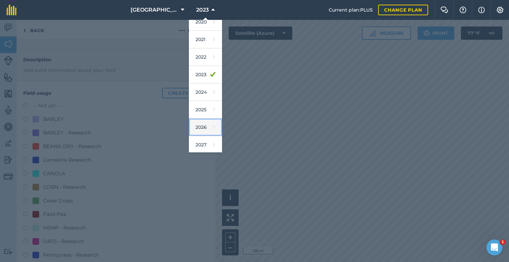
click at [195, 125] on link "2026" at bounding box center [205, 128] width 33 height 18
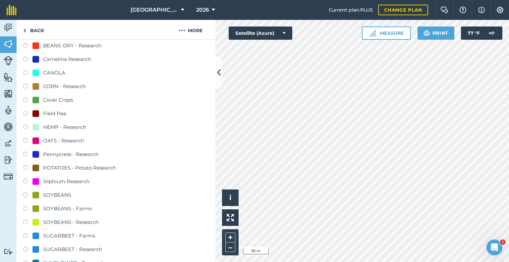
scroll to position [270, 0]
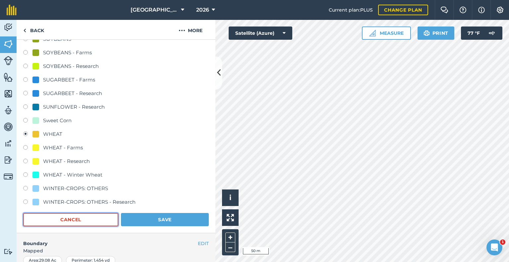
click at [61, 222] on button "Cancel" at bounding box center [70, 219] width 95 height 13
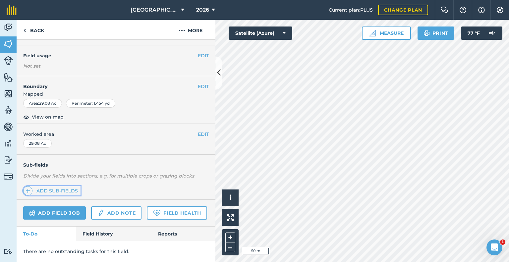
click at [44, 186] on link "Add sub-fields" at bounding box center [51, 190] width 57 height 9
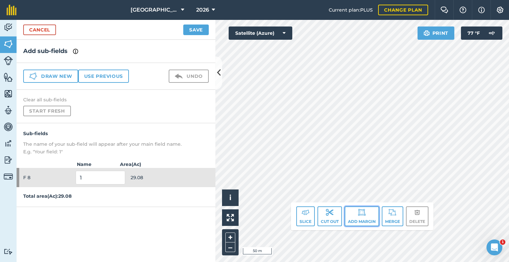
click at [366, 214] on button "Add margin" at bounding box center [362, 217] width 34 height 20
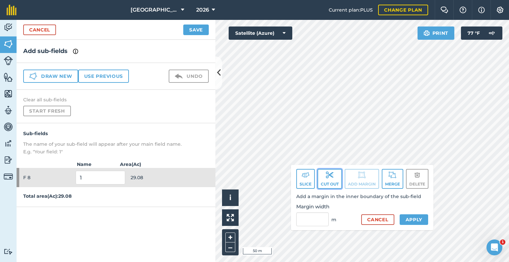
click at [327, 174] on img at bounding box center [330, 175] width 8 height 8
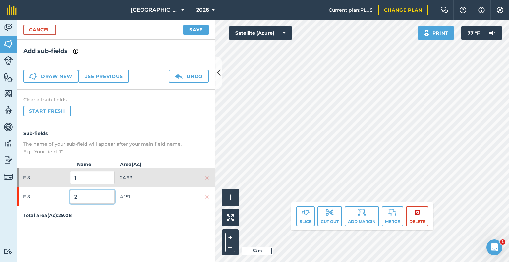
click at [90, 197] on input "2" at bounding box center [92, 197] width 44 height 14
type input "Rhizoctonia Beets"
click at [126, 218] on p "Total area ( Ac ): 29.08" at bounding box center [116, 215] width 199 height 7
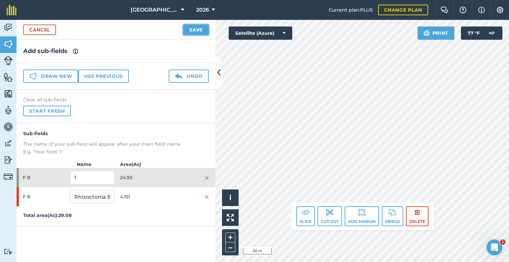
click at [199, 27] on button "Save" at bounding box center [196, 30] width 26 height 11
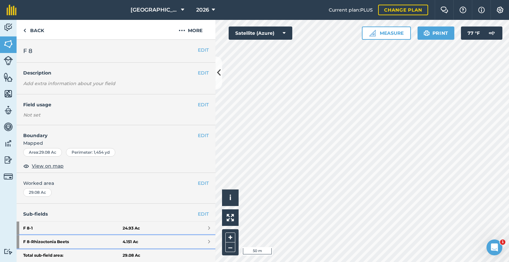
click at [50, 236] on strong "F 8 - Rhizoctonia Beets" at bounding box center [72, 241] width 99 height 13
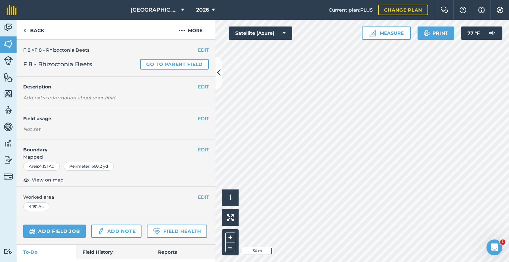
click at [192, 118] on h4 "Field usage" at bounding box center [110, 118] width 175 height 7
click at [198, 118] on button "EDIT" at bounding box center [203, 118] width 11 height 7
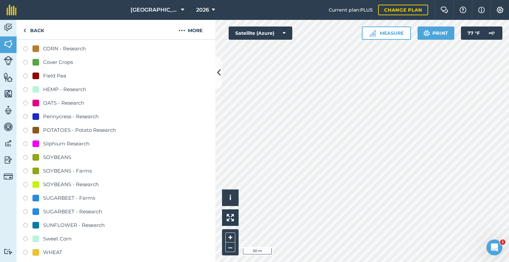
scroll to position [186, 0]
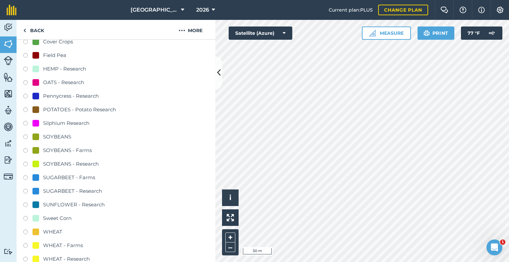
click at [55, 191] on div "SUGARBEET - Research" at bounding box center [72, 191] width 59 height 8
radio input "true"
radio input "false"
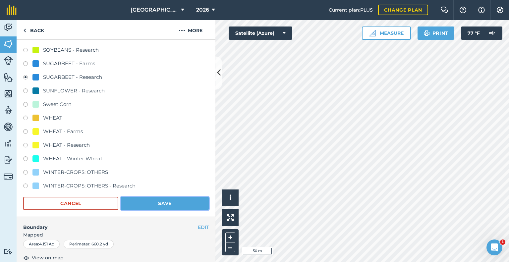
click at [160, 202] on button "Save" at bounding box center [165, 203] width 88 height 13
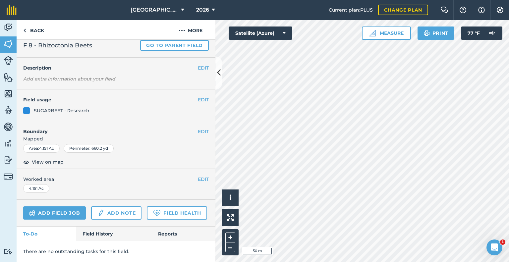
scroll to position [36, 0]
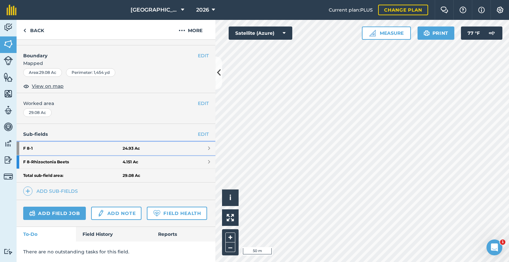
click at [135, 142] on link "F 8 - 1 24.93 Ac" at bounding box center [116, 148] width 199 height 13
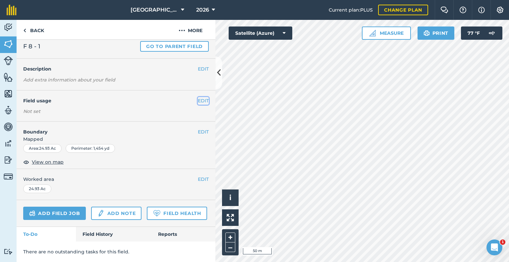
click at [198, 97] on button "EDIT" at bounding box center [203, 100] width 11 height 7
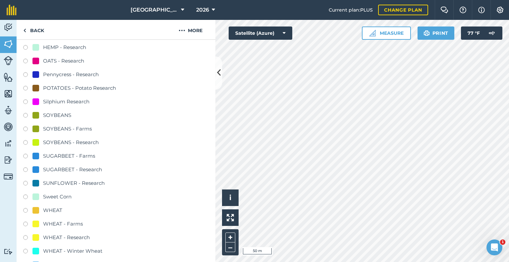
scroll to position [207, 0]
click at [66, 223] on div "WHEAT - Farms" at bounding box center [63, 225] width 40 height 8
radio input "true"
radio input "false"
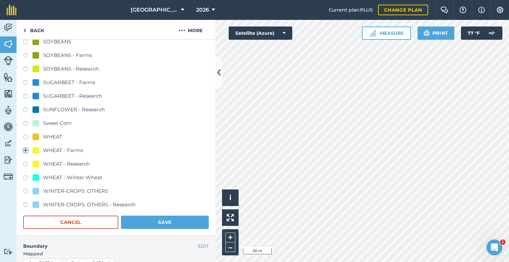
scroll to position [282, 0]
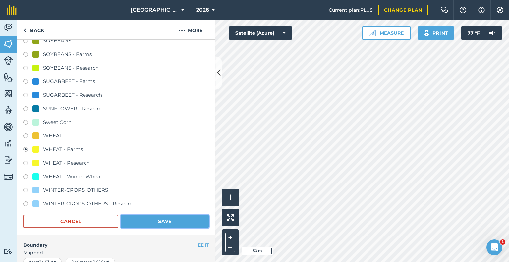
click at [153, 220] on button "Save" at bounding box center [165, 221] width 88 height 13
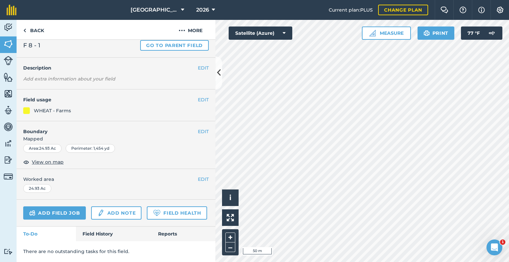
scroll to position [36, 0]
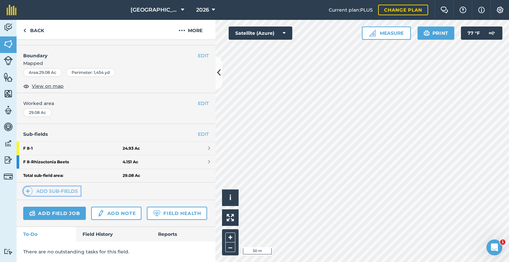
click at [42, 187] on link "Add sub-fields" at bounding box center [51, 191] width 57 height 9
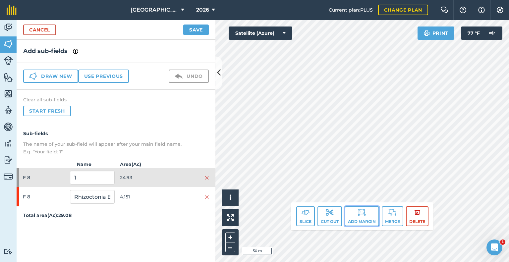
click at [360, 212] on img at bounding box center [362, 213] width 8 height 8
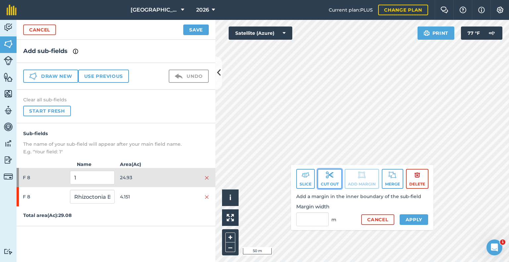
click at [331, 187] on button "Cut out" at bounding box center [330, 179] width 25 height 20
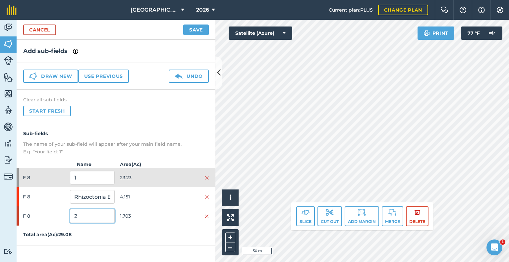
click at [91, 211] on input "2" at bounding box center [92, 216] width 44 height 14
type input "Crystal"
click at [139, 244] on div "Sub-fields The name of your sub-field will appear after your main field name. E…" at bounding box center [116, 184] width 199 height 122
click at [140, 224] on div "F 8 Crystal 1.703" at bounding box center [116, 216] width 199 height 19
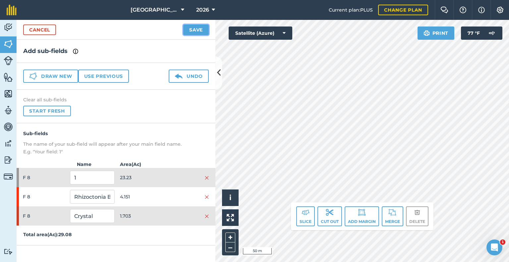
click at [190, 28] on button "Save" at bounding box center [196, 30] width 26 height 11
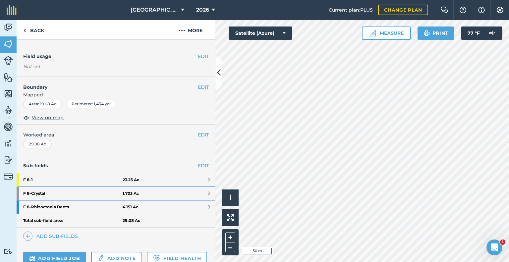
click at [50, 196] on strong "F 8 - Crystal" at bounding box center [72, 193] width 99 height 13
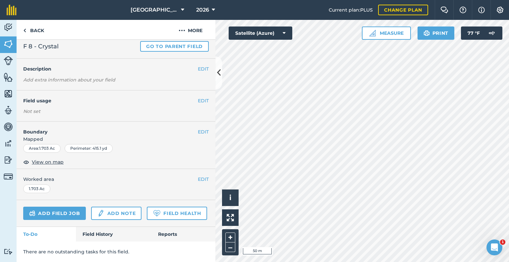
scroll to position [35, 0]
click at [199, 97] on button "EDIT" at bounding box center [203, 100] width 11 height 7
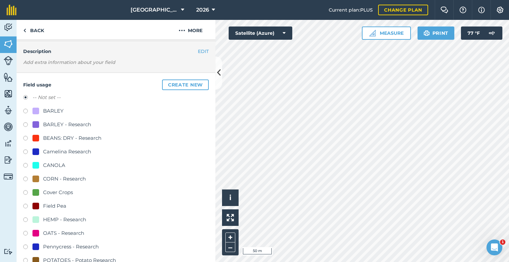
scroll to position [167, 0]
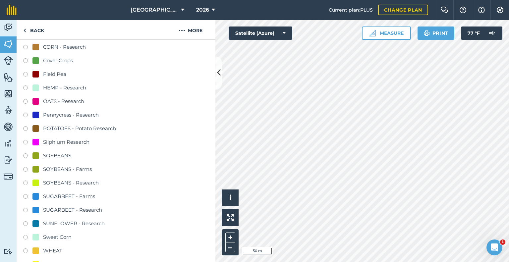
click at [53, 206] on div "SUGARBEET - Research" at bounding box center [72, 210] width 59 height 8
radio input "true"
radio input "false"
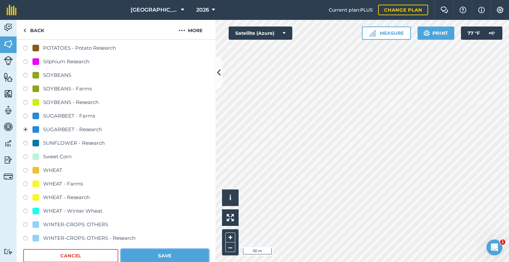
click at [136, 253] on button "Save" at bounding box center [165, 255] width 88 height 13
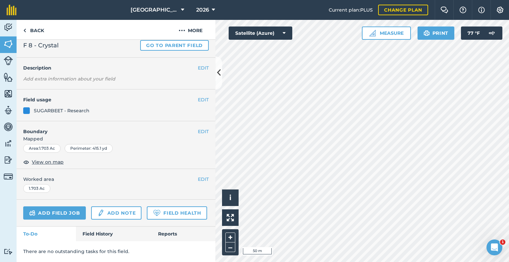
scroll to position [36, 0]
click at [182, 203] on div "Add field job Add note Field Health" at bounding box center [116, 213] width 199 height 27
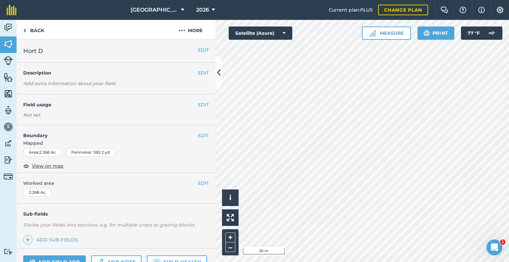
scroll to position [66, 0]
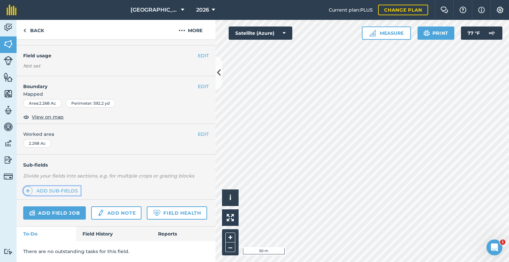
click at [57, 186] on link "Add sub-fields" at bounding box center [51, 190] width 57 height 9
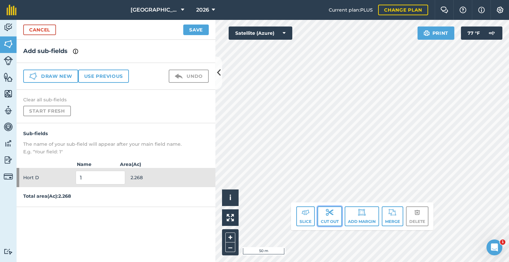
click at [329, 218] on button "Cut out" at bounding box center [330, 217] width 25 height 20
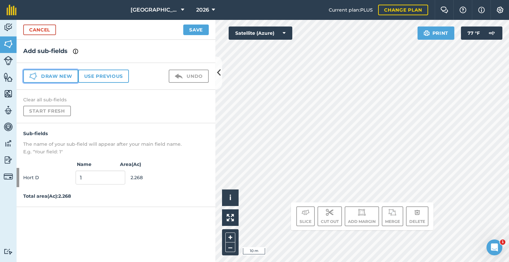
click at [36, 76] on icon at bounding box center [33, 76] width 8 height 8
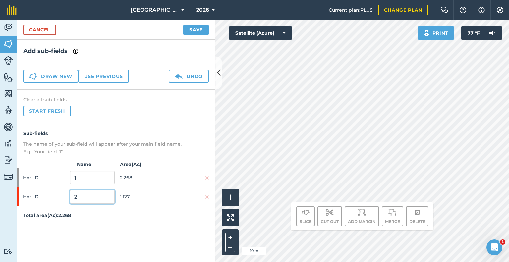
click at [79, 196] on input "2" at bounding box center [92, 197] width 44 height 14
type input "Drybeans"
click at [195, 32] on button "Save" at bounding box center [196, 30] width 26 height 11
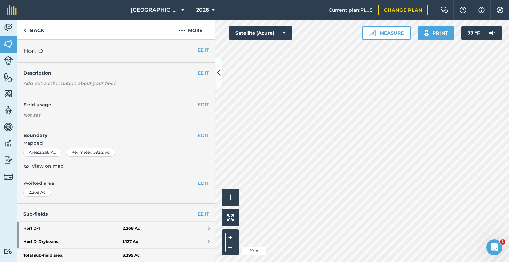
click at [57, 249] on div "Total sub-field area: 3.395 Ac" at bounding box center [116, 256] width 199 height 14
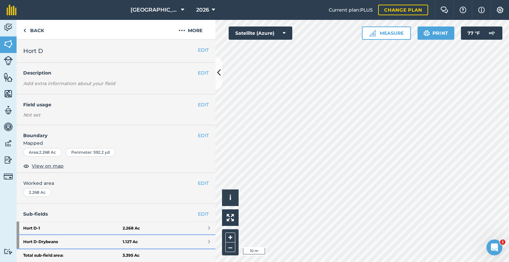
click at [50, 242] on strong "Hort D - Drybeans" at bounding box center [72, 241] width 99 height 13
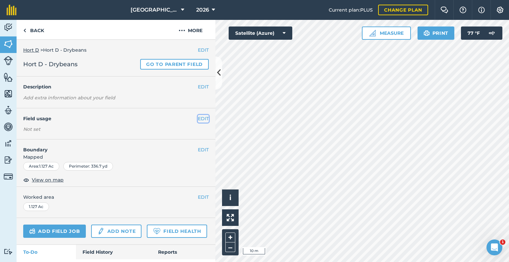
click at [203, 118] on button "EDIT" at bounding box center [203, 118] width 11 height 7
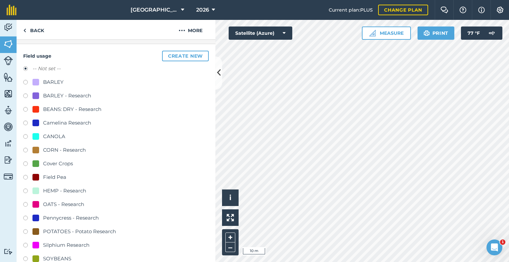
scroll to position [65, 0]
click at [51, 107] on div "BEANS: DRY - Research" at bounding box center [72, 109] width 58 height 8
radio input "true"
radio input "false"
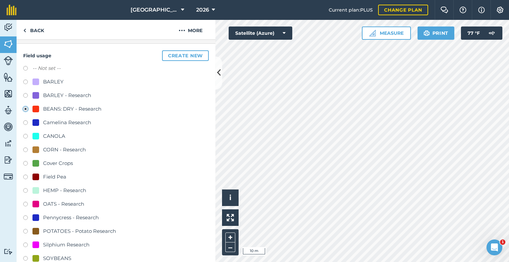
scroll to position [252, 0]
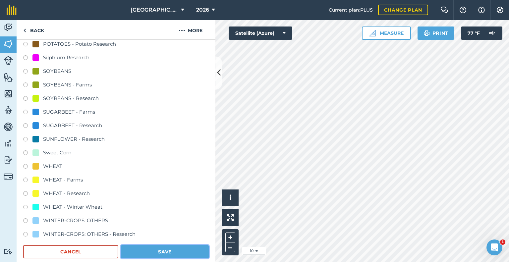
click at [140, 252] on button "Save" at bounding box center [165, 251] width 88 height 13
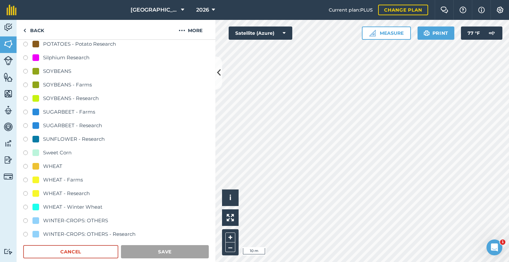
scroll to position [36, 0]
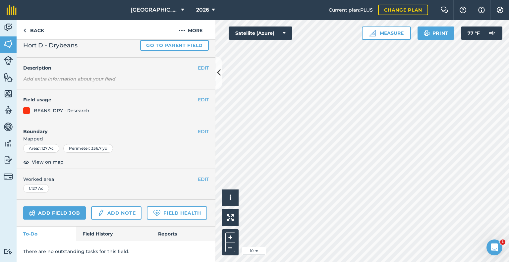
click at [163, 149] on div "EDIT Boundary Mapped Area : 1.127 Ac Perimeter : 336.7 yd View on map" at bounding box center [116, 145] width 199 height 48
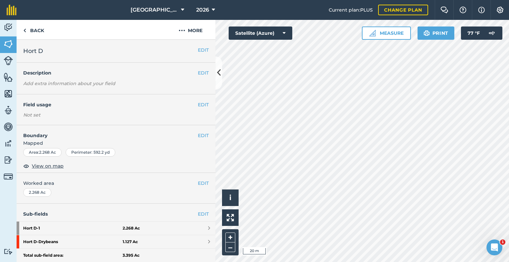
scroll to position [58, 0]
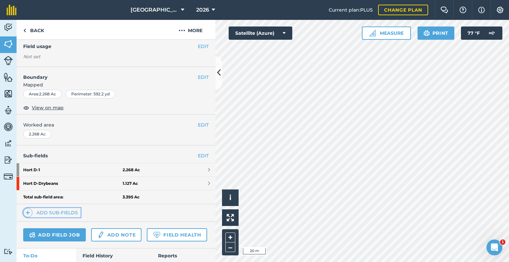
click at [38, 213] on link "Add sub-fields" at bounding box center [51, 212] width 57 height 9
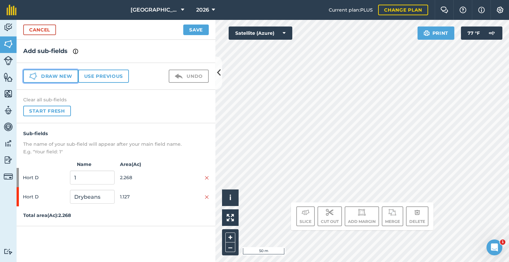
click at [48, 73] on button "Draw new" at bounding box center [50, 76] width 55 height 13
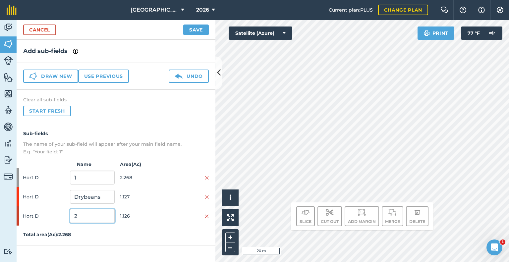
click at [86, 219] on input "2" at bounding box center [92, 216] width 44 height 14
type input "Soybeans"
click at [132, 238] on div "Sub-fields The name of your sub-field will appear after your main field name. E…" at bounding box center [116, 184] width 199 height 122
click at [200, 28] on button "Save" at bounding box center [196, 30] width 26 height 11
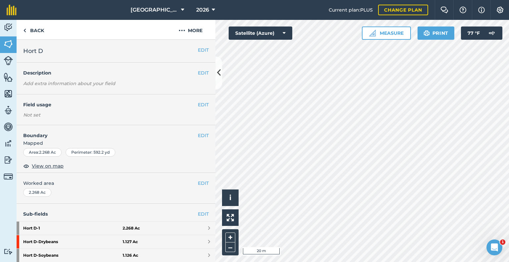
scroll to position [90, 0]
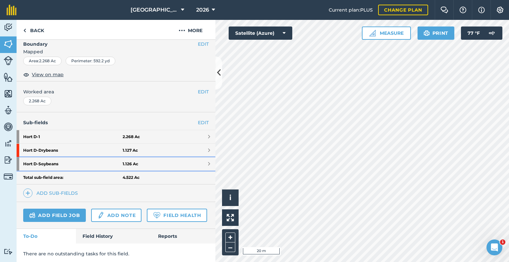
click at [59, 163] on strong "Hort D - Soybeans" at bounding box center [72, 163] width 99 height 13
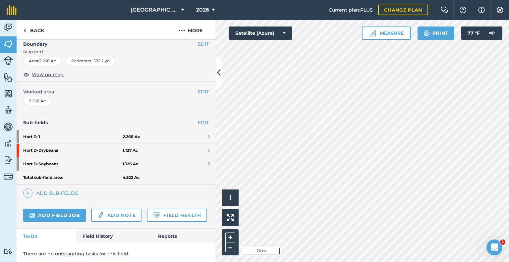
scroll to position [35, 0]
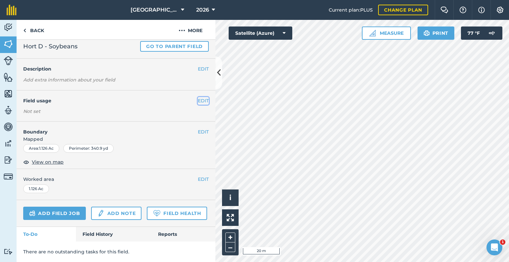
click at [198, 97] on button "EDIT" at bounding box center [203, 100] width 11 height 7
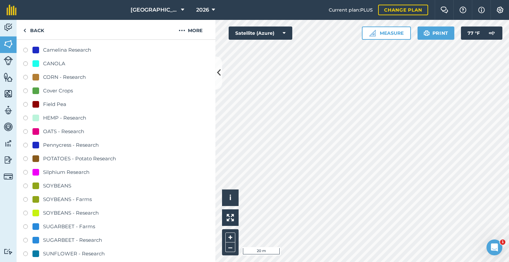
scroll to position [159, 0]
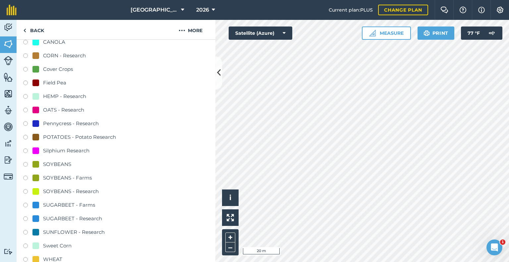
click at [67, 190] on div "SOYBEANS - Research" at bounding box center [71, 192] width 56 height 8
radio input "true"
radio input "false"
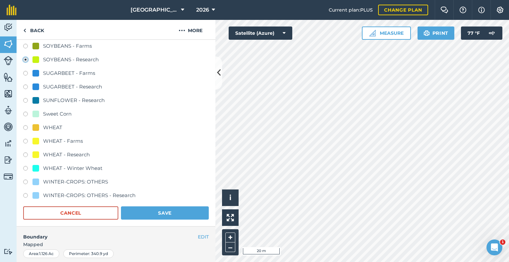
scroll to position [291, 0]
click at [152, 208] on button "Save" at bounding box center [165, 212] width 88 height 13
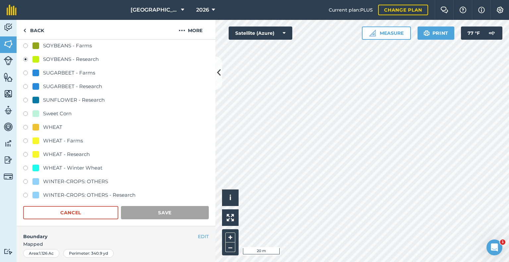
scroll to position [36, 0]
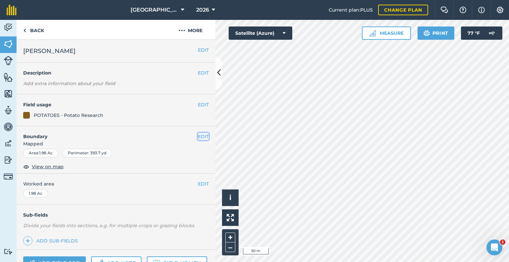
click at [198, 135] on button "EDIT" at bounding box center [203, 136] width 11 height 7
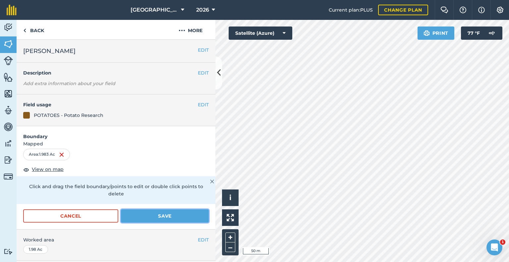
click at [140, 210] on button "Save" at bounding box center [165, 215] width 88 height 13
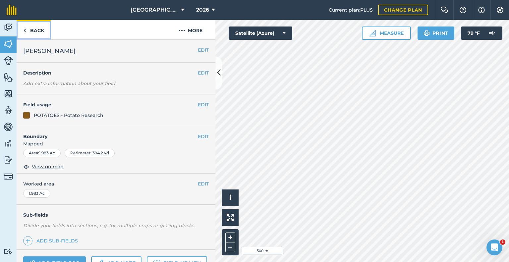
click at [24, 32] on img at bounding box center [24, 31] width 3 height 8
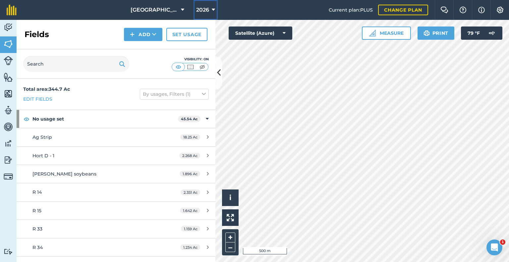
click at [200, 3] on button "2026" at bounding box center [206, 10] width 24 height 20
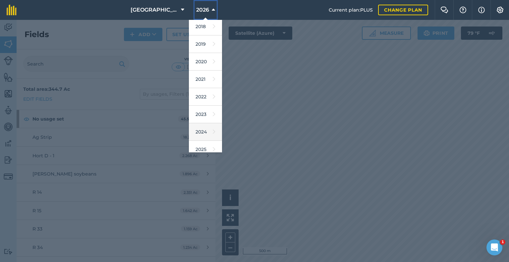
scroll to position [20, 0]
click at [196, 143] on link "2025" at bounding box center [205, 150] width 33 height 18
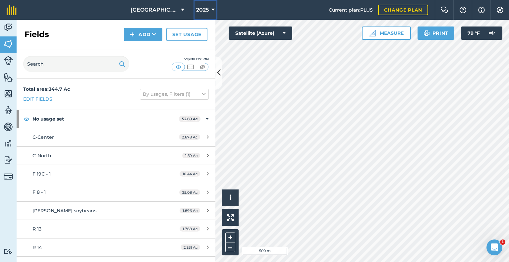
click at [200, 9] on span "2025" at bounding box center [202, 10] width 13 height 8
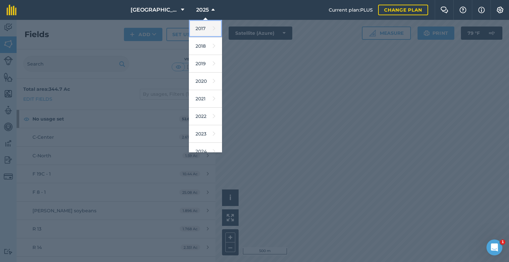
click at [213, 27] on icon at bounding box center [214, 28] width 3 height 9
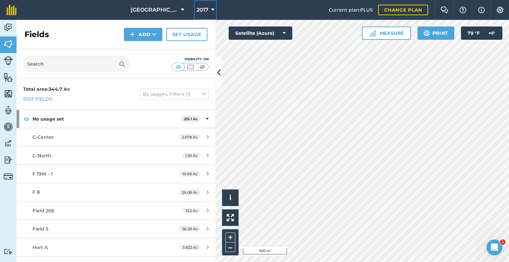
click at [197, 10] on span "2017" at bounding box center [203, 10] width 12 height 8
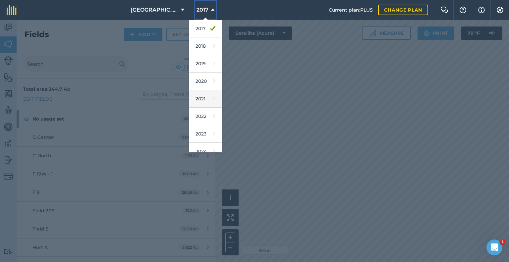
scroll to position [60, 0]
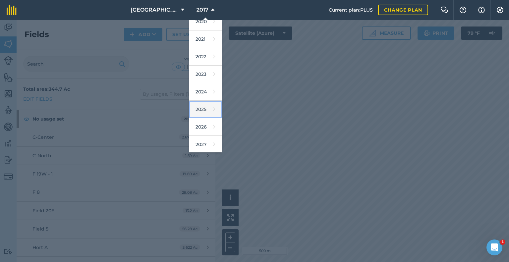
click at [195, 108] on link "2025" at bounding box center [205, 110] width 33 height 18
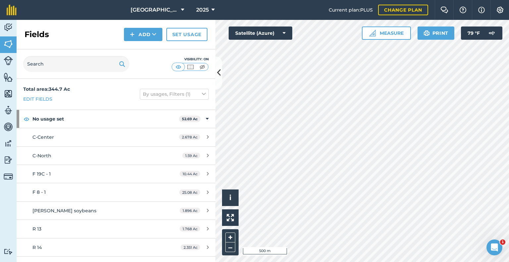
scroll to position [47, 0]
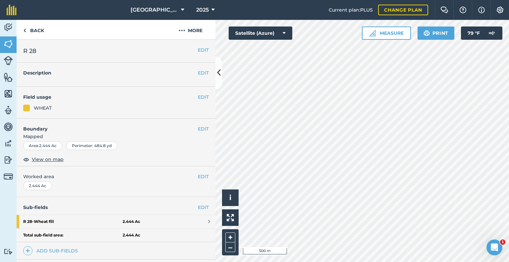
scroll to position [77, 0]
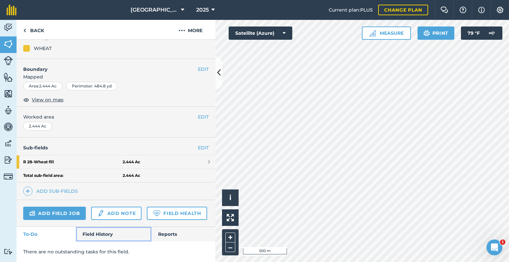
click at [95, 228] on link "Field History" at bounding box center [113, 234] width 75 height 15
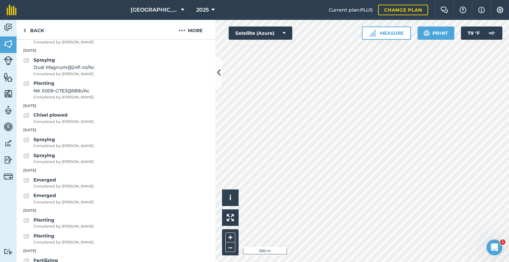
scroll to position [639, 0]
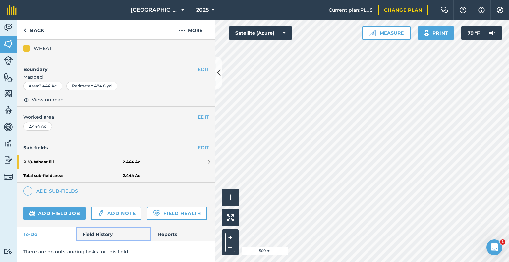
scroll to position [77, 0]
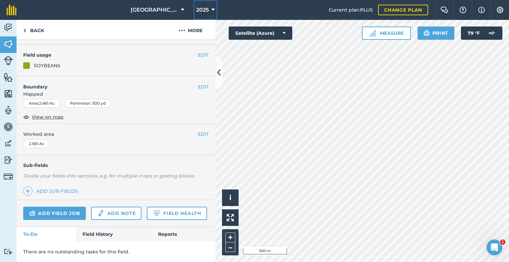
click at [200, 4] on button "2025" at bounding box center [206, 10] width 24 height 20
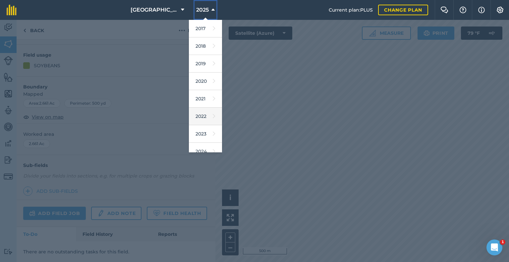
scroll to position [60, 0]
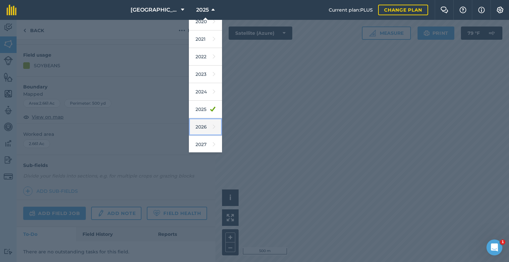
click at [195, 129] on link "2026" at bounding box center [205, 127] width 33 height 18
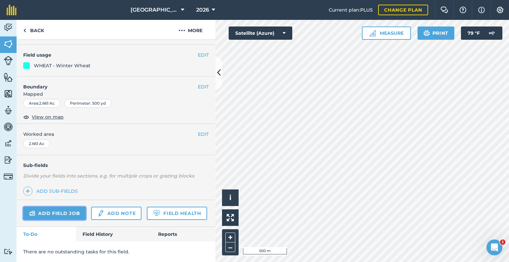
click at [66, 207] on link "Add field job" at bounding box center [54, 213] width 63 height 13
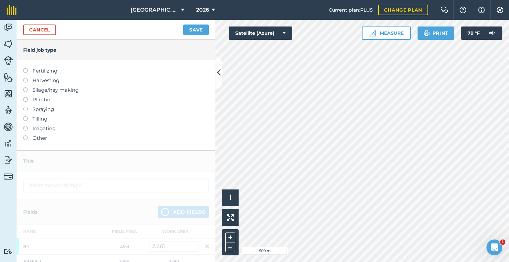
click at [37, 68] on label "Fertilizing" at bounding box center [116, 71] width 186 height 8
type input "Fertilizing"
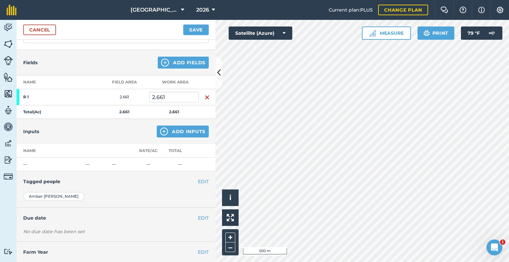
scroll to position [62, 0]
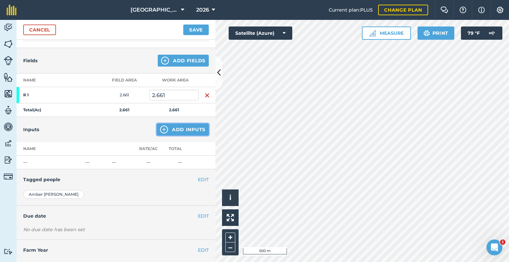
click at [175, 134] on button "Add Inputs" at bounding box center [183, 130] width 52 height 12
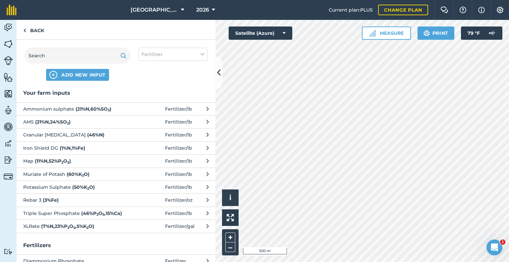
click at [57, 163] on strong "( 11 % N , 52 % P 2 O 5 )" at bounding box center [53, 161] width 36 height 6
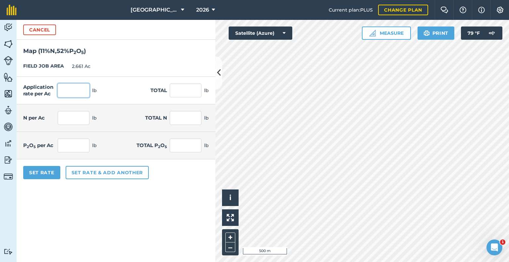
click at [70, 89] on input "text" at bounding box center [74, 91] width 32 height 14
type input "100"
type input "266.1"
type input "11"
type input "29.271"
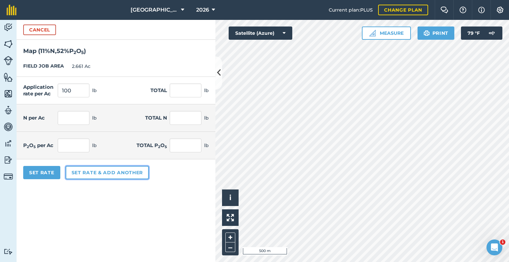
type input "52"
type input "138.372"
click at [85, 169] on button "Set rate & add another" at bounding box center [107, 172] width 83 height 13
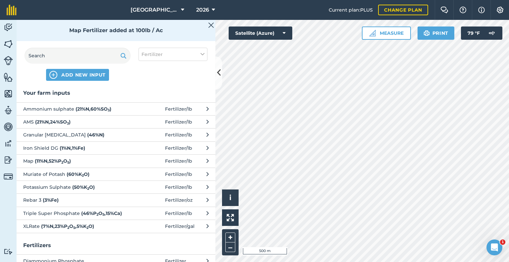
click at [54, 130] on button "Granular [MEDICAL_DATA] ( 46 % N ) Fertilizer / lb" at bounding box center [116, 134] width 199 height 13
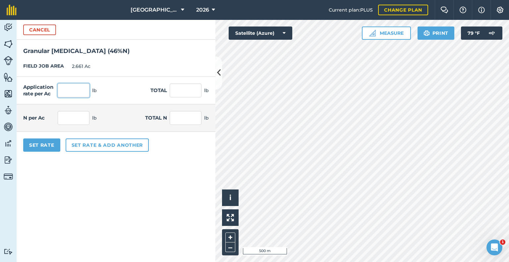
click at [71, 91] on input "text" at bounding box center [74, 91] width 32 height 14
type input "250"
type input "665.25"
type input "115"
type input "306.015"
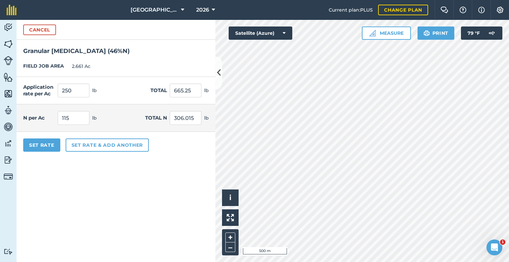
click at [100, 154] on div "Set Rate Set rate & add another" at bounding box center [116, 145] width 199 height 27
click at [79, 97] on input "250" at bounding box center [74, 91] width 32 height 14
type input "2"
type input "300"
type input "798.3"
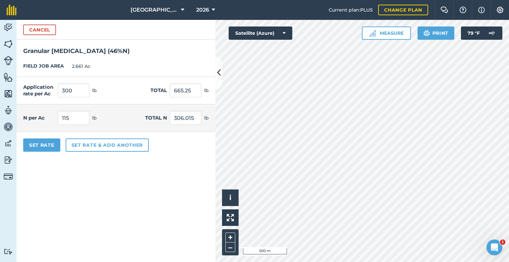
type input "138"
type input "367.218"
click at [104, 221] on form "Cancel Granular [MEDICAL_DATA] ( 46 % N ) FIELD JOB AREA 2.661 Ac Application r…" at bounding box center [116, 141] width 199 height 242
click at [53, 146] on button "Set Rate" at bounding box center [41, 145] width 37 height 13
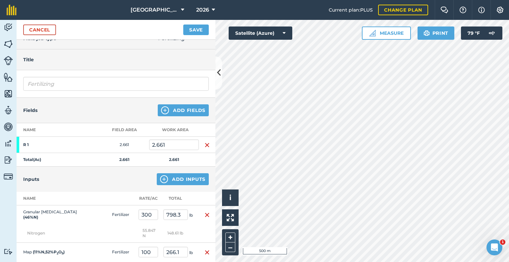
scroll to position [0, 0]
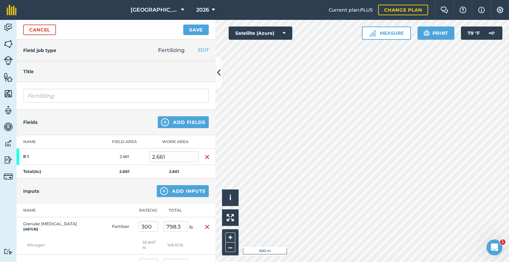
click at [187, 68] on h4 "Title" at bounding box center [116, 71] width 186 height 7
click at [8, 144] on img at bounding box center [8, 144] width 9 height 10
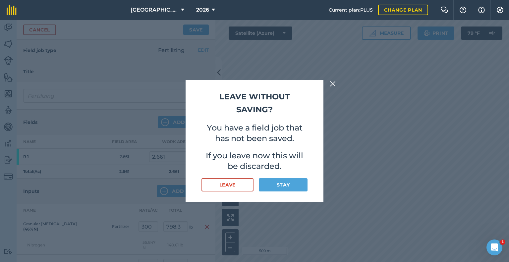
click at [336, 83] on button at bounding box center [333, 84] width 8 height 8
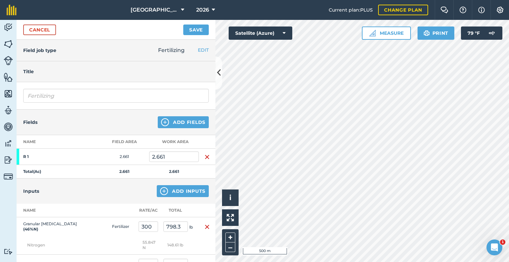
click at [184, 24] on div "Cancel Save" at bounding box center [116, 30] width 199 height 20
click at [189, 28] on button "Save" at bounding box center [196, 30] width 26 height 11
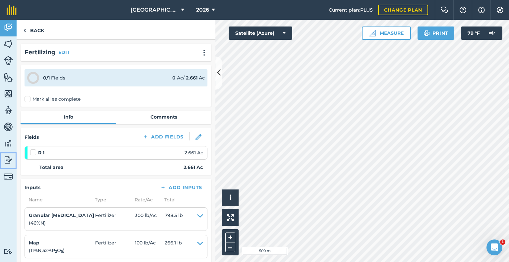
click at [6, 163] on img at bounding box center [8, 160] width 9 height 10
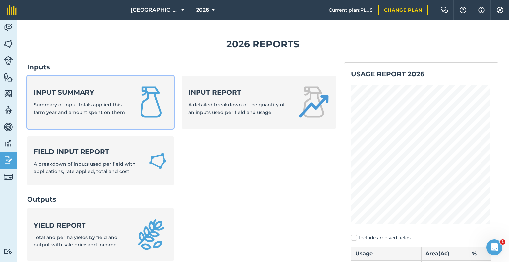
click at [126, 99] on link "Input summary Summary of input totals applied this farm year and amount spent o…" at bounding box center [100, 102] width 147 height 53
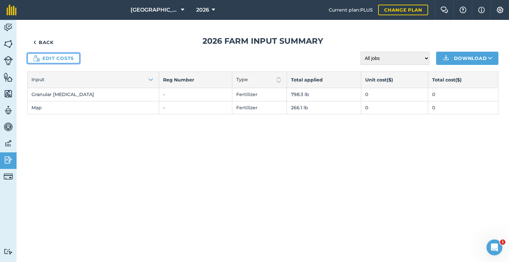
click at [53, 58] on link "Edit costs" at bounding box center [53, 58] width 53 height 11
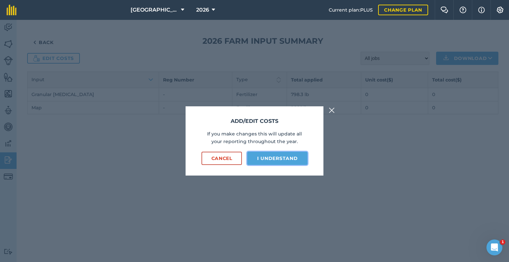
click at [265, 160] on button "I understand" at bounding box center [277, 158] width 60 height 13
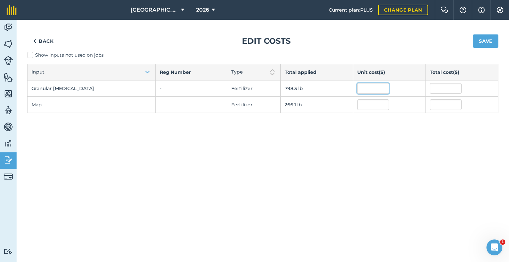
click at [357, 84] on input "text" at bounding box center [373, 88] width 32 height 11
click at [357, 106] on input "text" at bounding box center [373, 104] width 32 height 11
type input "0.46"
type input "122.4061012"
click at [352, 130] on div "Back Edit costs Save Show inputs not used on jobs Input Reg Number Type Total a…" at bounding box center [263, 141] width 493 height 242
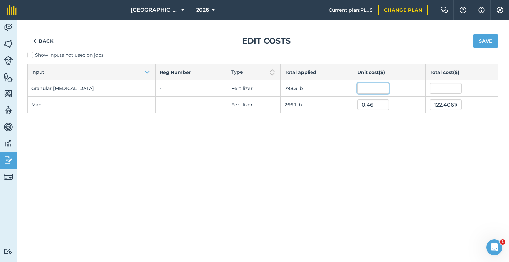
click at [357, 90] on input "text" at bounding box center [373, 88] width 32 height 11
type input "0.3125"
type input "249.46896875"
click at [333, 153] on div "Back Edit costs Save Show inputs not used on jobs Input Reg Number Type Total a…" at bounding box center [263, 141] width 493 height 242
click at [248, 139] on div "Back Edit costs Save Show inputs not used on jobs Input Reg Number Type Total a…" at bounding box center [263, 141] width 493 height 242
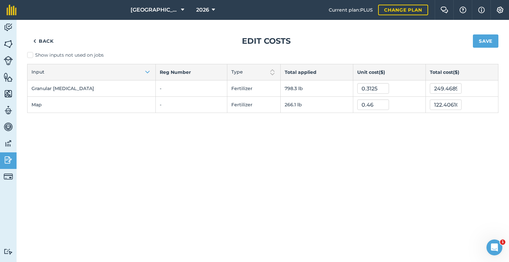
click at [34, 53] on label "Show inputs not used on jobs" at bounding box center [262, 55] width 471 height 7
click at [31, 53] on input "Show inputs not used on jobs" at bounding box center [29, 54] width 4 height 4
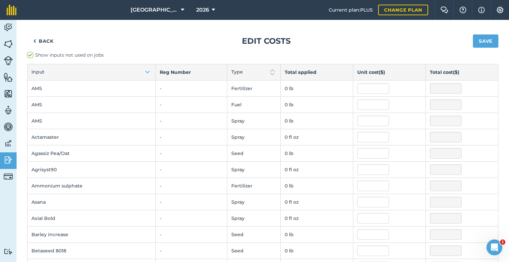
click at [30, 53] on label "Show inputs not used on jobs" at bounding box center [262, 55] width 471 height 7
click at [30, 53] on input "Show inputs not used on jobs" at bounding box center [29, 54] width 4 height 4
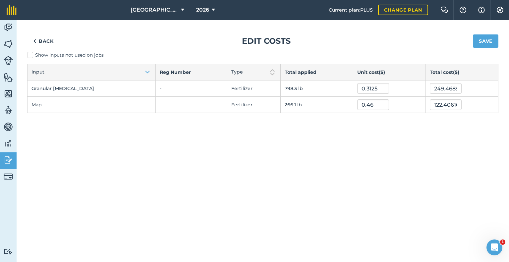
click at [30, 53] on label "Show inputs not used on jobs" at bounding box center [262, 55] width 471 height 7
click at [30, 53] on input "Show inputs not used on jobs" at bounding box center [29, 54] width 4 height 4
checkbox input "true"
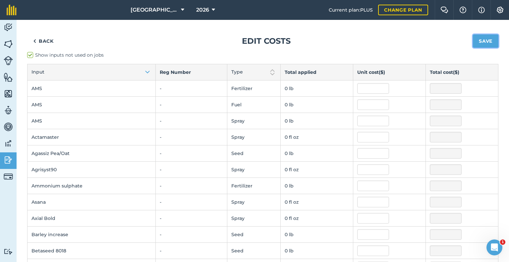
click at [480, 40] on button "Save" at bounding box center [486, 40] width 26 height 13
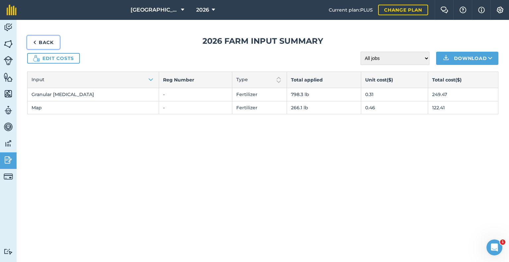
click at [45, 47] on link "Back" at bounding box center [43, 42] width 32 height 13
